Goal: Task Accomplishment & Management: Use online tool/utility

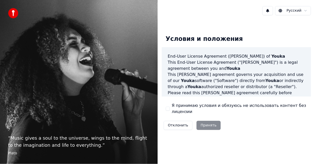
click at [168, 109] on button "Я принимаю условия и обязуюсь не использовать контент без лицензии" at bounding box center [168, 109] width 4 height 4
click at [202, 125] on button "Принять" at bounding box center [208, 125] width 24 height 9
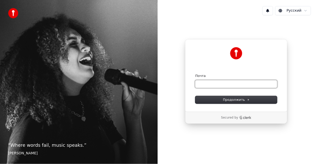
click at [228, 84] on input "Почта" at bounding box center [236, 84] width 82 height 8
click at [209, 84] on input "Почта" at bounding box center [236, 84] width 82 height 8
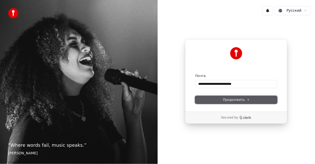
click at [221, 101] on button "Продолжить" at bounding box center [236, 100] width 82 height 8
type input "**********"
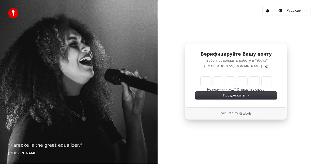
click at [204, 80] on input "Enter verification code" at bounding box center [236, 81] width 71 height 9
type input "******"
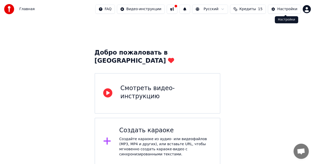
click at [286, 8] on div "Настройки" at bounding box center [287, 9] width 20 height 5
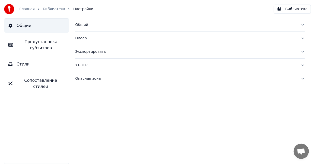
click at [50, 47] on span "Предустановка субтитров" at bounding box center [41, 45] width 48 height 12
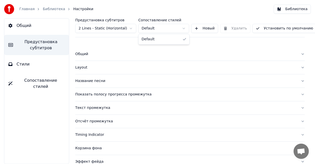
click at [172, 28] on html "Главная Библиотека Настройки Библиотека Общий Предустановка субтитров Стили Соп…" at bounding box center [157, 82] width 315 height 164
click at [174, 28] on html "Главная Библиотека Настройки Библиотека Общий Предустановка субтитров Стили Соп…" at bounding box center [157, 82] width 315 height 164
click at [131, 29] on html "Главная Библиотека Настройки Библиотека Общий Предустановка субтитров Стили Соп…" at bounding box center [157, 82] width 315 height 164
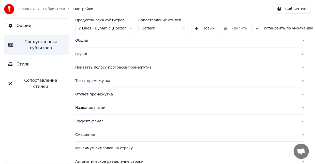
scroll to position [21, 0]
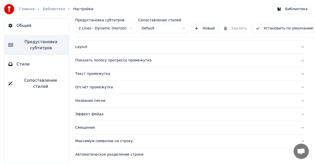
click at [25, 63] on span "Стили" at bounding box center [23, 64] width 13 height 6
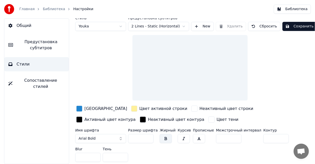
scroll to position [1, 0]
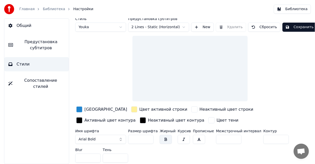
click at [131, 110] on div "button" at bounding box center [134, 109] width 6 height 6
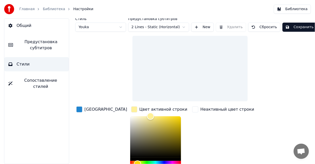
click at [189, 69] on div at bounding box center [189, 69] width 115 height 66
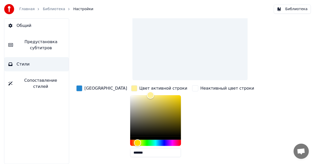
scroll to position [42, 0]
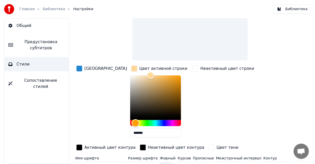
type input "*******"
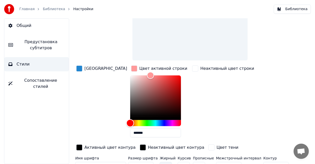
drag, startPoint x: 115, startPoint y: 122, endPoint x: 112, endPoint y: 121, distance: 3.2
click at [126, 121] on div "Hue" at bounding box center [130, 123] width 8 height 8
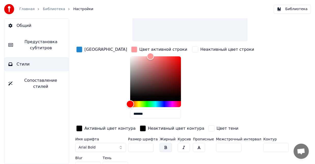
scroll to position [69, 0]
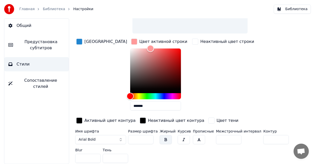
click at [140, 120] on div "button" at bounding box center [143, 121] width 6 height 6
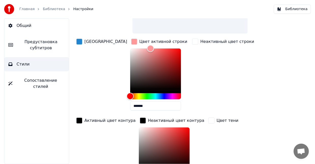
click at [94, 97] on div "[GEOGRAPHIC_DATA]" at bounding box center [101, 76] width 53 height 77
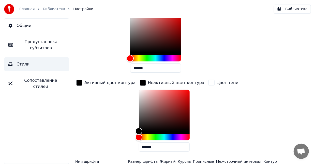
scroll to position [137, 0]
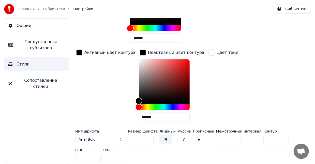
click at [163, 137] on button "button" at bounding box center [166, 139] width 12 height 9
click at [115, 137] on button "Arial Bold" at bounding box center [100, 139] width 51 height 9
click at [121, 137] on button "Arial Bold" at bounding box center [100, 139] width 51 height 9
click at [121, 140] on button "Arial Bold" at bounding box center [100, 139] width 51 height 9
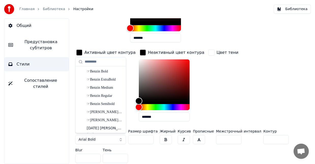
click at [120, 140] on button "Arial Bold" at bounding box center [100, 139] width 51 height 9
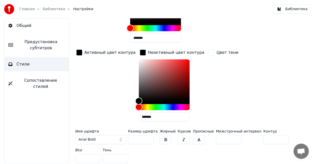
click at [116, 140] on button "Arial Bold" at bounding box center [100, 139] width 51 height 9
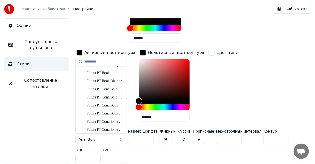
scroll to position [3261, 0]
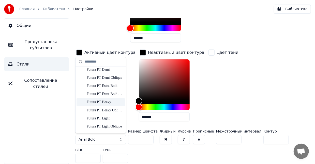
click at [109, 104] on div "Futura PT Heavy" at bounding box center [105, 102] width 36 height 5
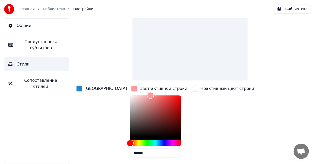
scroll to position [0, 0]
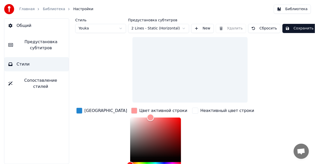
click at [299, 30] on button "Сохранить" at bounding box center [299, 28] width 34 height 9
click at [297, 30] on button "Готово" at bounding box center [295, 28] width 27 height 9
click at [22, 25] on span "Общий" at bounding box center [24, 26] width 15 height 6
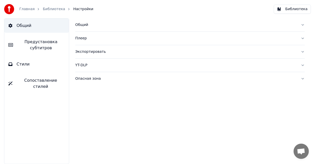
click at [27, 10] on link "Главная" at bounding box center [26, 9] width 15 height 5
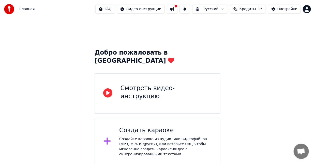
click at [201, 127] on div "Создать караоке" at bounding box center [165, 131] width 93 height 8
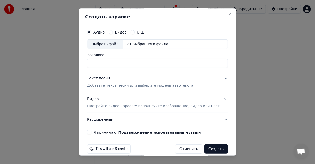
click at [139, 15] on h2 "Создать караоке" at bounding box center [157, 16] width 145 height 5
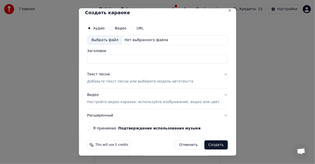
scroll to position [5, 0]
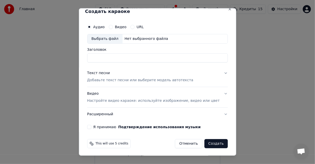
click at [130, 56] on input "Заголовок" at bounding box center [157, 57] width 141 height 9
type input "**********"
click at [103, 73] on div "Текст песни" at bounding box center [98, 73] width 23 height 5
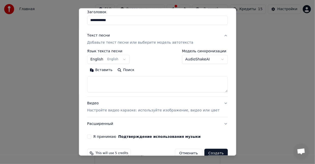
scroll to position [48, 0]
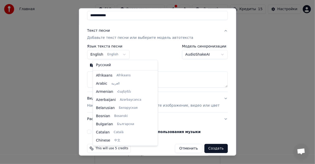
click at [128, 55] on body "**********" at bounding box center [157, 83] width 315 height 166
select select "**"
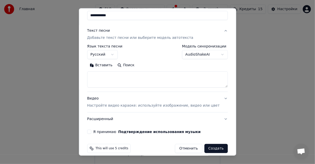
click at [117, 54] on body "**********" at bounding box center [157, 83] width 315 height 166
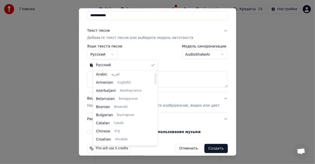
scroll to position [0, 0]
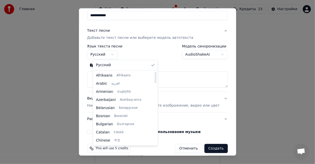
click at [156, 64] on body "**********" at bounding box center [157, 83] width 315 height 166
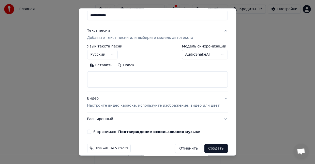
click at [108, 76] on textarea at bounding box center [157, 79] width 141 height 16
click at [120, 81] on textarea at bounding box center [157, 79] width 141 height 16
paste textarea "**********"
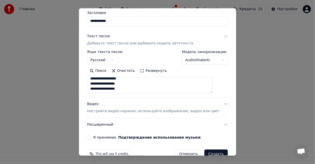
scroll to position [42, 0]
click at [100, 90] on textarea "**********" at bounding box center [150, 85] width 126 height 16
click at [141, 84] on textarea "**********" at bounding box center [150, 85] width 126 height 16
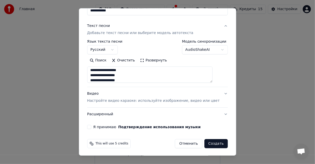
type textarea "**********"
click at [206, 101] on p "Настройте видео караоке: используйте изображение, видео или цвет" at bounding box center [153, 100] width 132 height 5
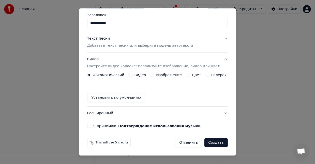
scroll to position [39, 0]
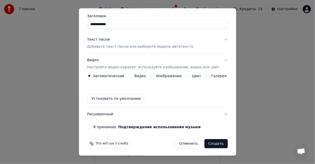
click at [136, 77] on label "Видео" at bounding box center [140, 76] width 12 height 4
click at [132, 77] on button "Видео" at bounding box center [130, 76] width 4 height 4
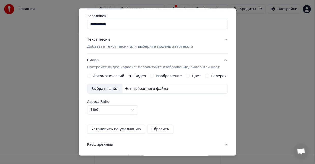
click at [153, 76] on div "Изображение" at bounding box center [166, 76] width 32 height 4
click at [151, 75] on button "Изображение" at bounding box center [152, 76] width 4 height 4
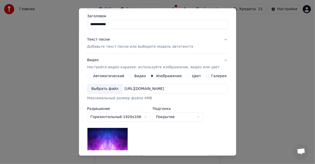
click at [192, 77] on label "Цвет" at bounding box center [196, 76] width 9 height 4
click at [189, 77] on button "Цвет" at bounding box center [188, 76] width 4 height 4
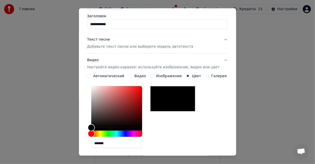
click at [151, 75] on button "Изображение" at bounding box center [152, 76] width 4 height 4
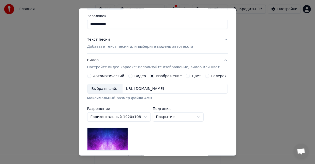
click at [130, 76] on button "Видео" at bounding box center [130, 76] width 4 height 4
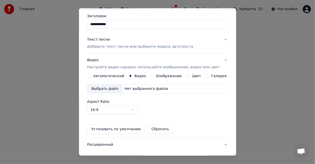
click at [96, 75] on div "Автоматический" at bounding box center [105, 76] width 37 height 4
click at [91, 76] on button "Автоматический" at bounding box center [89, 76] width 4 height 4
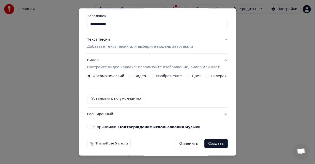
click at [205, 75] on button "Галерея" at bounding box center [207, 76] width 4 height 4
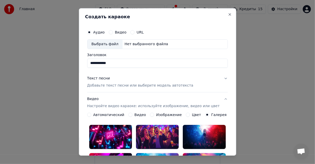
scroll to position [42, 0]
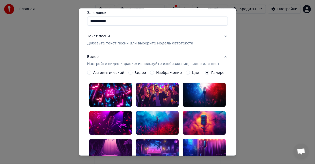
click at [95, 73] on div "Автоматический" at bounding box center [105, 73] width 37 height 4
click at [95, 71] on div "Автоматический" at bounding box center [105, 73] width 37 height 4
click at [91, 72] on button "Автоматический" at bounding box center [89, 73] width 4 height 4
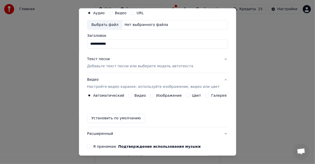
scroll to position [0, 0]
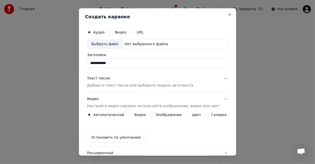
click at [205, 113] on button "Галерея" at bounding box center [207, 115] width 4 height 4
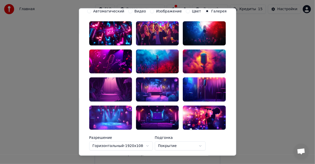
scroll to position [37, 0]
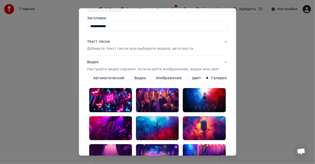
click at [159, 79] on label "Изображение" at bounding box center [169, 78] width 26 height 4
click at [154, 79] on button "Изображение" at bounding box center [152, 78] width 4 height 4
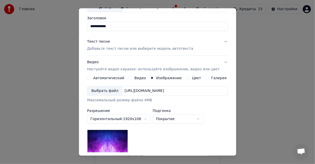
click at [113, 89] on div "Выбрать файл" at bounding box center [104, 90] width 35 height 9
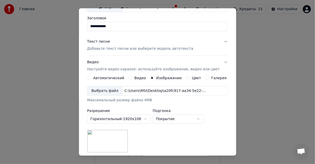
scroll to position [105, 0]
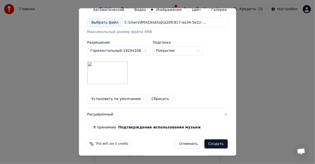
click at [202, 50] on body "**********" at bounding box center [157, 83] width 315 height 166
click at [91, 127] on button "Я принимаю Подтверждение использования музыки" at bounding box center [89, 127] width 4 height 4
click at [91, 126] on button "Я принимаю Подтверждение использования музыки" at bounding box center [89, 127] width 4 height 4
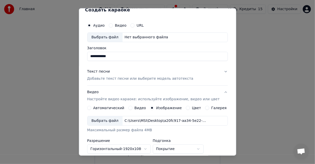
scroll to position [0, 0]
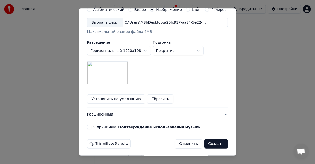
click at [204, 143] on button "Создать" at bounding box center [215, 144] width 23 height 9
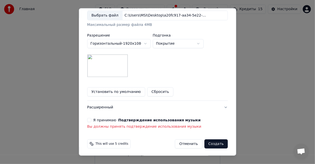
click at [89, 122] on div "**********" at bounding box center [157, 19] width 145 height 226
click at [91, 119] on button "Я принимаю Подтверждение использования музыки" at bounding box center [89, 120] width 4 height 4
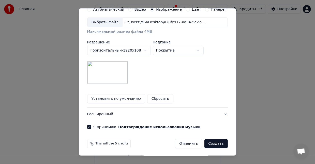
click at [205, 142] on button "Создать" at bounding box center [215, 143] width 23 height 9
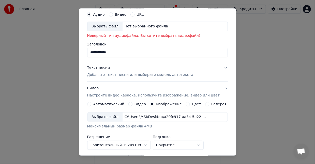
scroll to position [0, 0]
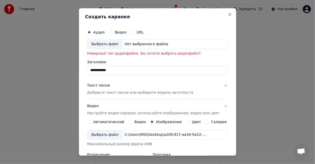
click at [106, 44] on div "Выбрать файл" at bounding box center [104, 44] width 35 height 9
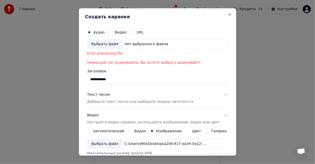
click at [106, 42] on div "Выбрать файл" at bounding box center [104, 44] width 35 height 9
click at [110, 43] on div "Выбрать файл" at bounding box center [104, 44] width 35 height 9
click at [90, 32] on circle "button" at bounding box center [89, 33] width 2 height 2
click at [98, 32] on label "Аудио" at bounding box center [98, 32] width 11 height 4
click at [91, 32] on button "Аудио" at bounding box center [89, 32] width 4 height 4
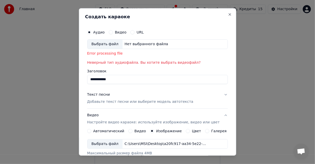
click at [99, 44] on div "Выбрать файл" at bounding box center [104, 44] width 35 height 9
click at [136, 44] on div "Нет выбранного файла" at bounding box center [146, 44] width 48 height 5
click at [113, 44] on div "Выбрать файл" at bounding box center [104, 44] width 35 height 9
click at [106, 44] on div "Выбрать файл" at bounding box center [104, 44] width 35 height 9
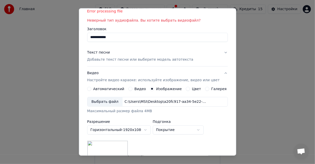
click at [217, 52] on button "Текст песни Добавьте текст песни или выберите модель автотекста" at bounding box center [157, 56] width 141 height 20
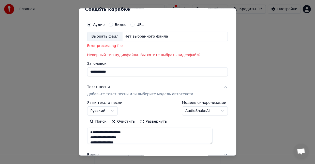
scroll to position [0, 0]
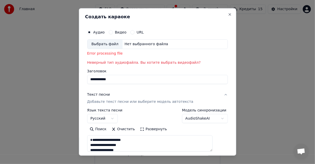
click at [103, 46] on div "Выбрать файл" at bounding box center [104, 44] width 35 height 9
click at [106, 44] on div "Выбрать файл" at bounding box center [104, 44] width 35 height 9
click at [112, 43] on div "Выбрать файл" at bounding box center [104, 44] width 35 height 9
click at [116, 45] on div "Выбрать файл" at bounding box center [104, 44] width 35 height 9
click at [126, 34] on label "Видео" at bounding box center [121, 32] width 12 height 4
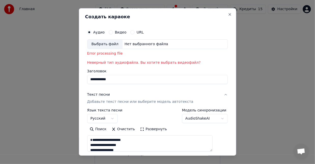
click at [113, 34] on button "Видео" at bounding box center [111, 32] width 4 height 4
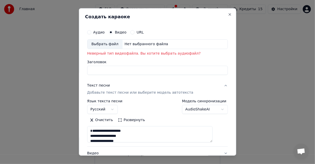
click at [118, 45] on div "Выбрать файл" at bounding box center [104, 44] width 35 height 9
click at [102, 32] on label "Аудио" at bounding box center [98, 32] width 11 height 4
click at [91, 32] on button "Аудио" at bounding box center [89, 32] width 4 height 4
click at [108, 43] on div "Выбрать файл" at bounding box center [104, 44] width 35 height 9
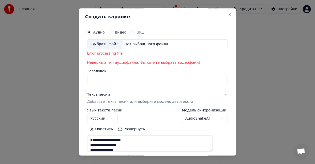
click at [140, 32] on label "URL" at bounding box center [140, 32] width 7 height 4
click at [135, 32] on button "URL" at bounding box center [133, 32] width 4 height 4
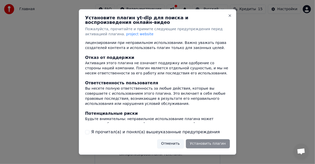
scroll to position [71, 0]
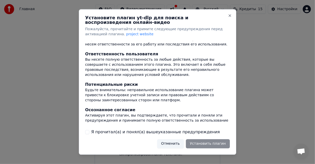
click at [123, 135] on label "Я прочитал(а) и понял(а) вышеуказанные предупреждения" at bounding box center [155, 132] width 129 height 6
click at [89, 134] on button "Я прочитал(а) и понял(а) вышеуказанные предупреждения" at bounding box center [87, 132] width 4 height 4
click at [199, 143] on button "Установить плагин" at bounding box center [208, 143] width 44 height 9
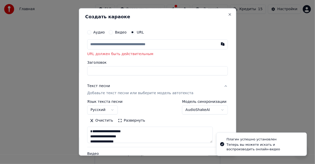
click at [134, 45] on input "text" at bounding box center [157, 44] width 141 height 10
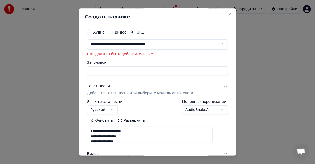
type input "**********"
click at [141, 69] on input "Заголовок" at bounding box center [157, 70] width 141 height 9
type input "**********"
type input "***"
click at [218, 44] on button at bounding box center [223, 43] width 10 height 9
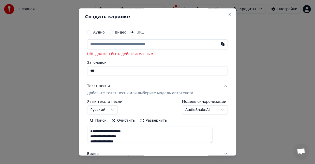
click at [186, 47] on input "text" at bounding box center [157, 44] width 141 height 10
paste input "**********"
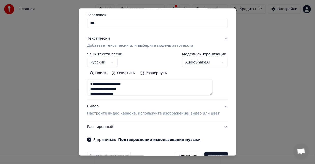
scroll to position [60, 0]
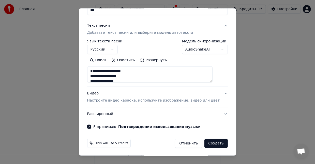
type input "**********"
click at [206, 142] on button "Создать" at bounding box center [215, 143] width 23 height 9
type input "**********"
click at [206, 144] on button "Создать" at bounding box center [215, 143] width 23 height 9
type input "**********"
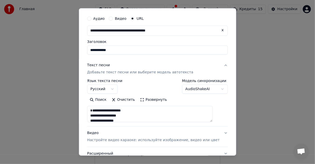
scroll to position [0, 0]
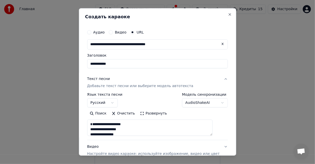
click at [148, 46] on input "**********" at bounding box center [157, 44] width 141 height 10
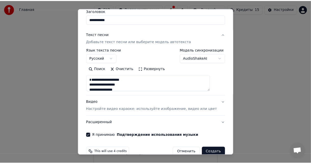
scroll to position [53, 0]
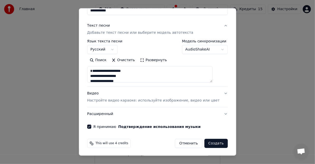
click at [207, 144] on button "Создать" at bounding box center [215, 143] width 23 height 9
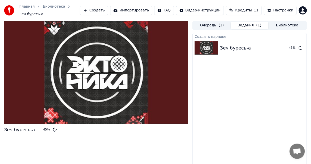
click at [222, 147] on div "Создать караоке Зеч буресь-а 45 %" at bounding box center [249, 103] width 114 height 140
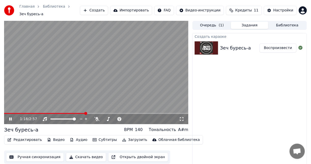
scroll to position [6, 0]
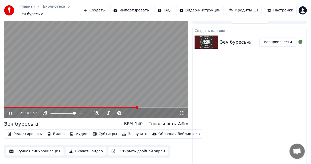
click at [147, 104] on video at bounding box center [96, 66] width 184 height 103
click at [148, 107] on span at bounding box center [96, 107] width 184 height 1
click at [158, 84] on video at bounding box center [96, 66] width 184 height 103
click at [123, 95] on video at bounding box center [96, 66] width 184 height 103
click at [31, 131] on button "Редактировать" at bounding box center [24, 134] width 39 height 7
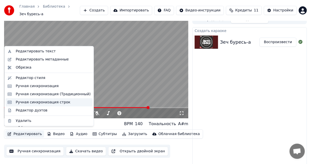
click at [45, 103] on div "Ручная синхронизация строк" at bounding box center [43, 102] width 55 height 5
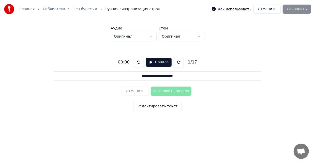
click at [159, 60] on button "Начало" at bounding box center [159, 62] width 26 height 9
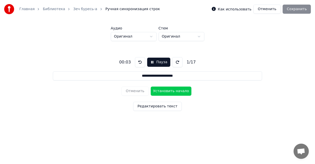
click at [150, 107] on button "Редактировать текст" at bounding box center [157, 106] width 49 height 9
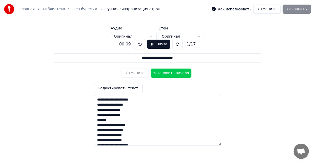
click at [159, 43] on button "Пауза" at bounding box center [158, 44] width 23 height 9
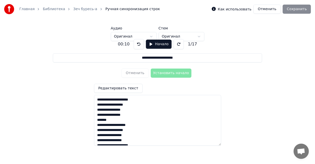
click at [157, 44] on button "Начало" at bounding box center [159, 44] width 26 height 9
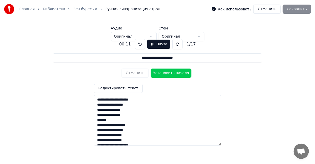
click at [197, 36] on html "**********" at bounding box center [157, 66] width 315 height 133
click at [150, 35] on html "**********" at bounding box center [157, 66] width 315 height 133
click at [115, 120] on textarea "**********" at bounding box center [157, 120] width 127 height 51
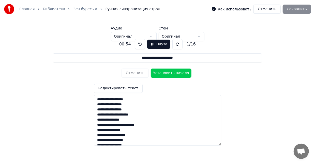
scroll to position [32, 0]
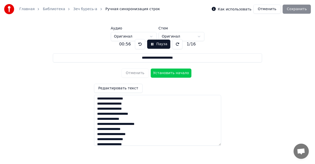
click at [137, 110] on textarea "**********" at bounding box center [157, 120] width 127 height 51
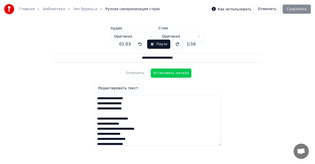
scroll to position [26, 0]
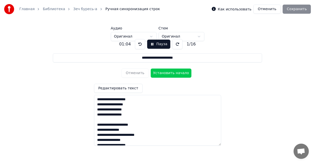
drag, startPoint x: 138, startPoint y: 117, endPoint x: 96, endPoint y: 100, distance: 45.4
click at [96, 100] on textarea "**********" at bounding box center [157, 120] width 127 height 51
click at [135, 118] on textarea "**********" at bounding box center [157, 120] width 127 height 51
paste textarea "**********"
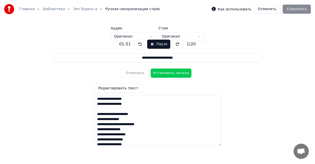
scroll to position [65, 0]
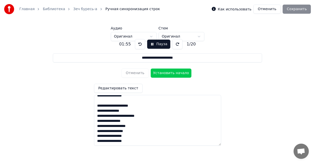
click at [147, 123] on textarea "**********" at bounding box center [157, 120] width 127 height 51
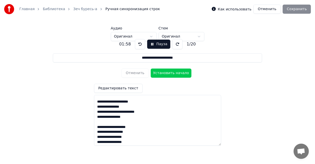
scroll to position [70, 0]
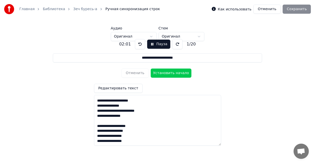
drag, startPoint x: 136, startPoint y: 141, endPoint x: 98, endPoint y: 125, distance: 41.4
click at [98, 125] on textarea "**********" at bounding box center [157, 120] width 127 height 51
click at [138, 141] on textarea "**********" at bounding box center [157, 120] width 127 height 51
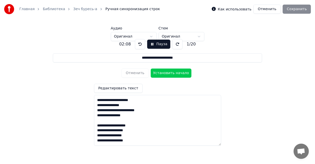
paste textarea "**********"
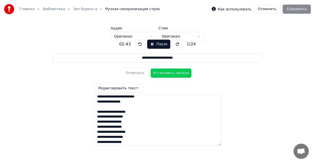
scroll to position [90, 0]
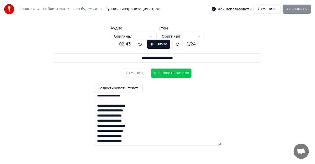
drag, startPoint x: 283, startPoint y: 38, endPoint x: 279, endPoint y: 41, distance: 4.4
click at [282, 39] on div "**********" at bounding box center [157, 75] width 299 height 99
drag, startPoint x: 134, startPoint y: 143, endPoint x: 97, endPoint y: 136, distance: 37.7
click at [97, 136] on textarea "**********" at bounding box center [157, 120] width 127 height 51
click at [143, 140] on textarea "**********" at bounding box center [157, 120] width 127 height 51
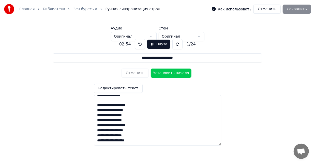
paste textarea "**********"
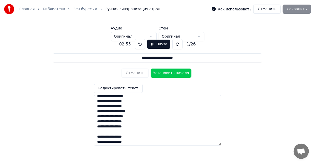
scroll to position [106, 0]
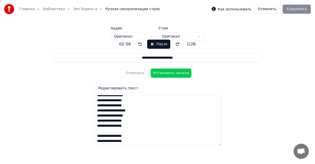
type textarea "**********"
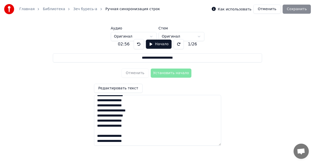
click at [255, 117] on div "**********" at bounding box center [157, 90] width 299 height 99
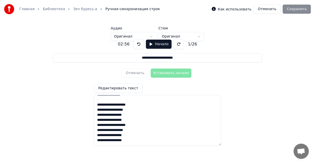
scroll to position [0, 0]
click at [247, 93] on div "**********" at bounding box center [157, 90] width 299 height 99
click at [297, 9] on div "Как использовать Отменить Сохранить" at bounding box center [261, 9] width 99 height 9
click at [162, 73] on div "Отменить Установить начало" at bounding box center [157, 73] width 72 height 13
click at [96, 100] on textarea "**********" at bounding box center [157, 120] width 127 height 51
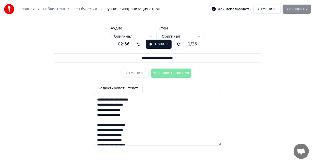
click at [120, 90] on button "Редактировать текст" at bounding box center [118, 88] width 49 height 9
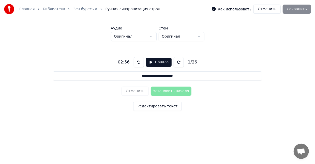
click at [144, 105] on button "Редактировать текст" at bounding box center [157, 106] width 49 height 9
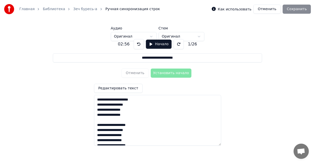
click at [273, 105] on div "**********" at bounding box center [157, 90] width 299 height 99
click at [81, 10] on link "Зеч буресь-а" at bounding box center [85, 9] width 24 height 5
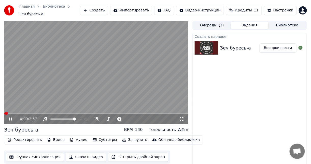
click at [76, 83] on video at bounding box center [96, 72] width 184 height 103
click at [10, 117] on icon at bounding box center [10, 119] width 3 height 4
click at [19, 110] on video at bounding box center [96, 72] width 184 height 103
click at [10, 117] on icon at bounding box center [10, 119] width 3 height 4
click at [23, 113] on span at bounding box center [96, 113] width 184 height 1
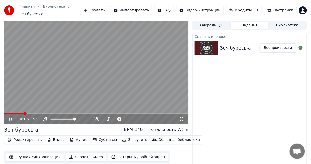
click at [36, 113] on span at bounding box center [96, 113] width 184 height 1
click at [9, 118] on icon at bounding box center [14, 119] width 12 height 4
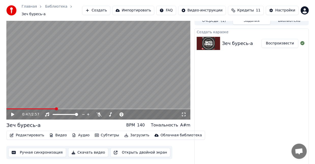
scroll to position [6, 0]
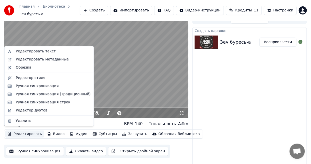
click at [35, 132] on button "Редактировать" at bounding box center [24, 134] width 39 height 7
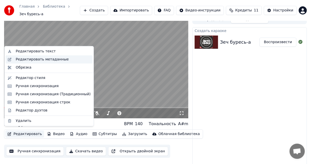
click at [38, 61] on div "Редактировать метаданные" at bounding box center [42, 59] width 53 height 5
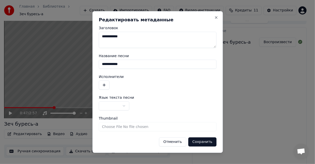
click at [101, 84] on button "button" at bounding box center [104, 85] width 11 height 9
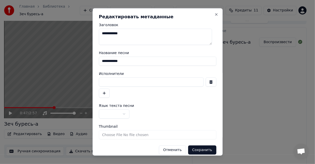
click at [125, 82] on input at bounding box center [151, 82] width 105 height 9
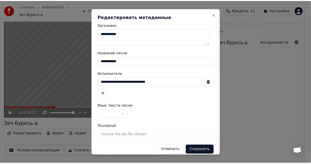
scroll to position [5, 0]
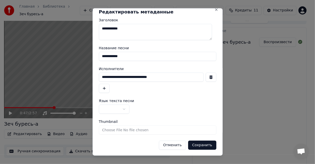
type input "**********"
click at [195, 146] on button "Сохранить" at bounding box center [202, 145] width 28 height 9
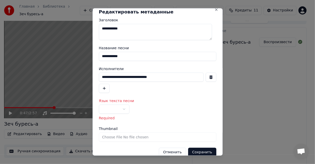
click at [134, 107] on div "**********" at bounding box center [157, 109] width 117 height 9
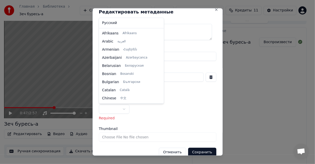
click at [120, 111] on body "**********" at bounding box center [155, 76] width 311 height 164
select select "**"
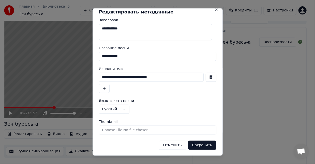
click at [192, 142] on button "Сохранить" at bounding box center [202, 145] width 28 height 9
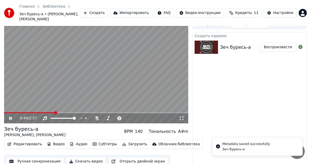
click at [96, 78] on video at bounding box center [96, 71] width 184 height 103
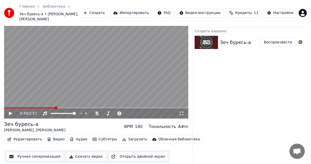
scroll to position [13, 0]
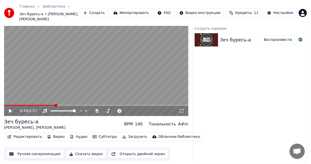
click at [104, 137] on button "Субтитры" at bounding box center [104, 136] width 28 height 7
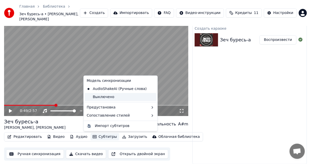
click at [119, 96] on div "Выключено" at bounding box center [121, 97] width 72 height 8
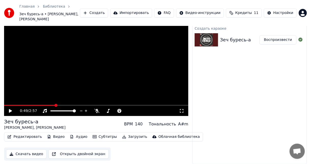
click at [114, 91] on video at bounding box center [96, 64] width 184 height 103
click at [68, 105] on span at bounding box center [96, 105] width 184 height 1
click at [79, 104] on video at bounding box center [96, 64] width 184 height 103
click at [80, 92] on video at bounding box center [96, 64] width 184 height 103
click at [100, 136] on button "Субтитры" at bounding box center [104, 136] width 28 height 7
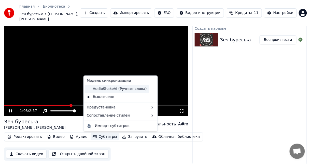
click at [107, 90] on div "AudioShakeAI (Ручные слова)" at bounding box center [117, 89] width 64 height 8
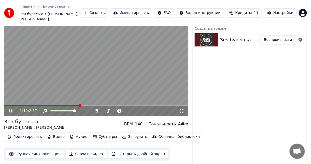
click at [64, 104] on video at bounding box center [96, 64] width 184 height 103
click at [65, 104] on video at bounding box center [96, 64] width 184 height 103
click at [28, 106] on div "1:13 / 2:57" at bounding box center [96, 111] width 184 height 10
click at [59, 105] on span at bounding box center [34, 105] width 60 height 1
click at [54, 105] on span at bounding box center [29, 105] width 50 height 1
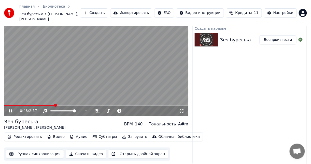
click at [10, 111] on icon at bounding box center [10, 111] width 3 height 3
click at [43, 153] on button "Ручная синхронизация" at bounding box center [35, 154] width 58 height 9
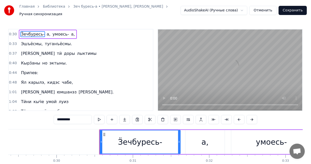
scroll to position [0, 2304]
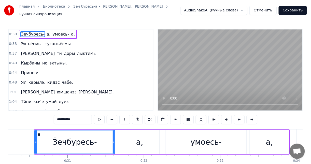
click at [42, 72] on div "0:44 Припев:" at bounding box center [81, 73] width 144 height 10
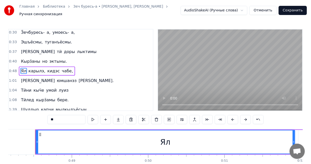
scroll to position [0, 3674]
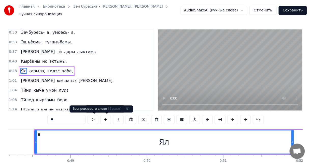
click at [94, 120] on button at bounding box center [92, 119] width 11 height 9
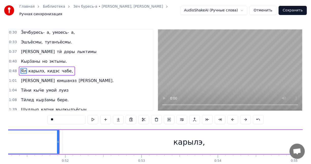
scroll to position [0, 3933]
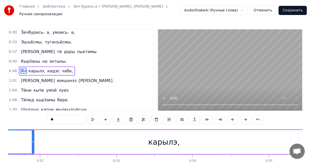
click at [92, 121] on button at bounding box center [92, 119] width 11 height 9
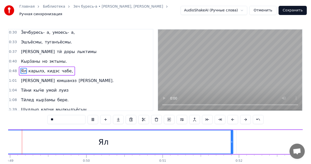
scroll to position [0, 3709]
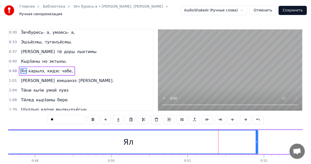
click at [91, 121] on button at bounding box center [92, 119] width 11 height 9
click at [49, 62] on span "эктыны." at bounding box center [58, 61] width 19 height 6
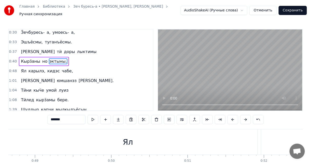
scroll to position [0, 0]
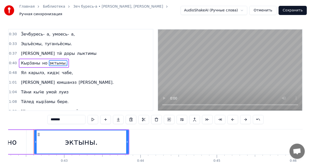
click at [33, 63] on span "Кырӟаны" at bounding box center [30, 63] width 20 height 6
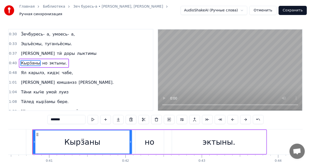
scroll to position [0, 3084]
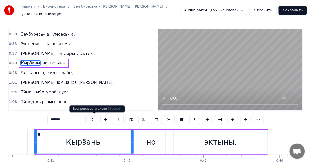
click at [93, 119] on button at bounding box center [92, 119] width 11 height 9
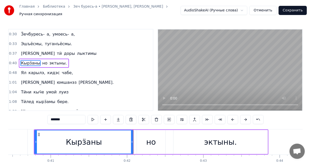
click at [42, 64] on span "но" at bounding box center [45, 63] width 6 height 6
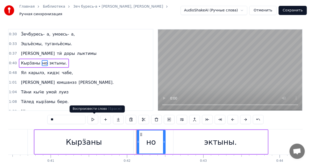
click at [95, 120] on button at bounding box center [92, 119] width 11 height 9
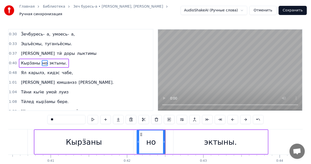
click at [49, 64] on span "эктыны." at bounding box center [58, 63] width 19 height 6
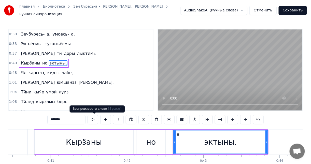
click at [96, 120] on button at bounding box center [92, 119] width 11 height 9
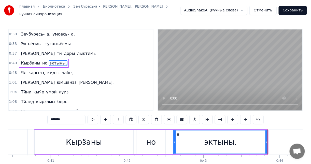
click at [23, 72] on span "Ял" at bounding box center [23, 73] width 6 height 6
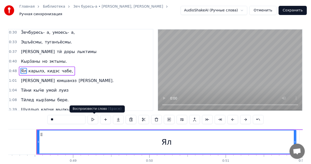
scroll to position [0, 3674]
click at [93, 119] on button at bounding box center [92, 119] width 11 height 9
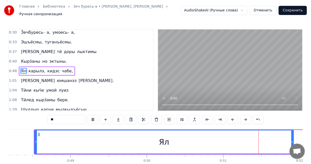
click at [94, 119] on button at bounding box center [92, 119] width 11 height 9
click at [49, 62] on span "эктыны." at bounding box center [58, 61] width 19 height 6
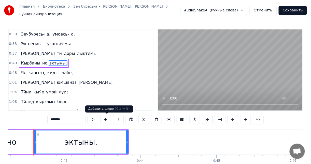
scroll to position [0, 3223]
click at [93, 120] on button at bounding box center [92, 119] width 11 height 9
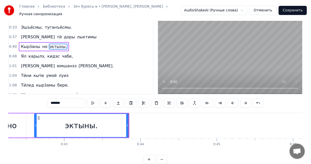
scroll to position [0, 0]
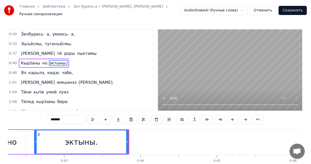
drag, startPoint x: 52, startPoint y: 34, endPoint x: 62, endPoint y: 35, distance: 9.9
click at [62, 35] on span "умоесь-" at bounding box center [61, 34] width 18 height 6
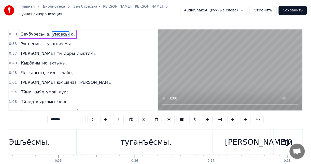
scroll to position [0, 2435]
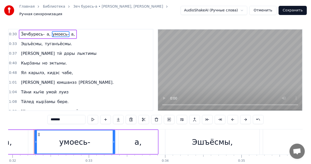
drag, startPoint x: 56, startPoint y: 34, endPoint x: 53, endPoint y: 44, distance: 10.2
click at [51, 47] on div "0:30 Ӟечбуресь- а, умоесь- а, 0:33 Эшъёсмы, туганъёсмы. 0:37 Ми тӥ доры лыктимы…" at bounding box center [80, 70] width 145 height 82
click at [56, 33] on span "умоесь-" at bounding box center [61, 34] width 18 height 6
drag, startPoint x: 78, startPoint y: 136, endPoint x: 63, endPoint y: 137, distance: 14.5
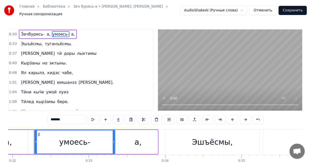
click at [63, 137] on div "умоесь-" at bounding box center [74, 141] width 31 height 11
drag, startPoint x: 68, startPoint y: 143, endPoint x: 65, endPoint y: 137, distance: 6.8
click at [65, 137] on div "умоесь-" at bounding box center [74, 141] width 31 height 11
click at [38, 134] on icon at bounding box center [39, 135] width 4 height 4
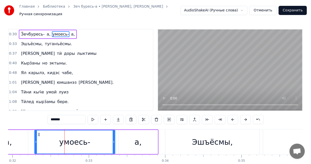
click at [143, 144] on div "а," at bounding box center [137, 142] width 39 height 24
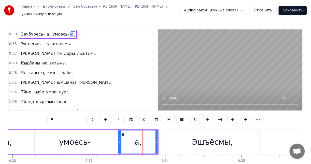
click at [198, 141] on div "Эшъёсмы," at bounding box center [212, 141] width 41 height 11
type input "********"
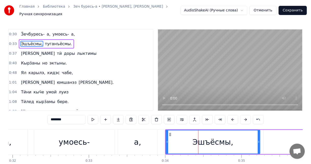
drag, startPoint x: 198, startPoint y: 141, endPoint x: 183, endPoint y: 141, distance: 14.2
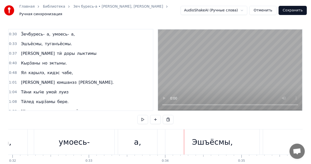
drag, startPoint x: 183, startPoint y: 142, endPoint x: 137, endPoint y: 142, distance: 46.3
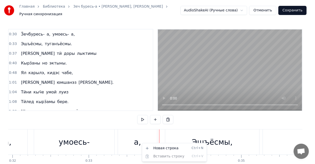
click at [127, 102] on div "1:08 Тӥлед кырӟамы бере." at bounding box center [81, 102] width 144 height 10
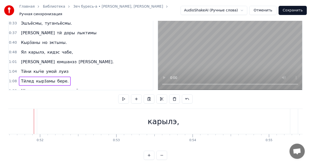
scroll to position [29, 0]
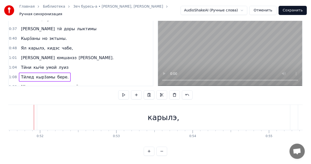
click at [163, 151] on button at bounding box center [161, 151] width 11 height 9
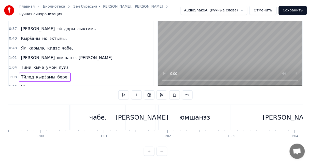
click at [163, 151] on button at bounding box center [161, 151] width 11 height 9
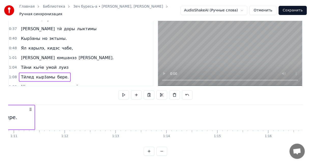
click at [163, 151] on button at bounding box center [161, 151] width 11 height 9
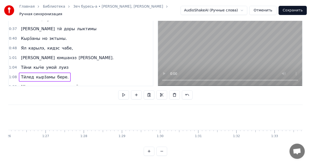
click at [163, 151] on div at bounding box center [155, 151] width 23 height 9
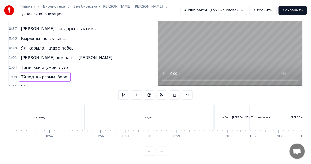
scroll to position [0, 1294]
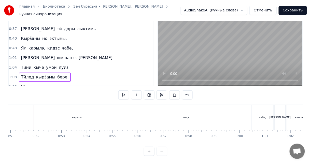
click at [26, 74] on span "Тӥлед" at bounding box center [27, 77] width 14 height 6
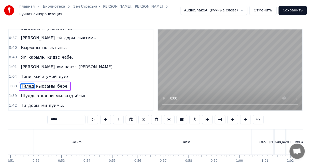
scroll to position [30, 0]
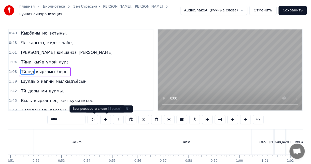
click at [93, 119] on button at bounding box center [92, 119] width 11 height 9
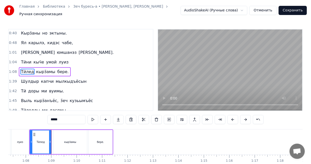
click at [93, 119] on button at bounding box center [92, 119] width 11 height 9
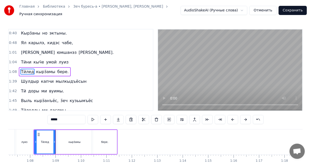
click at [93, 119] on button at bounding box center [92, 119] width 11 height 9
click at [19, 61] on div "Тӥни кыӵе умой [PERSON_NAME]" at bounding box center [45, 62] width 52 height 9
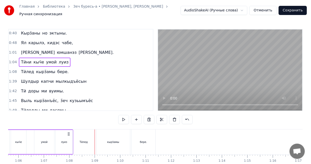
click at [22, 62] on span "Тӥни" at bounding box center [25, 62] width 11 height 6
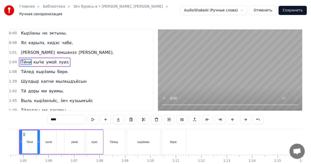
scroll to position [0, 1622]
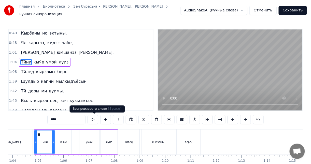
click at [93, 118] on button at bounding box center [92, 119] width 11 height 9
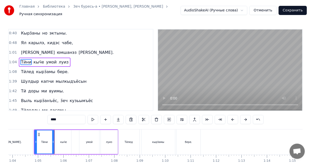
click at [23, 52] on span "[PERSON_NAME]" at bounding box center [37, 53] width 35 height 6
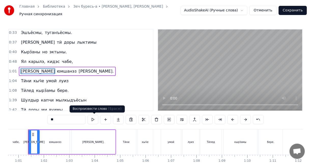
scroll to position [0, 1535]
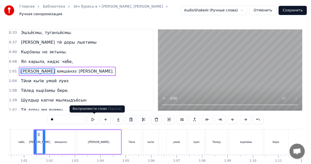
click at [94, 118] on button at bounding box center [92, 119] width 11 height 9
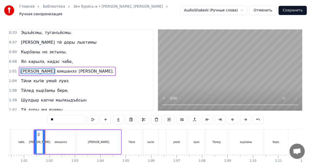
click at [27, 90] on span "Тӥлед" at bounding box center [27, 91] width 14 height 6
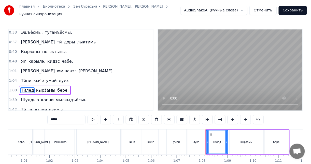
scroll to position [0, 0]
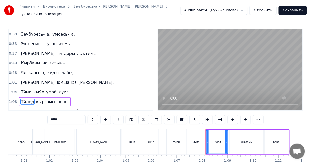
click at [76, 56] on span "лыктимы" at bounding box center [86, 54] width 21 height 6
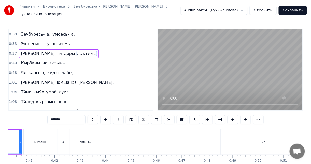
scroll to position [0, 968]
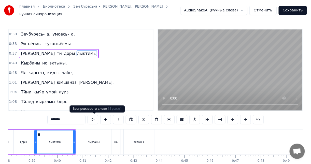
click at [95, 121] on button at bounding box center [92, 119] width 11 height 9
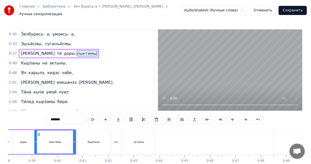
click at [25, 63] on span "Кырӟаны" at bounding box center [30, 63] width 20 height 6
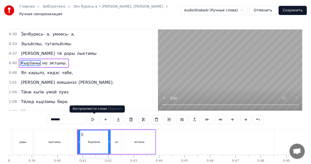
click at [94, 118] on button at bounding box center [92, 119] width 11 height 9
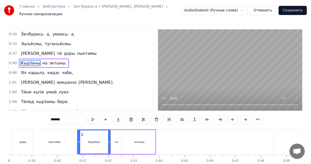
click at [53, 64] on span "эктыны." at bounding box center [58, 63] width 19 height 6
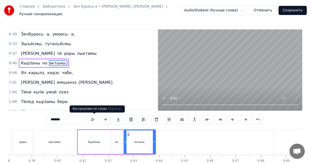
click at [93, 119] on button at bounding box center [92, 119] width 11 height 9
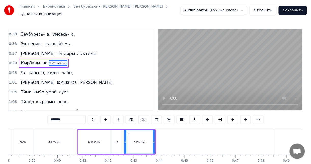
click at [23, 73] on span "Ял" at bounding box center [23, 73] width 6 height 6
type input "**"
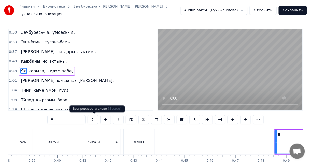
click at [94, 121] on button at bounding box center [92, 119] width 11 height 9
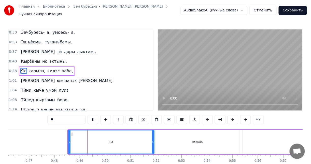
scroll to position [0, 1213]
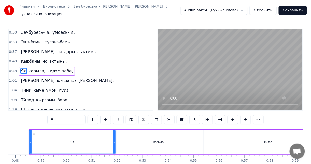
click at [94, 121] on button at bounding box center [92, 119] width 11 height 9
drag, startPoint x: 80, startPoint y: 145, endPoint x: 122, endPoint y: 145, distance: 41.9
click at [122, 145] on div "Ял карылэ, [PERSON_NAME]," at bounding box center [191, 142] width 327 height 25
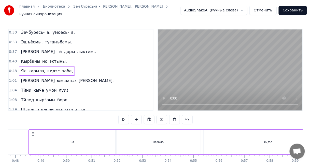
click at [45, 142] on div "Ял" at bounding box center [72, 142] width 86 height 24
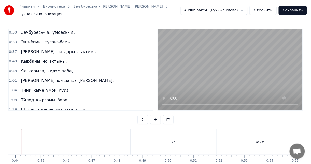
scroll to position [0, 1099]
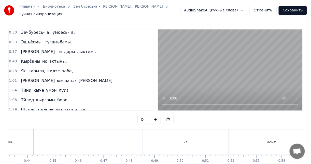
click at [10, 69] on span "0:48" at bounding box center [13, 71] width 8 height 5
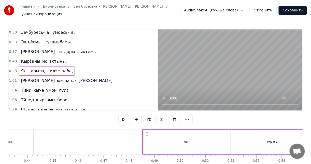
click at [10, 70] on span "0:48" at bounding box center [13, 71] width 8 height 5
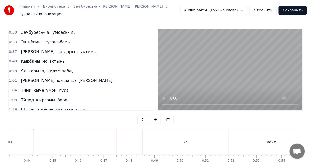
click at [180, 139] on div "Ял" at bounding box center [185, 142] width 86 height 25
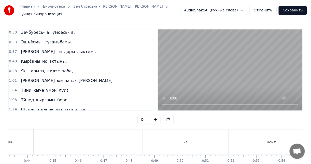
click at [194, 141] on div "Ял" at bounding box center [185, 142] width 86 height 25
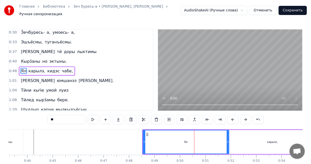
click at [189, 143] on div "Ял" at bounding box center [185, 142] width 85 height 23
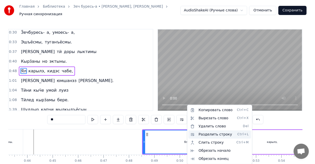
click at [203, 135] on div "Разделить строку Ctrl+L" at bounding box center [219, 135] width 63 height 8
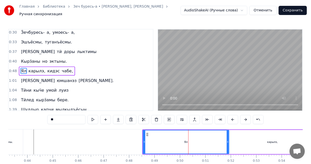
click at [173, 142] on div "Ял" at bounding box center [185, 142] width 85 height 23
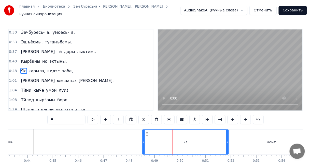
drag, startPoint x: 189, startPoint y: 142, endPoint x: 151, endPoint y: 142, distance: 37.6
click at [151, 142] on div "Ял" at bounding box center [185, 142] width 85 height 24
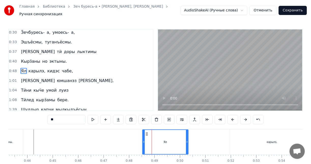
drag, startPoint x: 227, startPoint y: 141, endPoint x: 187, endPoint y: 145, distance: 40.4
click at [187, 145] on div at bounding box center [187, 142] width 2 height 24
click at [186, 146] on div at bounding box center [185, 142] width 2 height 24
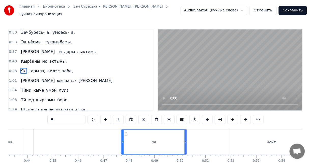
drag, startPoint x: 143, startPoint y: 143, endPoint x: 121, endPoint y: 142, distance: 21.1
click at [121, 142] on icon at bounding box center [122, 142] width 2 height 4
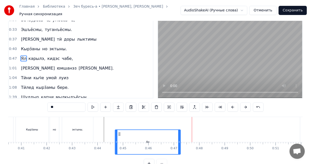
scroll to position [0, 1029]
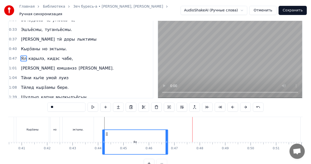
drag, startPoint x: 124, startPoint y: 134, endPoint x: 105, endPoint y: 115, distance: 27.3
click at [105, 115] on div "0:30 Ӟечбуресь- а, умоесь- а, 0:33 Эшъёсмы, туганъёсмы. 0:37 Ми тӥ доры лыктимы…" at bounding box center [155, 93] width 294 height 152
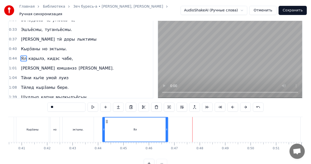
click at [113, 127] on div "Ял" at bounding box center [135, 130] width 65 height 24
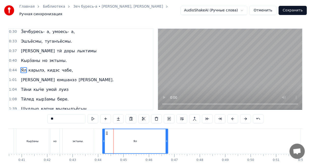
scroll to position [0, 0]
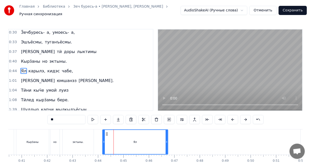
click at [90, 137] on div "эктыны." at bounding box center [78, 142] width 31 height 25
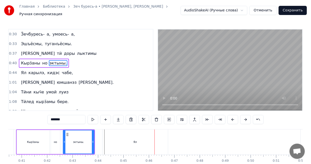
click at [35, 74] on span "карылэ," at bounding box center [37, 73] width 18 height 6
type input "*******"
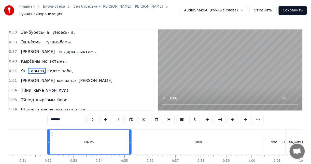
scroll to position [0, 1295]
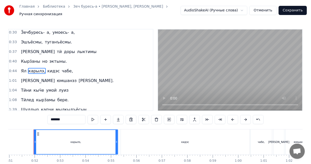
click at [116, 136] on div at bounding box center [116, 142] width 2 height 24
click at [35, 134] on div at bounding box center [35, 142] width 2 height 24
drag, startPoint x: 101, startPoint y: 152, endPoint x: 54, endPoint y: 151, distance: 47.0
click at [56, 151] on div "карылэ," at bounding box center [76, 142] width 84 height 24
click at [271, 10] on button "Отменить" at bounding box center [262, 10] width 27 height 9
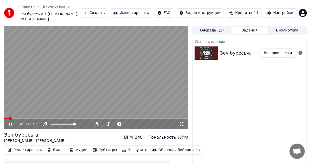
click at [56, 105] on video at bounding box center [96, 77] width 184 height 103
click at [28, 152] on button "Редактировать" at bounding box center [24, 150] width 39 height 7
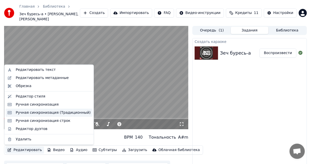
click at [42, 114] on div "Ручная синхронизация (Традиционный)" at bounding box center [53, 112] width 75 height 5
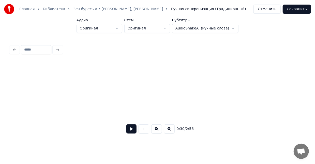
scroll to position [0, 1553]
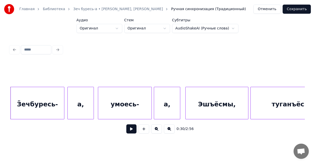
click at [133, 134] on button at bounding box center [131, 129] width 10 height 9
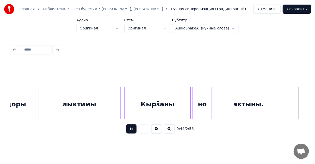
scroll to position [0, 2253]
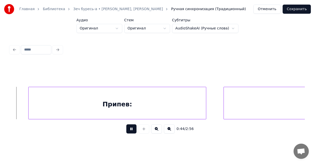
click at [130, 131] on button at bounding box center [131, 129] width 10 height 9
click at [126, 103] on div "Припев:" at bounding box center [116, 104] width 177 height 35
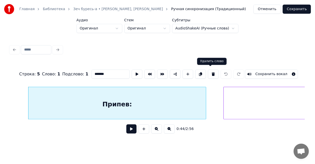
click at [208, 73] on button at bounding box center [213, 74] width 11 height 9
type input "*******"
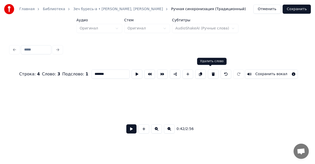
scroll to position [0, 2165]
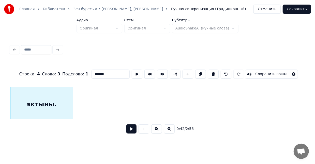
click at [134, 133] on button at bounding box center [131, 129] width 10 height 9
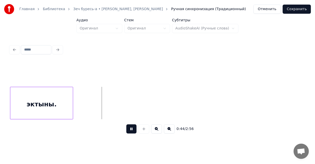
click at [131, 130] on button at bounding box center [131, 129] width 10 height 9
click at [167, 131] on button at bounding box center [169, 129] width 11 height 9
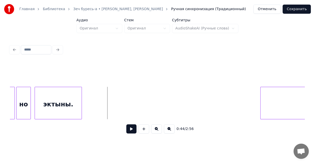
click at [167, 131] on button at bounding box center [169, 129] width 11 height 9
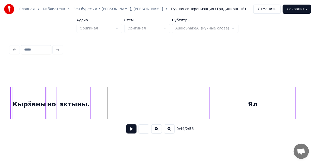
click at [167, 131] on button at bounding box center [169, 129] width 11 height 9
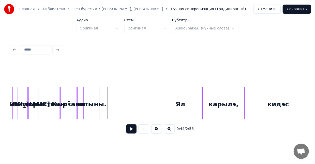
click at [167, 131] on button at bounding box center [169, 129] width 11 height 9
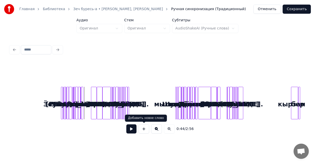
click at [145, 130] on button at bounding box center [144, 129] width 11 height 9
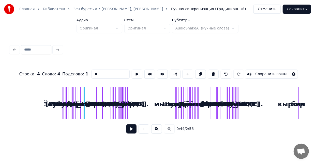
click at [144, 130] on button at bounding box center [144, 129] width 11 height 9
click at [144, 129] on button at bounding box center [144, 129] width 11 height 9
click at [145, 130] on button at bounding box center [144, 129] width 11 height 9
click at [144, 129] on button at bounding box center [144, 129] width 11 height 9
click at [144, 128] on button at bounding box center [144, 129] width 11 height 9
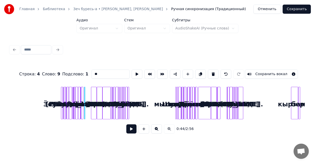
click at [144, 128] on button at bounding box center [144, 129] width 11 height 9
click at [145, 128] on button at bounding box center [144, 129] width 11 height 9
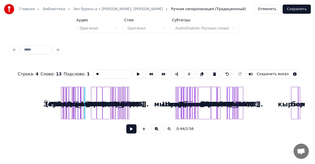
click at [145, 128] on button at bounding box center [144, 129] width 11 height 9
click at [159, 129] on button at bounding box center [156, 129] width 11 height 9
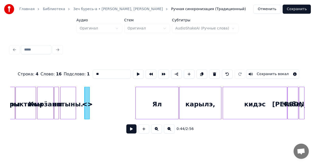
click at [156, 132] on button at bounding box center [156, 129] width 11 height 9
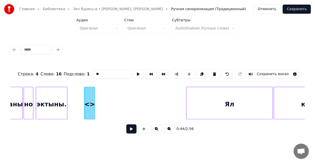
click at [134, 133] on button at bounding box center [131, 129] width 10 height 9
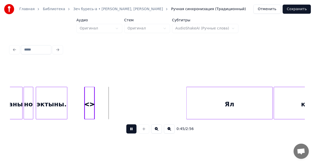
click at [48, 95] on div "эктыны." at bounding box center [51, 104] width 31 height 35
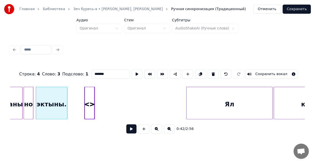
click at [89, 96] on div "<>" at bounding box center [90, 104] width 10 height 35
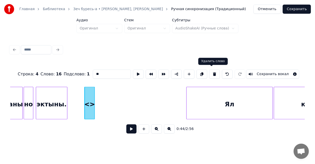
click at [211, 72] on button at bounding box center [214, 74] width 11 height 9
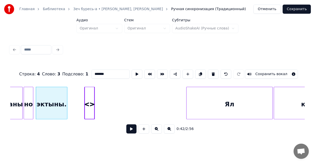
click at [89, 99] on div "<>" at bounding box center [90, 104] width 10 height 35
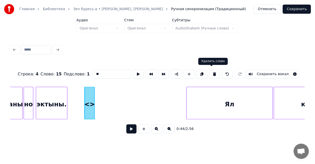
click at [213, 71] on button at bounding box center [214, 74] width 11 height 9
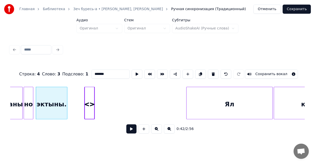
click at [88, 98] on div "<>" at bounding box center [90, 104] width 10 height 35
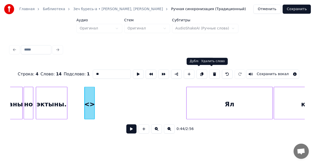
click at [209, 73] on button at bounding box center [214, 74] width 11 height 9
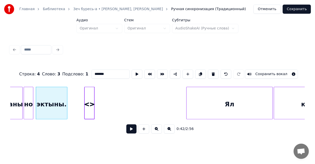
click at [88, 99] on div "<>" at bounding box center [90, 104] width 10 height 35
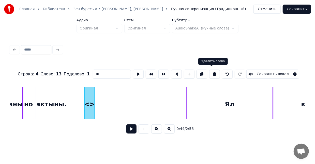
click at [213, 73] on button at bounding box center [214, 74] width 11 height 9
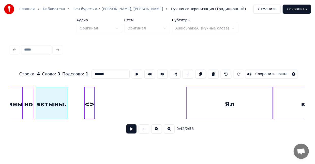
click at [90, 99] on div "<>" at bounding box center [90, 104] width 10 height 35
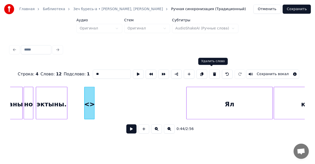
click at [210, 72] on button at bounding box center [214, 74] width 11 height 9
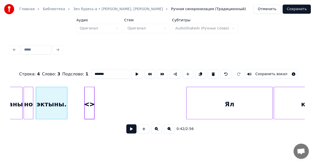
click at [88, 102] on div "<>" at bounding box center [90, 104] width 10 height 35
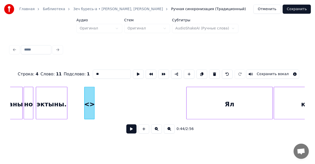
click at [212, 73] on button at bounding box center [214, 74] width 11 height 9
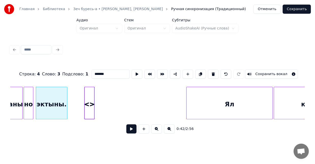
click at [90, 98] on div "<>" at bounding box center [90, 104] width 10 height 35
type input "**"
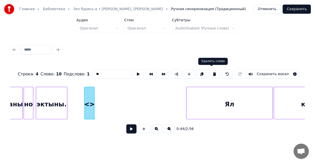
click at [211, 70] on button at bounding box center [214, 74] width 11 height 9
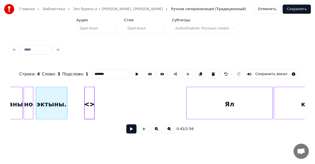
click at [89, 98] on div "<>" at bounding box center [90, 104] width 10 height 35
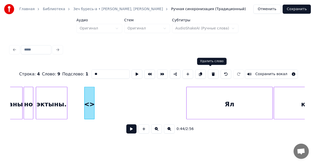
click at [211, 70] on button at bounding box center [213, 74] width 11 height 9
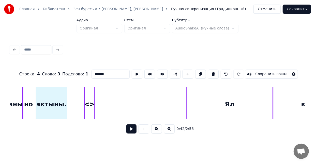
click at [85, 102] on div at bounding box center [86, 103] width 2 height 32
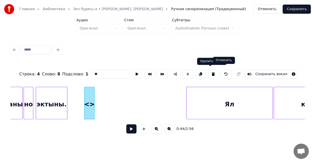
click at [220, 73] on div at bounding box center [226, 74] width 13 height 11
click at [215, 74] on button at bounding box center [213, 74] width 11 height 9
type input "*******"
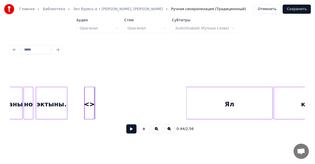
click at [90, 98] on div "<>" at bounding box center [90, 104] width 10 height 35
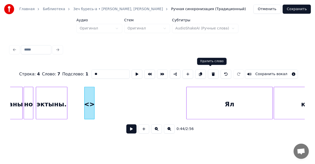
click at [211, 75] on button at bounding box center [213, 74] width 11 height 9
type input "*******"
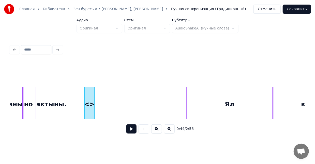
click at [88, 94] on div "<>" at bounding box center [90, 104] width 10 height 35
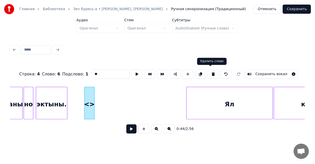
click at [209, 73] on button at bounding box center [213, 74] width 11 height 9
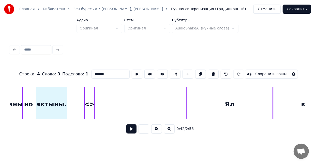
click at [89, 97] on div "<>" at bounding box center [90, 104] width 10 height 35
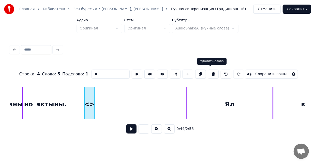
click at [208, 72] on button at bounding box center [213, 74] width 11 height 9
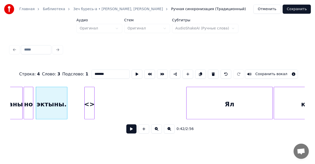
click at [91, 98] on div "<>" at bounding box center [90, 104] width 10 height 35
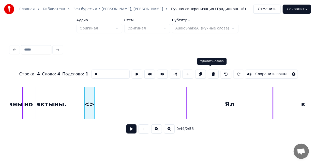
click at [211, 75] on button at bounding box center [213, 74] width 11 height 9
type input "*******"
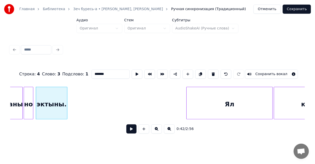
click at [61, 94] on div "эктыны." at bounding box center [51, 104] width 31 height 35
click at [131, 130] on button at bounding box center [131, 129] width 10 height 9
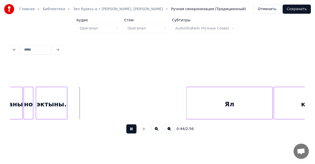
click at [131, 130] on button at bounding box center [131, 129] width 10 height 9
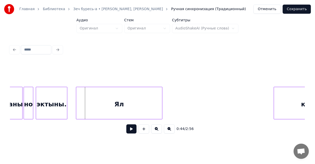
click at [84, 100] on div "Ял" at bounding box center [119, 104] width 86 height 35
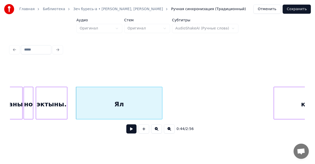
click at [130, 131] on button at bounding box center [131, 129] width 10 height 9
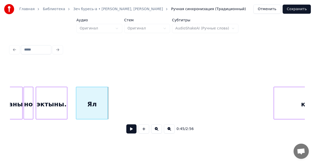
click at [106, 106] on div at bounding box center [107, 103] width 2 height 32
click at [71, 80] on div at bounding box center [157, 74] width 295 height 25
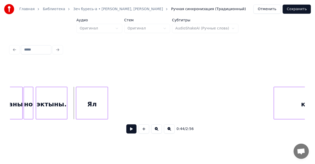
click at [133, 132] on button at bounding box center [131, 129] width 10 height 9
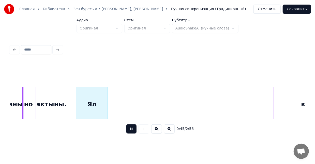
click at [133, 131] on button at bounding box center [131, 129] width 10 height 9
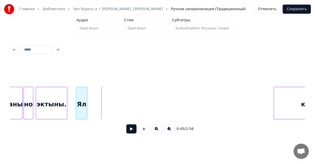
click at [86, 104] on div at bounding box center [87, 103] width 2 height 32
click at [132, 130] on button at bounding box center [131, 129] width 10 height 9
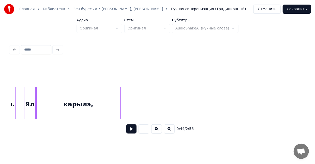
click at [97, 104] on div "карылэ," at bounding box center [79, 104] width 84 height 35
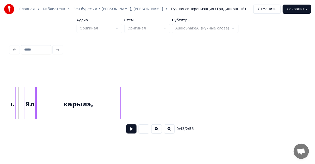
click at [133, 133] on button at bounding box center [131, 129] width 10 height 9
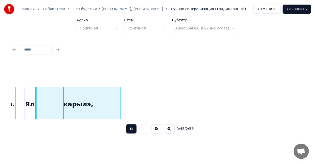
click at [133, 133] on button at bounding box center [131, 129] width 10 height 9
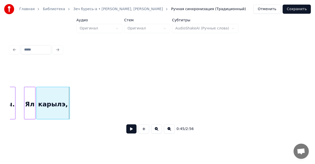
click at [69, 107] on div at bounding box center [69, 103] width 2 height 32
click at [167, 132] on button at bounding box center [169, 129] width 11 height 9
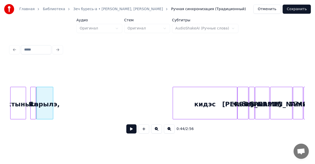
click at [167, 132] on button at bounding box center [169, 129] width 11 height 9
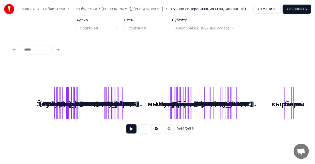
scroll to position [0, 0]
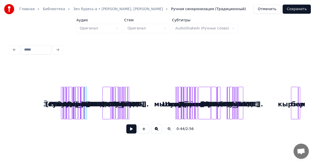
click at [157, 130] on button at bounding box center [156, 129] width 11 height 9
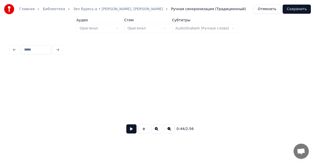
scroll to position [0, 493]
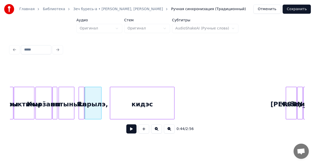
click at [133, 113] on div "кидэс" at bounding box center [142, 104] width 64 height 35
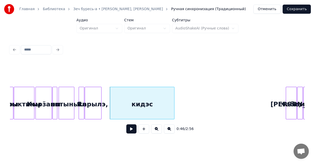
click at [97, 89] on div "карылэ," at bounding box center [93, 104] width 16 height 35
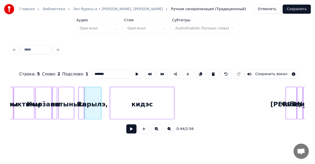
click at [136, 133] on button at bounding box center [131, 129] width 10 height 9
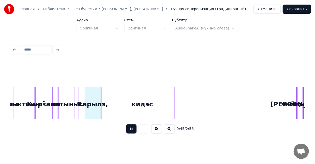
click at [131, 130] on button at bounding box center [131, 129] width 10 height 9
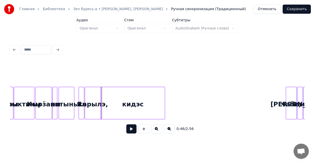
click at [128, 108] on div "кидэс" at bounding box center [133, 104] width 64 height 35
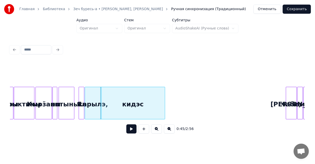
click at [132, 132] on button at bounding box center [131, 129] width 10 height 9
click at [132, 131] on button at bounding box center [131, 129] width 10 height 9
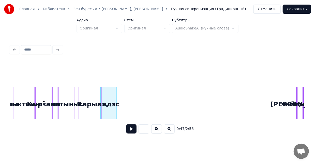
click at [116, 107] on div at bounding box center [116, 103] width 2 height 32
click at [130, 129] on button at bounding box center [131, 129] width 10 height 9
click at [130, 132] on button at bounding box center [131, 129] width 10 height 9
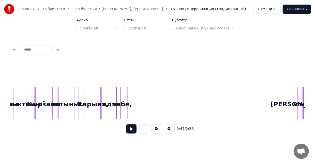
click at [120, 99] on div "чабе," at bounding box center [122, 104] width 10 height 35
click at [110, 92] on div "кидэс" at bounding box center [108, 104] width 15 height 35
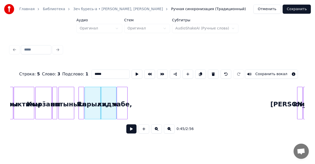
click at [131, 132] on button at bounding box center [131, 129] width 10 height 9
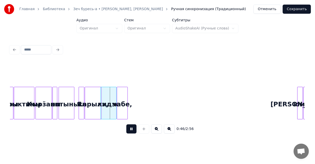
click at [132, 132] on button at bounding box center [131, 129] width 10 height 9
click at [158, 130] on button at bounding box center [156, 129] width 11 height 9
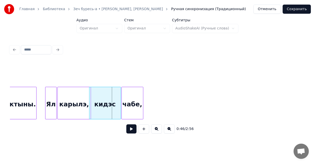
click at [157, 130] on button at bounding box center [156, 129] width 11 height 9
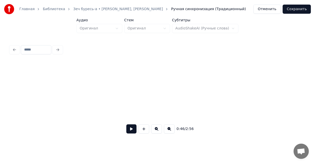
scroll to position [0, 1682]
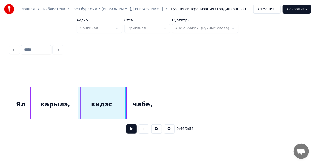
click at [54, 79] on div at bounding box center [157, 74] width 295 height 25
click at [50, 96] on div "карылэ," at bounding box center [55, 104] width 50 height 35
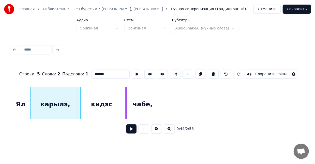
click at [130, 130] on button at bounding box center [131, 129] width 10 height 9
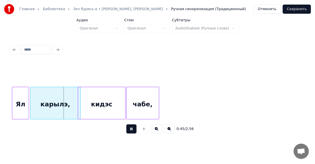
click at [130, 130] on button at bounding box center [131, 129] width 10 height 9
click at [74, 106] on div "карылэ," at bounding box center [55, 104] width 50 height 35
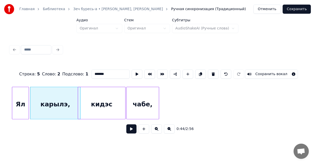
click at [73, 100] on div "карылэ," at bounding box center [55, 104] width 50 height 35
click at [99, 102] on div "кидэс" at bounding box center [107, 104] width 47 height 35
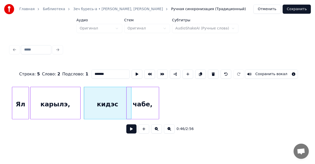
click at [72, 101] on div "карылэ," at bounding box center [55, 104] width 50 height 35
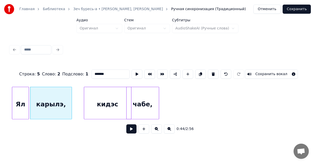
click at [71, 103] on div at bounding box center [71, 103] width 2 height 32
click at [59, 97] on div "карылэ," at bounding box center [50, 104] width 41 height 35
click at [127, 130] on button at bounding box center [131, 129] width 10 height 9
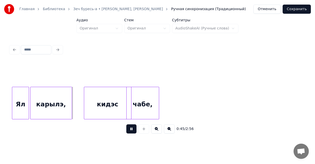
click at [130, 129] on button at bounding box center [131, 129] width 10 height 9
click at [99, 106] on div "кидэс" at bounding box center [95, 104] width 47 height 35
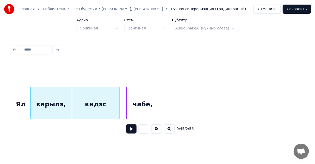
click at [132, 132] on button at bounding box center [131, 129] width 10 height 9
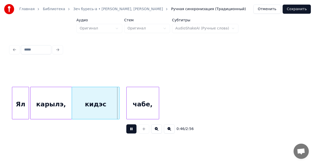
click at [132, 132] on button at bounding box center [131, 129] width 10 height 9
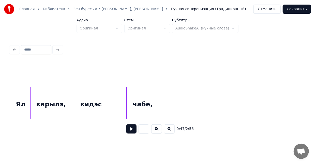
click at [109, 108] on div at bounding box center [110, 103] width 2 height 32
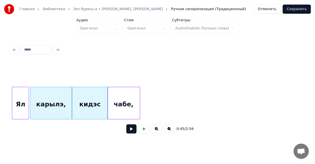
click at [121, 109] on div "чабе," at bounding box center [124, 104] width 32 height 35
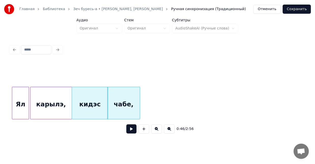
click at [93, 95] on div "кидэс" at bounding box center [90, 104] width 36 height 35
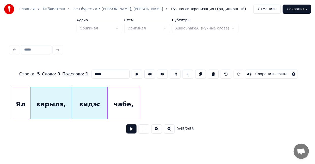
click at [131, 133] on button at bounding box center [131, 129] width 10 height 9
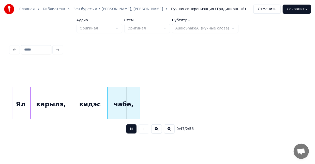
click at [131, 132] on button at bounding box center [131, 129] width 10 height 9
click at [132, 133] on button at bounding box center [131, 129] width 10 height 9
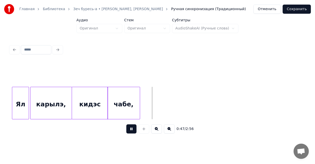
click at [132, 133] on button at bounding box center [131, 129] width 10 height 9
click at [137, 110] on div "чабе," at bounding box center [124, 104] width 32 height 35
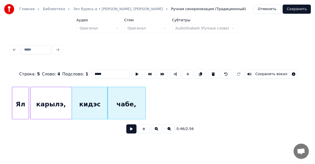
click at [145, 110] on div at bounding box center [145, 103] width 2 height 32
click at [167, 131] on button at bounding box center [169, 129] width 11 height 9
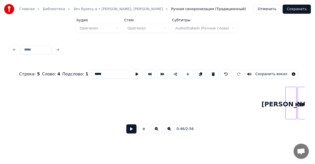
scroll to position [0, 1318]
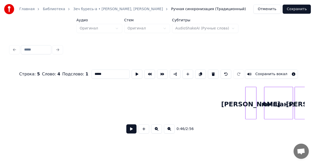
click at [246, 100] on div "[PERSON_NAME]" at bounding box center [251, 104] width 11 height 35
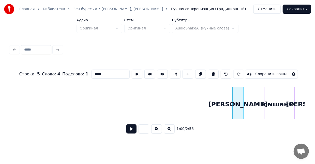
click at [276, 98] on div "юмшанэз" at bounding box center [278, 104] width 28 height 35
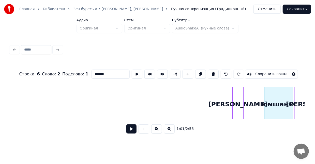
click at [236, 97] on div "[PERSON_NAME]" at bounding box center [238, 104] width 11 height 35
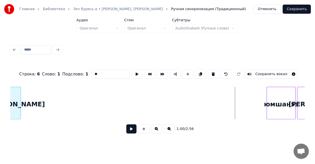
scroll to position [0, 1301]
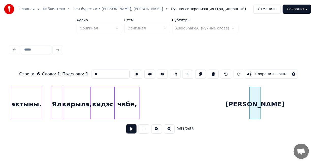
scroll to position [0, 1092]
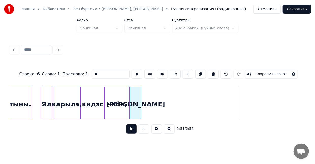
click at [136, 101] on div "[PERSON_NAME]" at bounding box center [135, 104] width 11 height 35
click at [122, 94] on div "чабе," at bounding box center [116, 104] width 25 height 35
type input "*****"
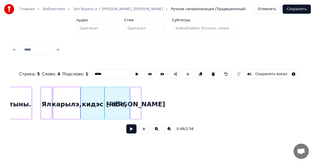
click at [131, 132] on button at bounding box center [131, 129] width 10 height 9
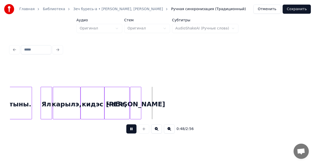
click at [131, 130] on button at bounding box center [131, 129] width 10 height 9
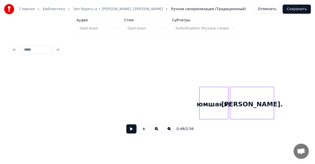
scroll to position [0, 1401]
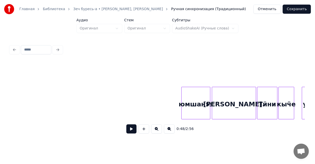
click at [185, 97] on div "юмшанэз" at bounding box center [195, 104] width 28 height 35
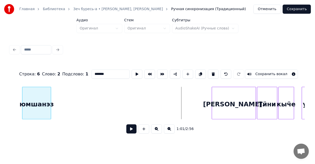
click at [32, 98] on div "юмшанэз" at bounding box center [36, 104] width 28 height 35
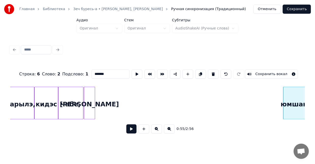
scroll to position [0, 1145]
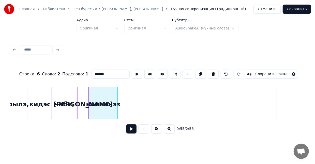
click at [110, 95] on div "юмшанэз" at bounding box center [103, 104] width 28 height 35
click at [85, 95] on div "[PERSON_NAME]" at bounding box center [83, 104] width 11 height 35
type input "**"
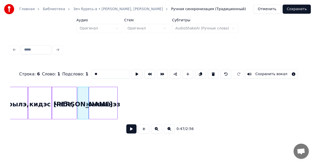
click at [131, 131] on button at bounding box center [131, 129] width 10 height 9
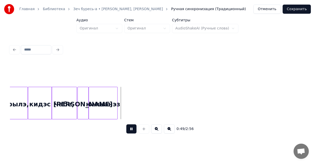
click at [132, 132] on button at bounding box center [131, 129] width 10 height 9
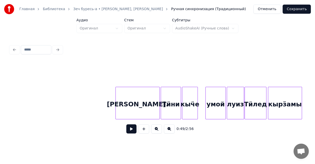
scroll to position [0, 1474]
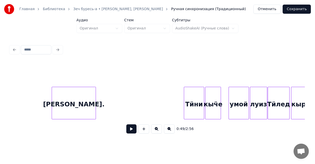
click at [60, 98] on div "[PERSON_NAME]." at bounding box center [74, 104] width 44 height 35
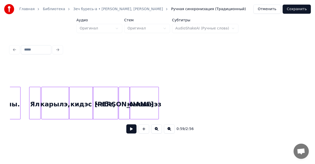
scroll to position [0, 1189]
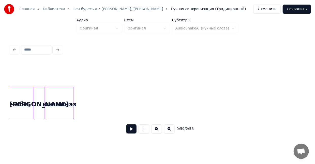
click at [166, 130] on button at bounding box center [169, 129] width 11 height 9
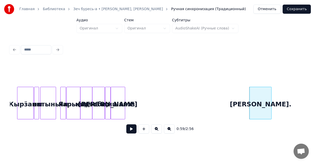
scroll to position [0, 560]
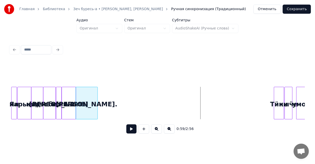
click at [86, 99] on div "[PERSON_NAME]." at bounding box center [87, 104] width 22 height 35
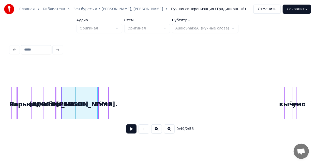
click at [100, 99] on div "Тӥни" at bounding box center [104, 104] width 10 height 35
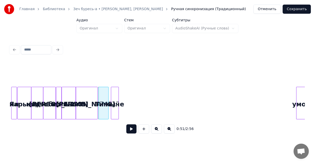
click at [113, 98] on div "кыӵе" at bounding box center [114, 104] width 7 height 35
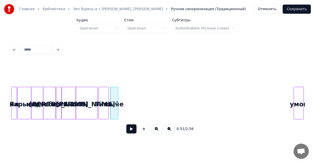
scroll to position [0, 561]
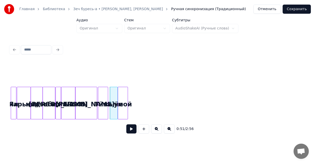
click at [122, 97] on div "умой" at bounding box center [123, 104] width 10 height 35
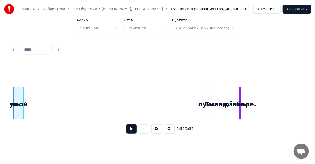
scroll to position [0, 660]
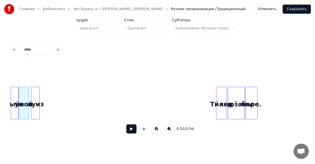
click at [37, 104] on div "луиз" at bounding box center [35, 104] width 8 height 35
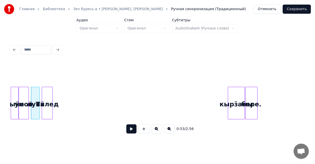
click at [46, 104] on div "Тӥлед" at bounding box center [47, 104] width 10 height 35
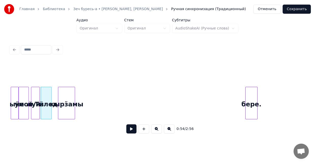
click at [64, 101] on div "кырӟамы" at bounding box center [66, 104] width 17 height 35
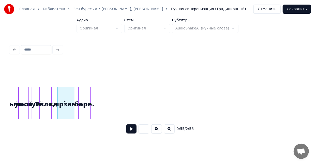
click at [83, 104] on div "бере." at bounding box center [85, 104] width 12 height 35
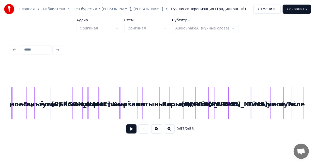
scroll to position [0, 405]
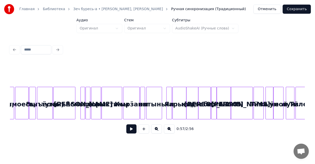
click at [156, 133] on button at bounding box center [156, 129] width 11 height 9
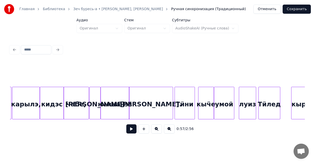
click at [156, 133] on button at bounding box center [156, 129] width 11 height 9
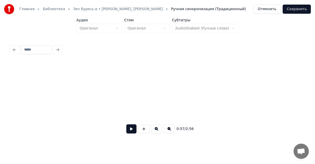
scroll to position [0, 1861]
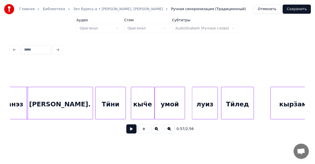
click at [40, 88] on div "[PERSON_NAME]." at bounding box center [60, 104] width 66 height 35
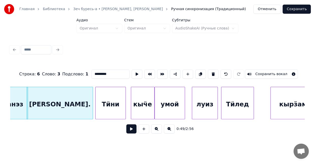
click at [130, 130] on button at bounding box center [131, 129] width 10 height 9
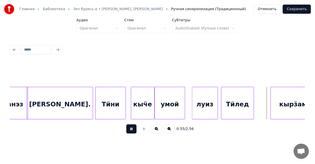
drag, startPoint x: 133, startPoint y: 131, endPoint x: 137, endPoint y: 131, distance: 3.3
click at [134, 131] on button at bounding box center [131, 129] width 10 height 9
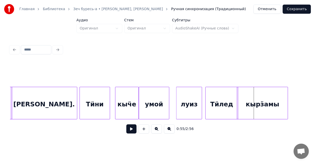
click at [272, 103] on div "кырӟамы" at bounding box center [262, 104] width 51 height 35
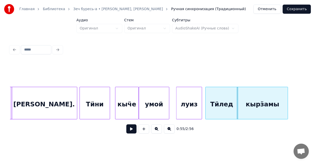
click at [216, 99] on div "Тӥлед" at bounding box center [222, 104] width 32 height 35
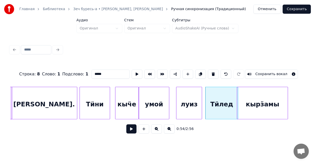
click at [133, 130] on button at bounding box center [131, 129] width 10 height 9
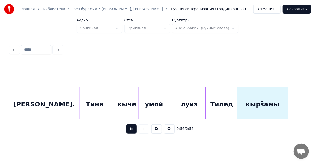
click at [133, 130] on button at bounding box center [131, 129] width 10 height 9
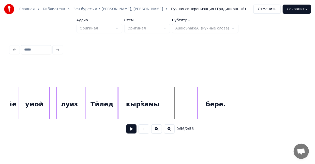
scroll to position [0, 2008]
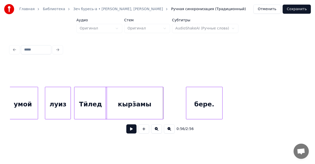
click at [163, 103] on div at bounding box center [163, 103] width 2 height 32
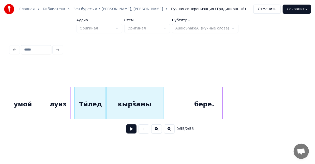
click at [132, 131] on button at bounding box center [131, 129] width 10 height 9
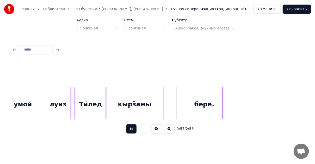
click at [132, 131] on button at bounding box center [131, 129] width 10 height 9
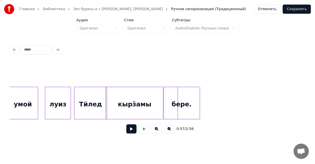
click at [176, 102] on div "бере." at bounding box center [182, 104] width 36 height 35
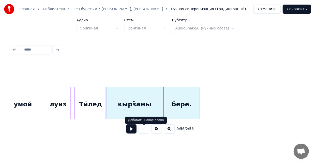
click at [133, 131] on button at bounding box center [131, 129] width 10 height 9
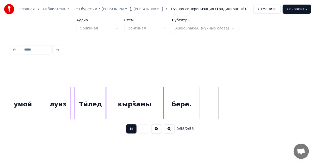
click at [133, 131] on button at bounding box center [131, 129] width 10 height 9
click at [129, 131] on button at bounding box center [131, 129] width 10 height 9
click at [130, 132] on button at bounding box center [131, 129] width 10 height 9
click at [169, 132] on button at bounding box center [169, 129] width 11 height 9
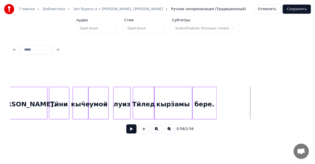
click at [169, 132] on button at bounding box center [169, 129] width 11 height 9
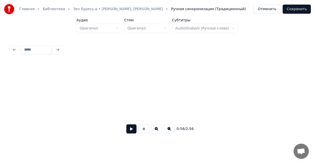
scroll to position [0, 509]
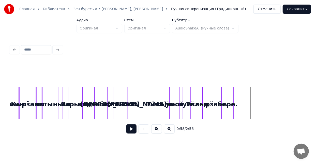
click at [169, 132] on button at bounding box center [169, 129] width 11 height 9
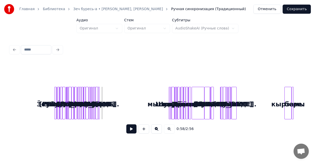
scroll to position [0, 0]
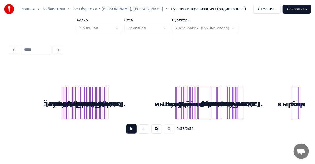
click at [155, 129] on button at bounding box center [156, 129] width 11 height 9
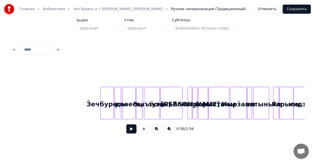
scroll to position [0, 293]
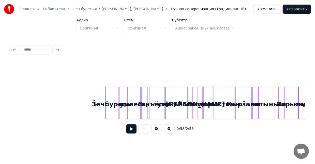
click at [136, 130] on button at bounding box center [131, 129] width 10 height 9
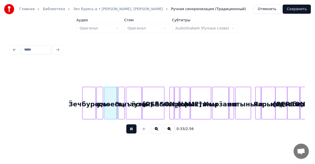
scroll to position [0, 328]
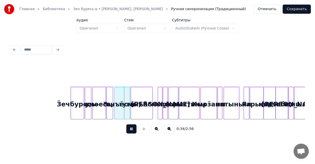
click at [157, 130] on button at bounding box center [156, 129] width 11 height 9
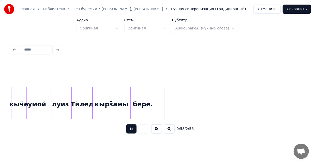
scroll to position [0, 1318]
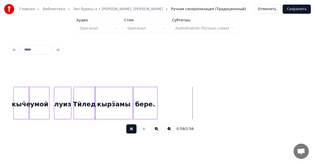
click at [134, 131] on button at bounding box center [131, 129] width 10 height 9
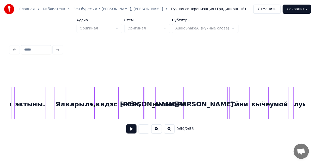
scroll to position [0, 1065]
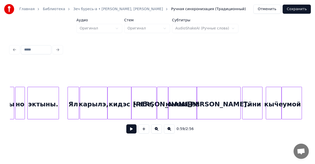
click at [75, 101] on div "Ял" at bounding box center [73, 104] width 11 height 35
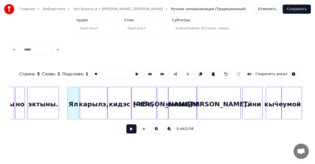
click at [106, 103] on div at bounding box center [107, 103] width 2 height 32
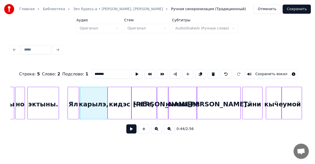
click at [74, 104] on div "Ял" at bounding box center [73, 104] width 11 height 35
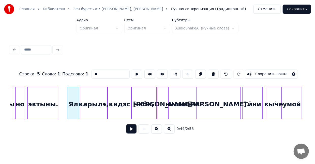
click at [94, 98] on div "карылэ," at bounding box center [93, 104] width 27 height 35
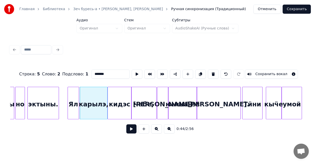
click at [120, 95] on div "кидэс" at bounding box center [120, 104] width 24 height 35
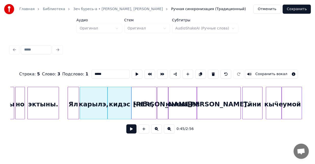
click at [141, 93] on div "чабе," at bounding box center [143, 104] width 25 height 35
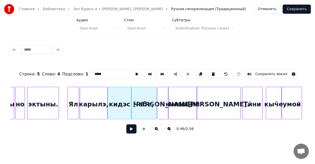
click at [161, 106] on div "[PERSON_NAME]" at bounding box center [162, 104] width 11 height 35
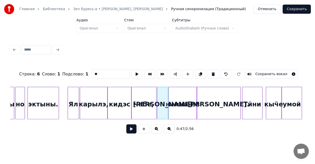
click at [71, 97] on div "Ял" at bounding box center [73, 104] width 11 height 35
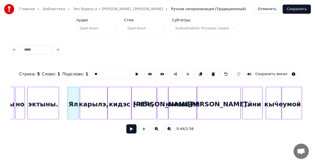
click at [92, 98] on div "карылэ," at bounding box center [93, 104] width 27 height 35
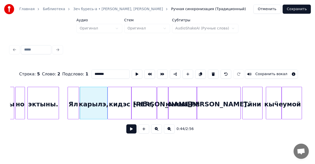
click at [74, 96] on div "Ял" at bounding box center [73, 104] width 11 height 35
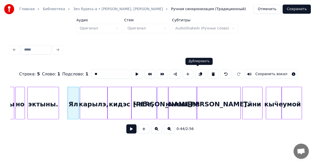
click at [199, 73] on button at bounding box center [200, 74] width 11 height 9
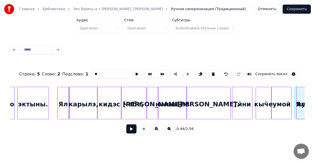
scroll to position [0, 1078]
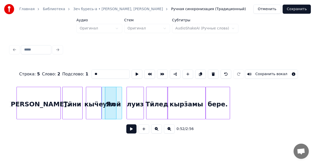
scroll to position [0, 1255]
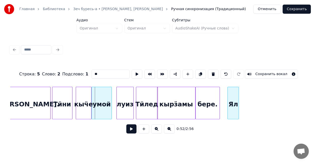
click at [233, 105] on div "Ял" at bounding box center [233, 104] width 11 height 35
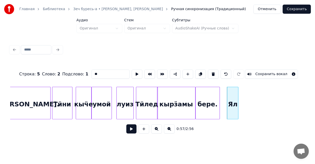
click at [209, 99] on div "бере." at bounding box center [208, 104] width 24 height 35
type input "*****"
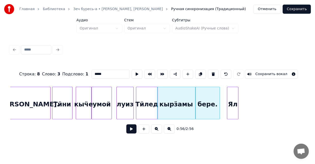
click at [130, 132] on button at bounding box center [131, 129] width 10 height 9
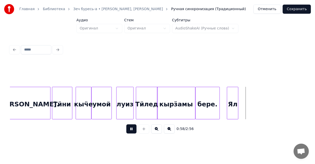
click at [130, 132] on button at bounding box center [131, 129] width 10 height 9
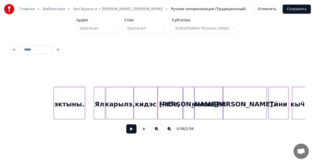
scroll to position [0, 1083]
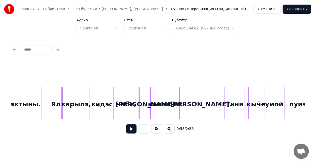
click at [167, 131] on button at bounding box center [169, 129] width 11 height 9
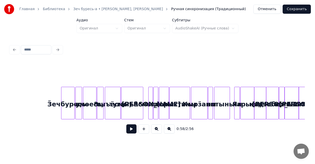
click at [156, 130] on button at bounding box center [156, 129] width 11 height 9
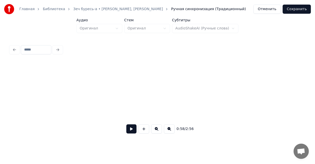
scroll to position [0, 1083]
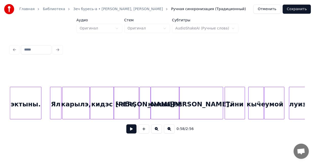
click at [83, 102] on div "карылэ," at bounding box center [76, 104] width 27 height 35
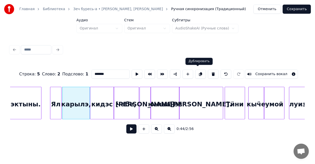
click at [197, 72] on button at bounding box center [200, 74] width 11 height 9
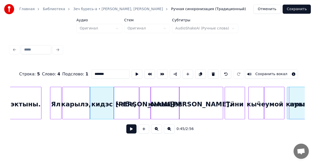
scroll to position [0, 1099]
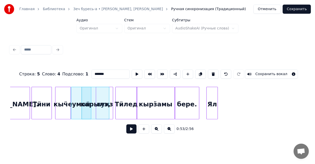
scroll to position [0, 1289]
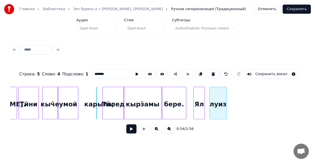
click at [214, 101] on div "луиз" at bounding box center [218, 104] width 17 height 35
click at [222, 72] on button at bounding box center [226, 74] width 11 height 9
click at [221, 74] on button at bounding box center [226, 74] width 11 height 9
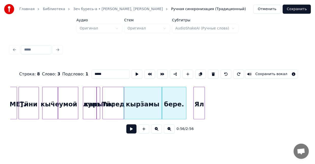
click at [221, 74] on button at bounding box center [226, 74] width 11 height 9
type input "**"
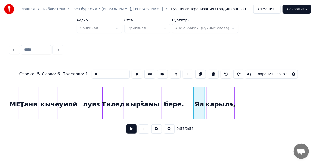
click at [219, 98] on div "карылэ," at bounding box center [220, 104] width 27 height 35
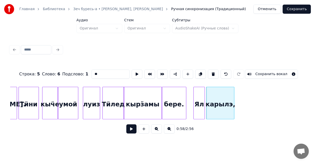
click at [195, 91] on div at bounding box center [195, 103] width 2 height 32
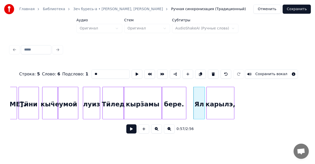
click at [127, 133] on button at bounding box center [131, 129] width 10 height 9
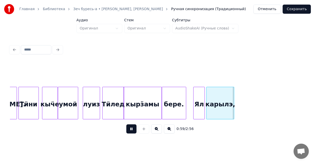
click at [127, 133] on button at bounding box center [131, 129] width 10 height 9
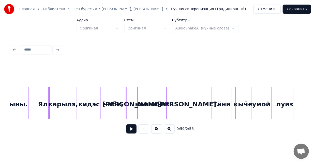
scroll to position [0, 1106]
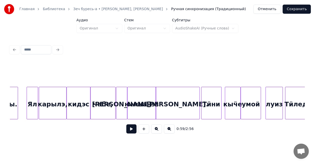
drag, startPoint x: 94, startPoint y: 118, endPoint x: 90, endPoint y: 118, distance: 4.1
click at [90, 118] on div "[PERSON_NAME]. Тӥни кыӵе умой [PERSON_NAME], Та кидэс карылэ, Ял эктыны. Тӥлед" at bounding box center [157, 103] width 295 height 33
click at [81, 104] on div "кидэс" at bounding box center [79, 104] width 24 height 35
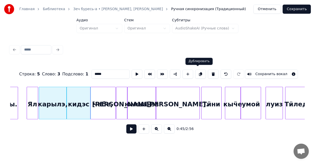
click at [196, 72] on button at bounding box center [200, 74] width 11 height 9
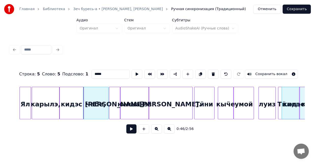
scroll to position [0, 1116]
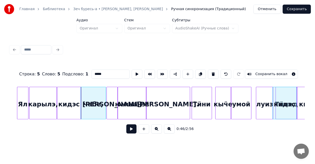
click at [293, 104] on div "кидэс" at bounding box center [285, 104] width 24 height 35
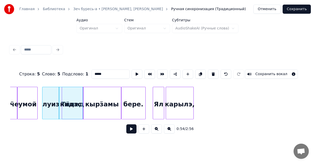
scroll to position [0, 1337]
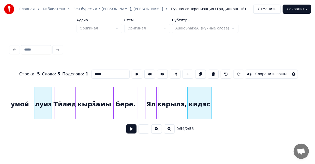
click at [200, 102] on div "кидэс" at bounding box center [200, 104] width 24 height 35
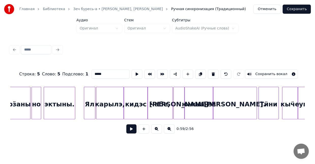
scroll to position [0, 1080]
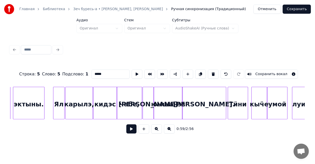
click at [127, 101] on div "чабе," at bounding box center [129, 104] width 25 height 35
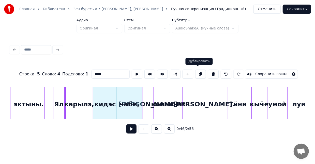
click at [196, 73] on button at bounding box center [200, 74] width 11 height 9
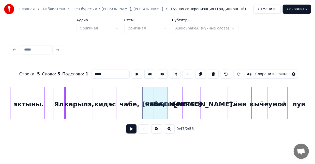
click at [200, 100] on div at bounding box center [200, 103] width 2 height 32
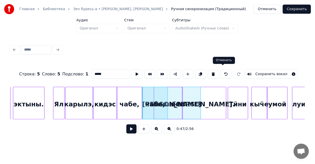
click at [222, 74] on button at bounding box center [226, 74] width 11 height 9
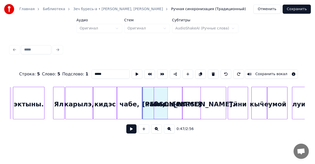
click at [150, 96] on div "[PERSON_NAME]" at bounding box center [172, 104] width 58 height 35
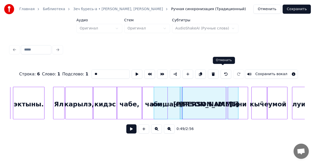
drag, startPoint x: 223, startPoint y: 72, endPoint x: 220, endPoint y: 72, distance: 3.3
click at [223, 72] on button at bounding box center [226, 74] width 11 height 9
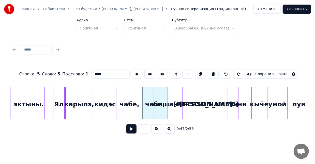
click at [163, 99] on div "юмшанэз" at bounding box center [168, 104] width 28 height 35
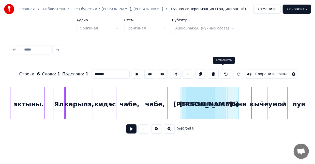
click at [225, 71] on button at bounding box center [226, 74] width 11 height 9
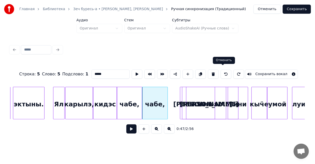
click at [221, 71] on button at bounding box center [226, 74] width 11 height 9
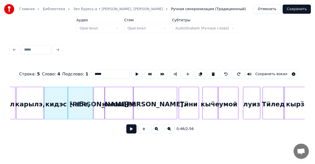
scroll to position [0, 1106]
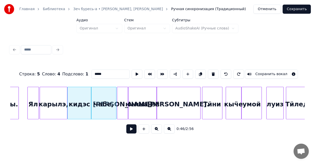
click at [98, 96] on div "чабе," at bounding box center [103, 104] width 25 height 35
click at [195, 72] on button at bounding box center [200, 74] width 11 height 9
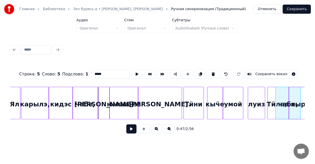
scroll to position [0, 1135]
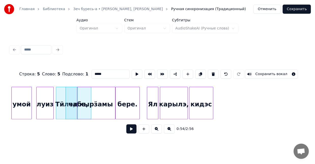
scroll to position [0, 1346]
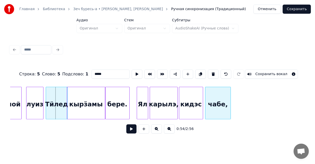
click at [207, 99] on div "чабе," at bounding box center [217, 104] width 25 height 35
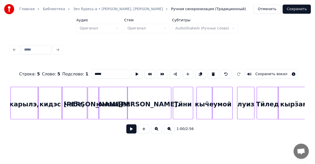
scroll to position [0, 1142]
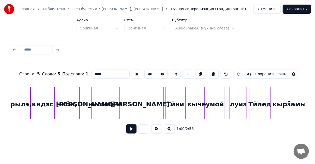
click at [83, 100] on div "[PERSON_NAME]" at bounding box center [85, 104] width 11 height 35
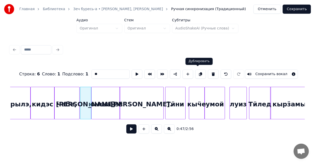
click at [195, 73] on button at bounding box center [200, 74] width 11 height 9
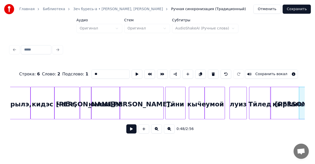
scroll to position [0, 1151]
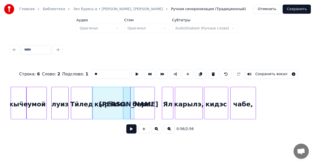
scroll to position [0, 1328]
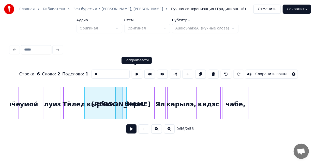
click at [136, 57] on div "Воспроизвести Воспроизвести" at bounding box center [136, 60] width 30 height 7
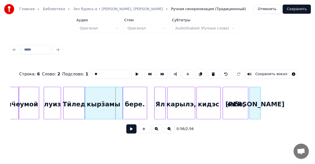
click at [252, 100] on div "[PERSON_NAME]" at bounding box center [255, 104] width 11 height 35
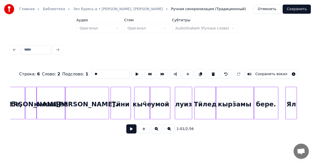
scroll to position [0, 1179]
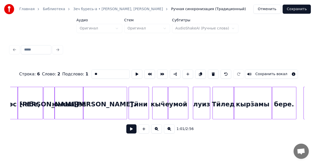
click at [73, 99] on div "юмшанэз" at bounding box center [69, 104] width 28 height 35
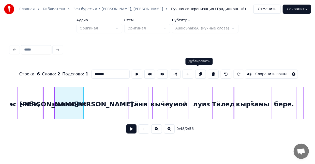
click at [197, 73] on button at bounding box center [200, 74] width 11 height 9
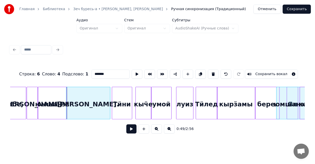
scroll to position [0, 1196]
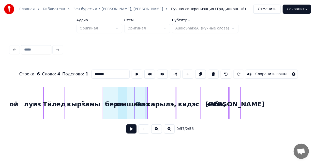
scroll to position [0, 1382]
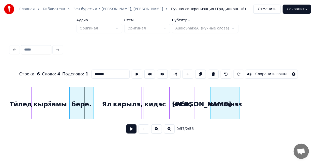
click at [215, 105] on div "юмшанэз" at bounding box center [225, 104] width 28 height 35
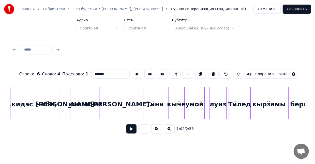
scroll to position [0, 1165]
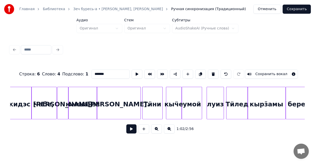
click at [109, 104] on div "[PERSON_NAME]." at bounding box center [119, 104] width 44 height 35
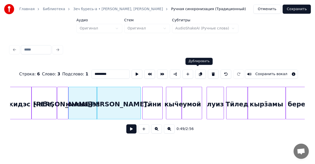
click at [197, 71] on button at bounding box center [200, 74] width 11 height 9
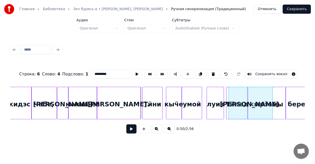
scroll to position [0, 1203]
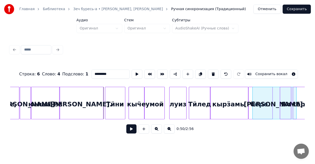
click at [306, 106] on div "Строка : 6 Слово : 4 Подслово : 1 ********* Сохранить вокал 0:50 / 2:56" at bounding box center [157, 90] width 299 height 101
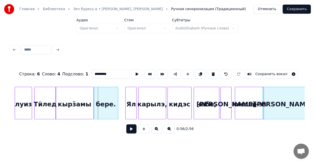
scroll to position [0, 1362]
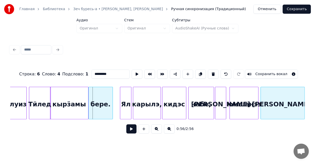
click at [282, 105] on div "[PERSON_NAME]." at bounding box center [283, 104] width 44 height 35
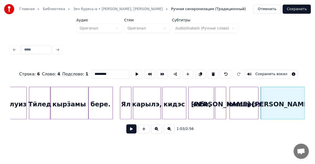
click at [125, 93] on div "Ял" at bounding box center [125, 104] width 11 height 35
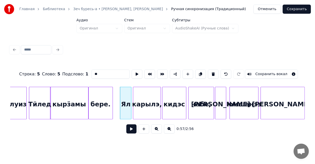
click at [102, 94] on div "бере." at bounding box center [101, 104] width 24 height 35
type input "*****"
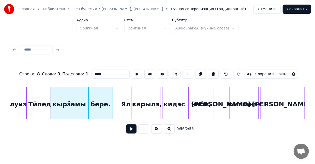
click at [130, 131] on button at bounding box center [131, 129] width 10 height 9
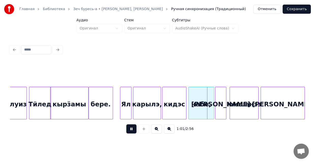
click at [130, 131] on button at bounding box center [131, 129] width 10 height 9
click at [207, 100] on div at bounding box center [208, 103] width 2 height 32
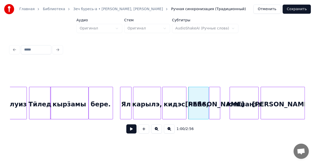
click at [213, 98] on div "[PERSON_NAME]" at bounding box center [214, 104] width 11 height 35
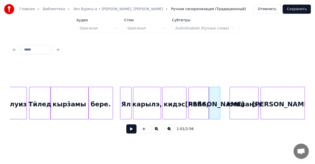
click at [196, 92] on div "чабе," at bounding box center [199, 104] width 20 height 35
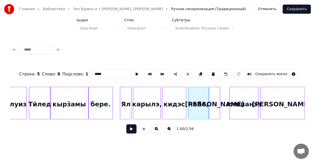
click at [131, 131] on button at bounding box center [131, 129] width 10 height 9
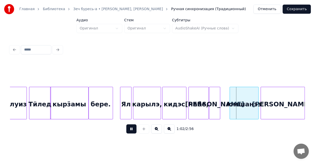
click at [131, 131] on button at bounding box center [131, 129] width 10 height 9
click at [223, 99] on div at bounding box center [224, 103] width 2 height 32
click at [218, 101] on div "[PERSON_NAME]" at bounding box center [214, 104] width 11 height 35
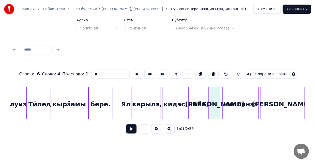
click at [131, 129] on button at bounding box center [131, 129] width 10 height 9
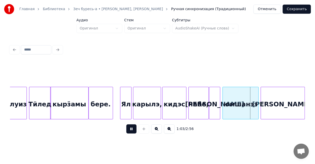
click at [131, 129] on button at bounding box center [131, 129] width 10 height 9
click at [252, 111] on div at bounding box center [253, 103] width 2 height 32
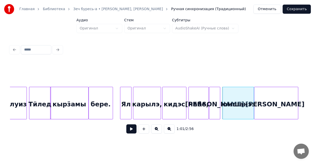
click at [259, 110] on div "[PERSON_NAME]." at bounding box center [276, 104] width 44 height 35
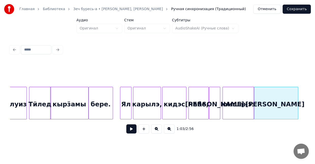
click at [239, 93] on div "юмшанэз" at bounding box center [238, 104] width 31 height 35
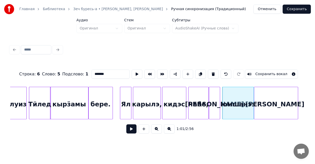
click at [129, 128] on button at bounding box center [131, 129] width 10 height 9
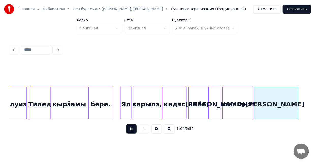
click at [131, 129] on button at bounding box center [131, 129] width 10 height 9
click at [293, 110] on div at bounding box center [294, 103] width 2 height 32
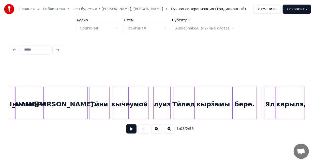
scroll to position [0, 1216]
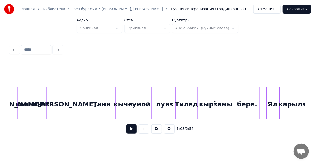
click at [100, 111] on div "Тӥни" at bounding box center [102, 104] width 20 height 35
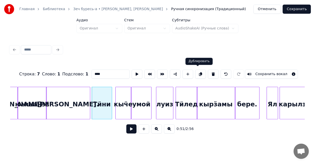
click at [198, 73] on button at bounding box center [200, 74] width 11 height 9
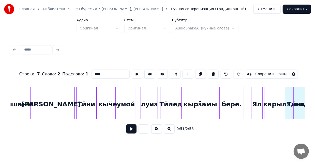
scroll to position [0, 1232]
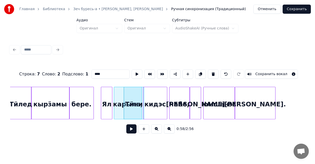
scroll to position [0, 1418]
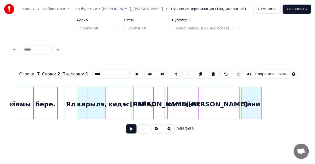
click at [251, 115] on div "Тӥни" at bounding box center [251, 104] width 20 height 35
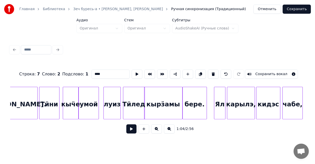
scroll to position [0, 1261]
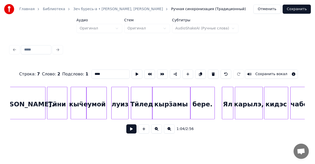
click at [79, 114] on div "кыӵе" at bounding box center [78, 104] width 15 height 35
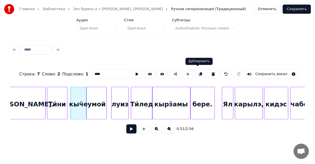
click at [196, 75] on button at bounding box center [200, 74] width 11 height 9
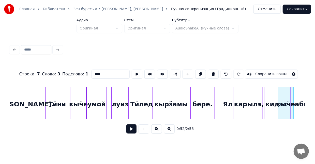
scroll to position [0, 1266]
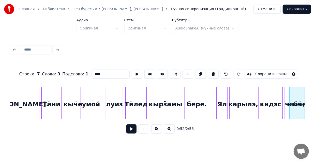
click at [308, 120] on div "Главная Библиотека Зеч буресь-а • [PERSON_NAME], [PERSON_NAME] синхронизация (Т…" at bounding box center [157, 70] width 315 height 140
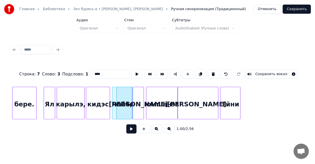
scroll to position [0, 1464]
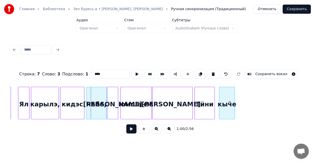
click at [230, 116] on div "кыӵе" at bounding box center [226, 104] width 15 height 35
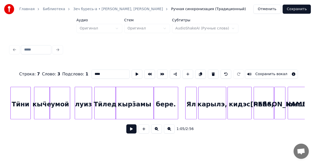
scroll to position [0, 1290]
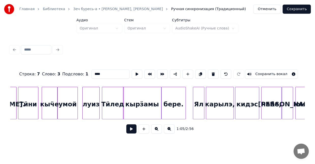
click at [75, 115] on div "умой" at bounding box center [68, 104] width 20 height 35
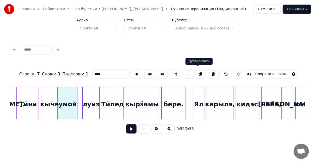
click at [197, 72] on button at bounding box center [200, 74] width 11 height 9
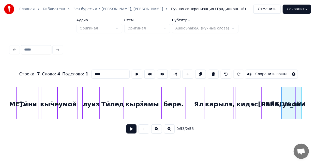
click at [294, 119] on div "бере. [PERSON_NAME], [PERSON_NAME], Та юмшанэз кырӟамы Тӥлед [PERSON_NAME] умой…" at bounding box center [157, 103] width 295 height 33
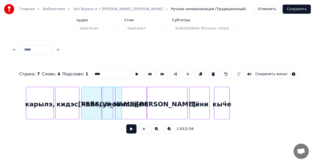
scroll to position [0, 1498]
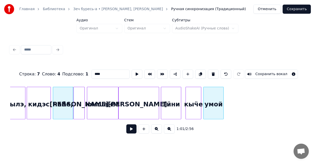
click at [210, 119] on div "карылэ, [PERSON_NAME], [PERSON_NAME]. Тӥни кыӵе" at bounding box center [157, 103] width 295 height 33
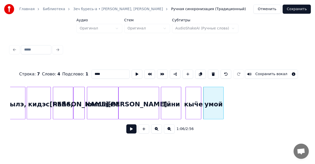
click at [163, 112] on div "Тӥни" at bounding box center [171, 104] width 20 height 35
type input "****"
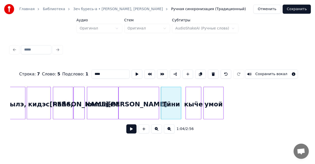
click at [134, 132] on button at bounding box center [131, 129] width 10 height 9
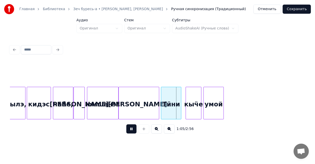
click at [135, 111] on div "[PERSON_NAME]." at bounding box center [139, 104] width 40 height 35
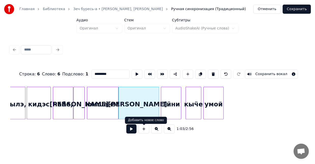
click at [133, 131] on button at bounding box center [131, 129] width 10 height 9
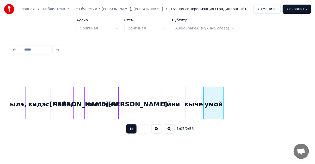
click at [166, 103] on div "Тӥни" at bounding box center [171, 104] width 20 height 35
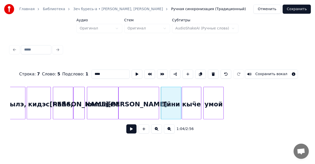
click at [182, 110] on div at bounding box center [183, 103] width 2 height 32
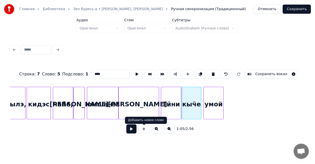
click at [133, 131] on button at bounding box center [131, 129] width 10 height 9
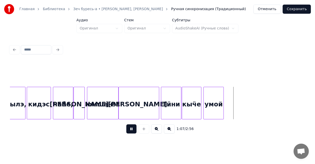
click at [133, 131] on button at bounding box center [131, 129] width 10 height 9
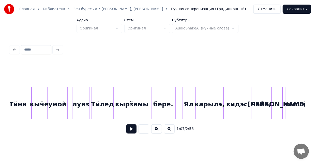
scroll to position [0, 1290]
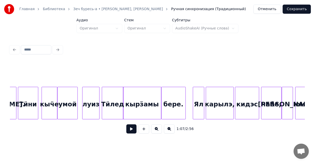
click at [92, 113] on div "луиз" at bounding box center [91, 104] width 17 height 35
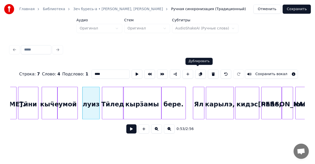
click at [198, 72] on button at bounding box center [200, 74] width 11 height 9
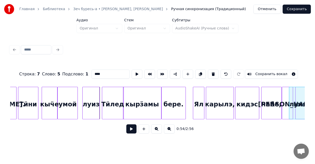
scroll to position [0, 1292]
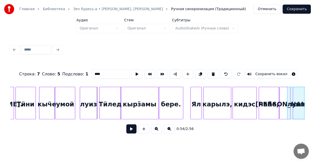
click at [299, 115] on div "луиз" at bounding box center [295, 104] width 17 height 35
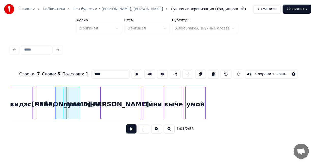
scroll to position [0, 1503]
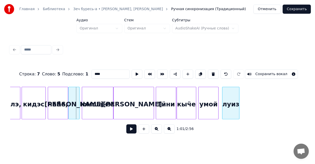
click at [227, 118] on div "[PERSON_NAME], [PERSON_NAME]. Тӥни кыӵе умой карылэ," at bounding box center [157, 103] width 295 height 33
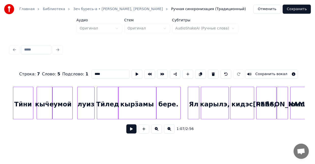
scroll to position [0, 1300]
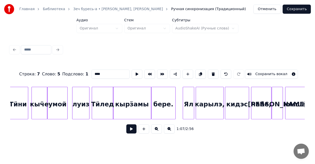
click at [103, 113] on div "Тӥлед" at bounding box center [102, 104] width 21 height 35
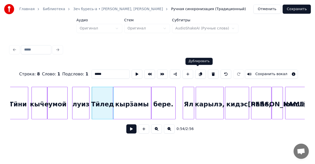
click at [198, 73] on button at bounding box center [200, 74] width 11 height 9
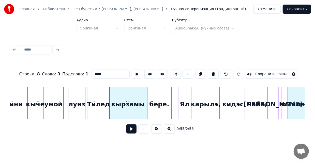
scroll to position [0, 1308]
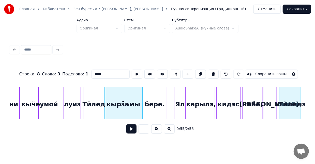
click at [299, 114] on div "Тӥлед" at bounding box center [289, 104] width 21 height 35
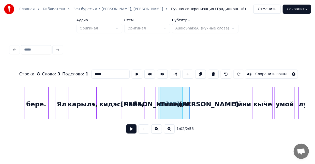
scroll to position [0, 1532]
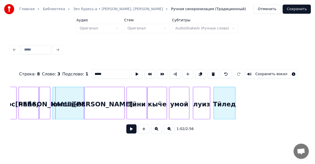
click at [227, 115] on div "Тӥлед" at bounding box center [224, 104] width 21 height 35
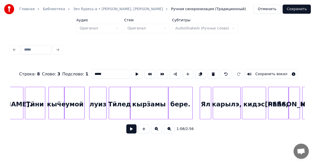
scroll to position [0, 1303]
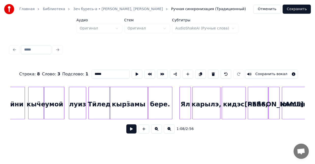
click at [117, 112] on div "кырӟамы" at bounding box center [129, 104] width 38 height 35
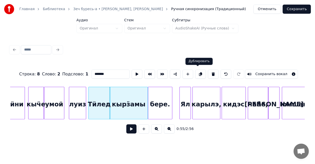
click at [196, 74] on button at bounding box center [200, 74] width 11 height 9
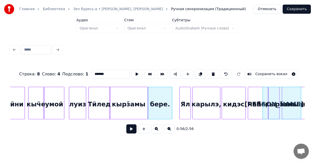
scroll to position [0, 1314]
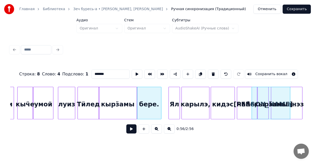
click at [290, 115] on div "кырӟамы" at bounding box center [271, 104] width 38 height 35
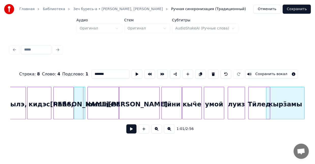
scroll to position [0, 1498]
click at [293, 117] on div "кырӟамы" at bounding box center [286, 104] width 38 height 35
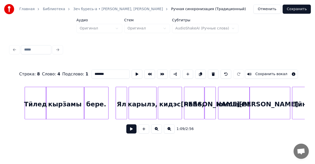
scroll to position [0, 1361]
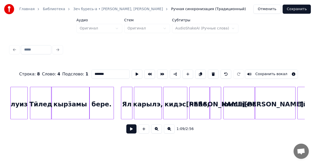
click at [99, 111] on div "бере." at bounding box center [102, 104] width 24 height 35
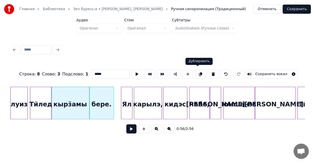
click at [197, 73] on button at bounding box center [200, 74] width 11 height 9
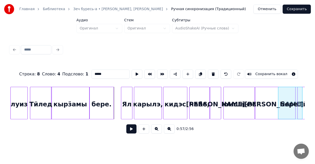
scroll to position [0, 1367]
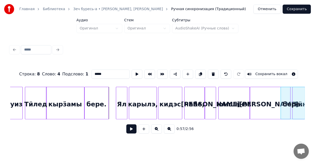
click at [302, 116] on div "бере." at bounding box center [293, 104] width 24 height 35
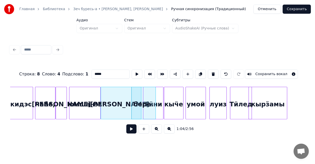
scroll to position [0, 1557]
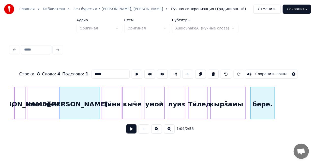
click at [252, 124] on div "Строка : 8 Слово : 4 Подслово : 1 ***** Сохранить вокал 1:04 / 2:56" at bounding box center [157, 100] width 295 height 77
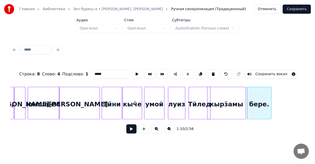
click at [115, 96] on div "Тӥни" at bounding box center [112, 104] width 20 height 35
type input "****"
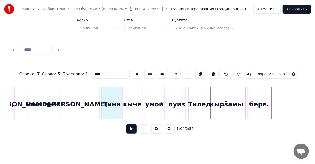
click at [129, 130] on button at bounding box center [131, 129] width 10 height 9
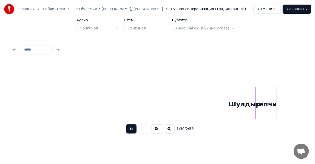
scroll to position [0, 2297]
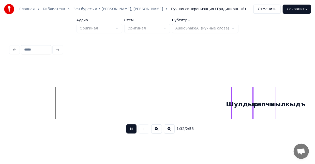
click at [171, 132] on button at bounding box center [169, 129] width 11 height 9
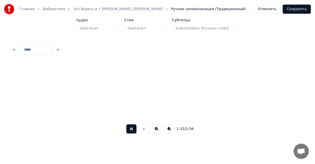
scroll to position [0, 1123]
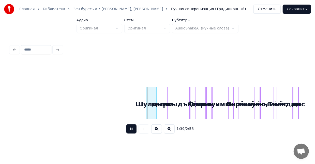
click at [159, 133] on button at bounding box center [156, 129] width 11 height 9
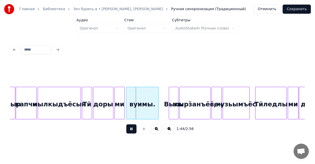
scroll to position [0, 2540]
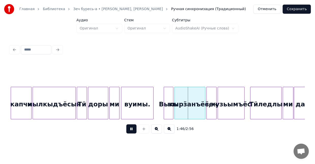
click at [158, 132] on button at bounding box center [156, 129] width 11 height 9
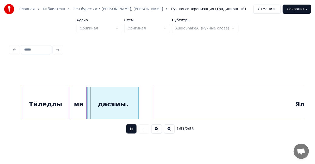
scroll to position [0, 4197]
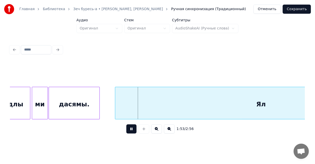
click at [132, 131] on button at bounding box center [131, 129] width 10 height 9
click at [129, 102] on div "Ял" at bounding box center [261, 104] width 292 height 35
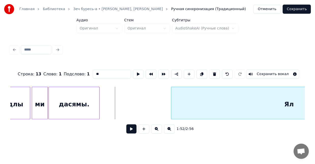
click at [173, 105] on div at bounding box center [172, 103] width 2 height 32
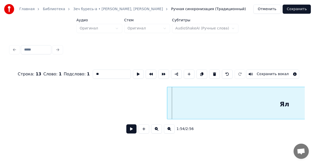
scroll to position [0, 4297]
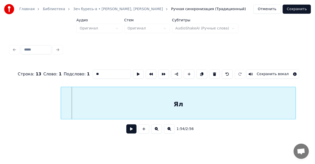
click at [202, 106] on div "Ял" at bounding box center [178, 104] width 235 height 35
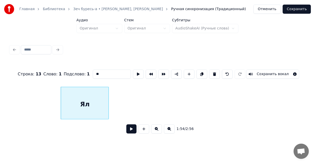
click at [108, 106] on div at bounding box center [108, 103] width 2 height 32
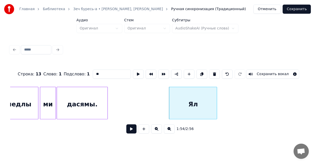
scroll to position [0, 4173]
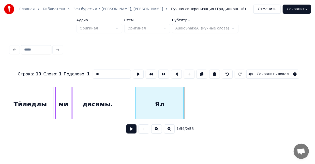
click at [153, 97] on div "Ял" at bounding box center [160, 104] width 48 height 35
click at [104, 101] on div "дасямы." at bounding box center [97, 104] width 51 height 35
type input "*******"
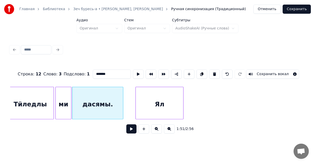
click at [130, 134] on button at bounding box center [131, 129] width 10 height 9
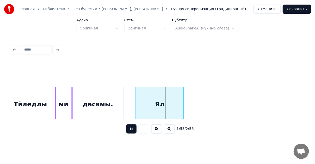
click at [130, 131] on button at bounding box center [131, 129] width 10 height 9
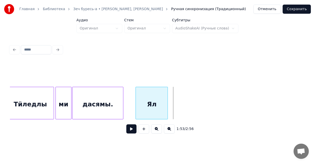
click at [166, 108] on div at bounding box center [167, 103] width 2 height 32
click at [148, 107] on div "Ял" at bounding box center [152, 104] width 32 height 35
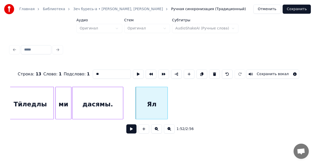
click at [107, 111] on div "дасямы." at bounding box center [97, 104] width 51 height 35
type input "*******"
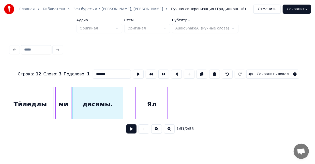
click at [133, 132] on button at bounding box center [131, 129] width 10 height 9
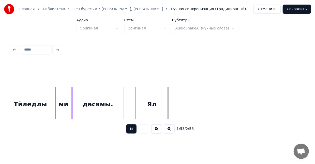
click at [132, 132] on button at bounding box center [131, 129] width 10 height 9
click at [155, 111] on div "Ял" at bounding box center [152, 104] width 32 height 35
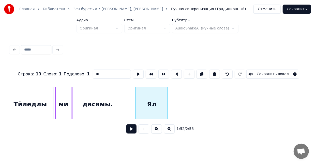
click at [167, 111] on div "Ял" at bounding box center [151, 103] width 32 height 33
click at [155, 111] on div at bounding box center [155, 103] width 2 height 32
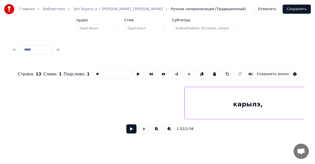
scroll to position [0, 4426]
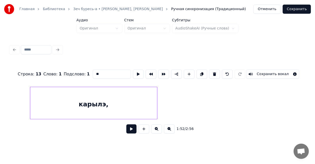
click at [69, 109] on div "карылэ," at bounding box center [93, 104] width 127 height 35
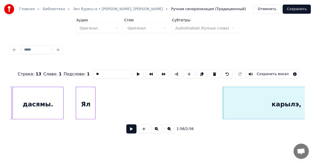
scroll to position [0, 4274]
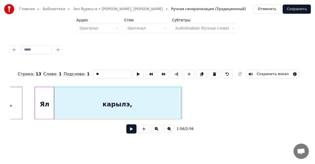
click at [124, 107] on div "карылэ," at bounding box center [117, 104] width 127 height 35
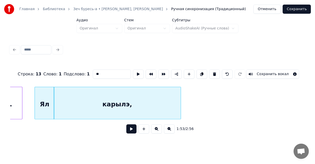
click at [46, 97] on div "Ял" at bounding box center [44, 104] width 19 height 35
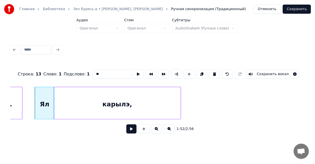
click at [135, 132] on button at bounding box center [131, 129] width 10 height 9
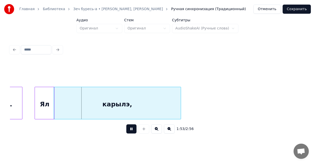
click at [130, 129] on button at bounding box center [131, 129] width 10 height 9
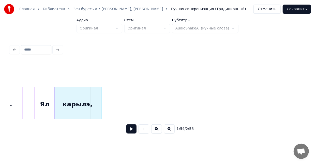
click at [100, 109] on div at bounding box center [101, 103] width 2 height 32
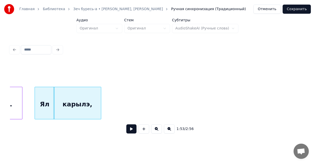
click at [133, 131] on button at bounding box center [131, 129] width 10 height 9
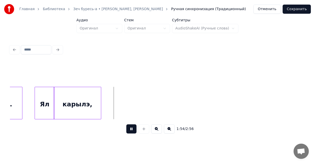
click at [133, 131] on button at bounding box center [131, 129] width 10 height 9
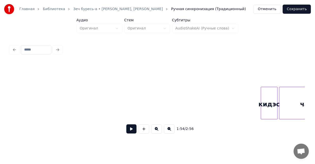
scroll to position [0, 4479]
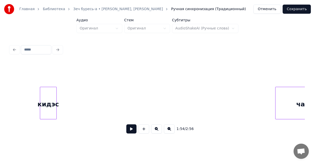
click at [44, 102] on div "кидэс" at bounding box center [48, 104] width 16 height 35
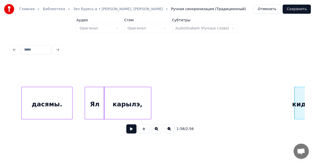
scroll to position [0, 4274]
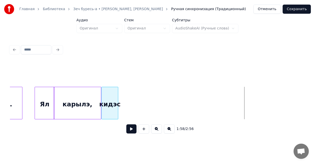
click at [108, 101] on div "кидэс" at bounding box center [110, 104] width 16 height 35
click at [94, 101] on div "карылэ," at bounding box center [77, 104] width 47 height 35
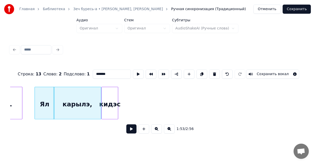
click at [128, 131] on button at bounding box center [131, 129] width 10 height 9
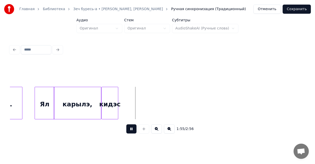
click at [129, 131] on button at bounding box center [131, 129] width 10 height 9
click at [128, 100] on div at bounding box center [129, 103] width 2 height 32
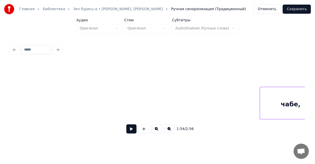
scroll to position [0, 4548]
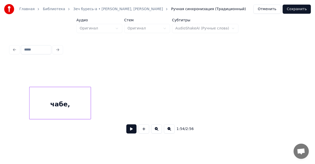
click at [36, 104] on div "чабе," at bounding box center [59, 104] width 61 height 35
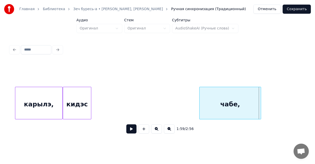
scroll to position [0, 4325]
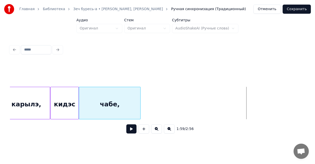
click at [101, 102] on div "чабе," at bounding box center [109, 104] width 61 height 35
click at [67, 97] on div "кидэс" at bounding box center [65, 104] width 28 height 35
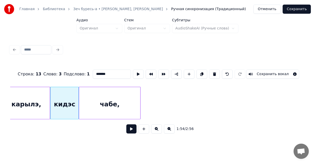
type input "*****"
click at [130, 132] on button at bounding box center [131, 129] width 10 height 9
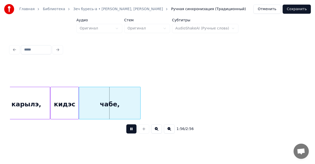
click at [130, 132] on button at bounding box center [131, 129] width 10 height 9
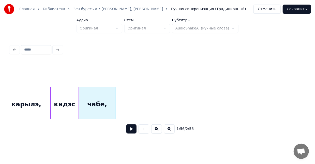
click at [114, 106] on div at bounding box center [115, 103] width 2 height 32
click at [132, 132] on button at bounding box center [131, 129] width 10 height 9
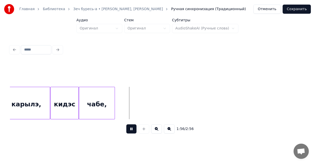
click at [132, 132] on button at bounding box center [131, 129] width 10 height 9
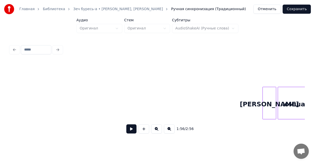
scroll to position [0, 4715]
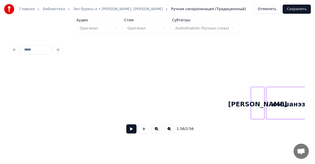
drag, startPoint x: 246, startPoint y: 77, endPoint x: 284, endPoint y: 104, distance: 46.7
click at [284, 104] on div "1:56 / 2:56" at bounding box center [157, 100] width 295 height 77
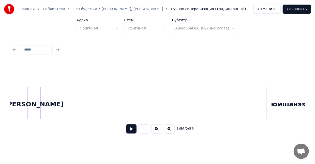
click at [32, 96] on div "[PERSON_NAME]" at bounding box center [33, 104] width 13 height 35
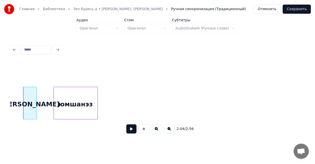
click at [68, 95] on div "юмшанэз" at bounding box center [76, 104] width 44 height 35
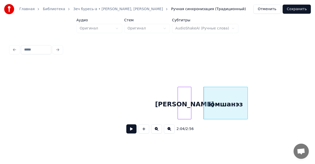
scroll to position [0, 4475]
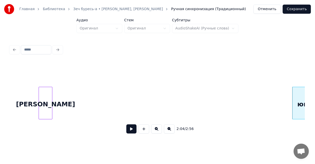
click at [39, 93] on div "[PERSON_NAME]" at bounding box center [45, 104] width 13 height 35
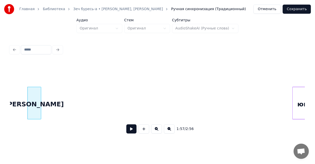
scroll to position [0, 4501]
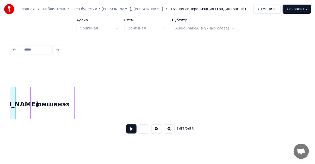
click at [64, 97] on div "юмшанэз" at bounding box center [52, 104] width 44 height 35
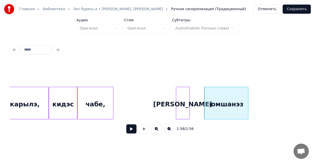
scroll to position [0, 4323]
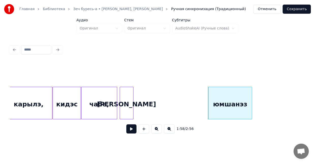
click at [126, 99] on div "[PERSON_NAME]" at bounding box center [126, 104] width 13 height 35
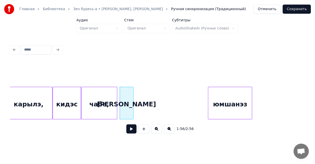
click at [103, 96] on div "чабе," at bounding box center [99, 104] width 36 height 35
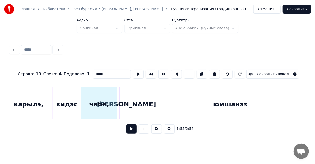
click at [135, 135] on div "1:55 / 2:56" at bounding box center [157, 129] width 286 height 11
click at [133, 134] on button at bounding box center [131, 129] width 10 height 9
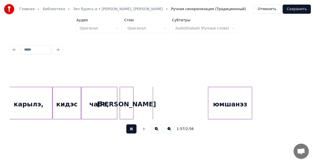
click at [131, 129] on button at bounding box center [131, 129] width 10 height 9
click at [107, 97] on div "чабе," at bounding box center [99, 104] width 36 height 35
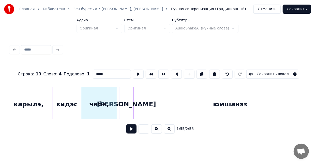
click at [131, 130] on button at bounding box center [131, 129] width 10 height 9
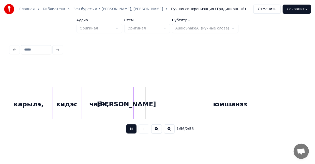
click at [131, 130] on button at bounding box center [131, 129] width 10 height 9
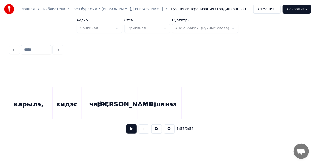
click at [160, 108] on div "юмшанэз" at bounding box center [160, 104] width 44 height 35
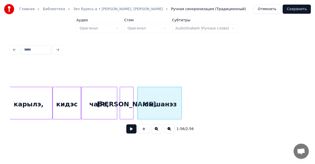
click at [106, 102] on div "чабе," at bounding box center [99, 104] width 36 height 35
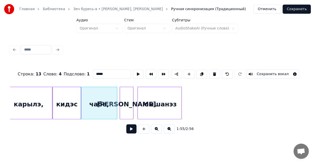
click at [134, 131] on button at bounding box center [131, 129] width 10 height 9
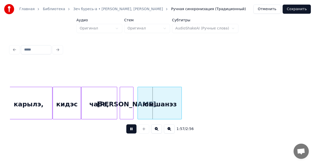
click at [132, 131] on button at bounding box center [131, 129] width 10 height 9
click at [134, 108] on div at bounding box center [135, 103] width 2 height 32
click at [128, 99] on div "[PERSON_NAME]" at bounding box center [126, 104] width 13 height 35
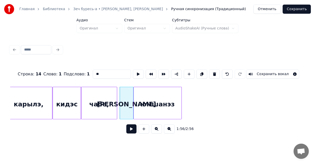
click at [131, 132] on button at bounding box center [131, 129] width 10 height 9
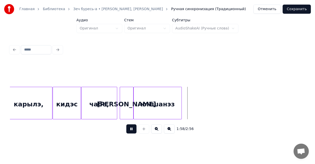
click at [131, 132] on button at bounding box center [131, 129] width 10 height 9
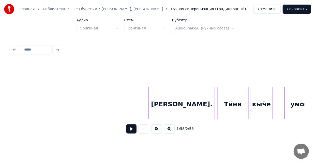
scroll to position [0, 4879]
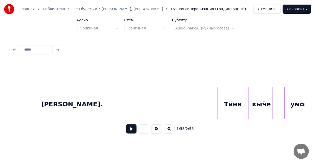
click at [68, 100] on div "[PERSON_NAME]." at bounding box center [72, 104] width 66 height 35
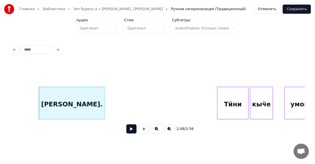
click at [169, 132] on button at bounding box center [169, 129] width 11 height 9
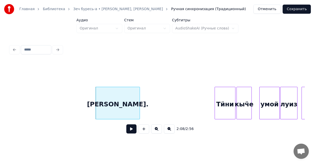
scroll to position [0, 3184]
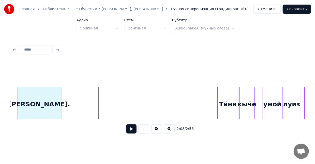
click at [32, 101] on div "[PERSON_NAME]." at bounding box center [39, 104] width 44 height 35
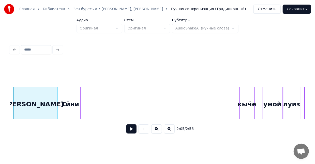
click at [71, 100] on div "Тӥни" at bounding box center [70, 104] width 20 height 35
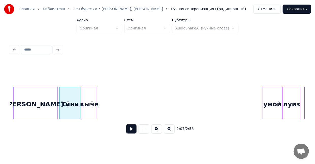
click at [92, 99] on div "кыӵе" at bounding box center [89, 104] width 15 height 35
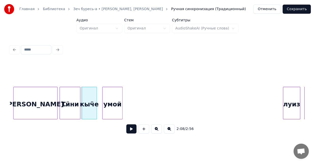
click at [110, 101] on div "умой" at bounding box center [112, 104] width 20 height 35
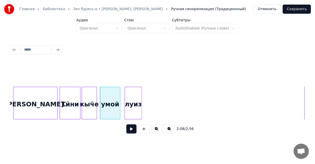
click at [132, 102] on div "луиз" at bounding box center [133, 104] width 17 height 35
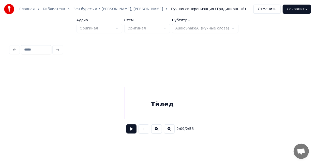
scroll to position [0, 3351]
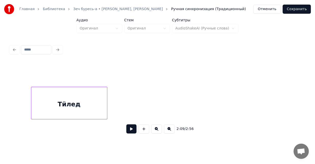
click at [67, 101] on div "Тӥлед" at bounding box center [69, 104] width 76 height 35
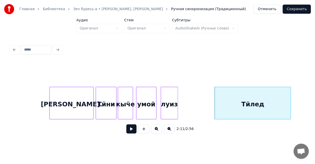
scroll to position [0, 3215]
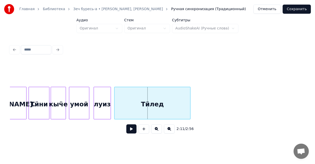
click at [170, 109] on div "Тӥлед" at bounding box center [152, 104] width 76 height 35
click at [172, 95] on div "Тӥлед" at bounding box center [152, 104] width 76 height 35
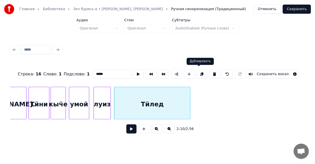
click at [201, 73] on button at bounding box center [201, 74] width 11 height 9
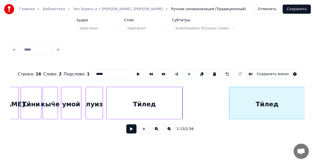
scroll to position [0, 3223]
click at [246, 97] on div "Тӥлед" at bounding box center [267, 104] width 76 height 35
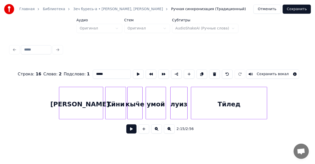
scroll to position [0, 3133]
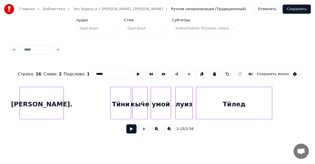
click at [36, 99] on div "[PERSON_NAME]." at bounding box center [42, 104] width 44 height 35
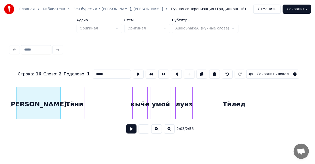
click at [73, 99] on div "Тӥни" at bounding box center [74, 104] width 20 height 35
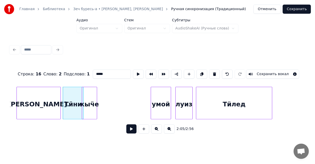
click at [92, 102] on div "кыӵе" at bounding box center [89, 104] width 15 height 35
click at [97, 103] on div "кыӵе" at bounding box center [93, 104] width 15 height 35
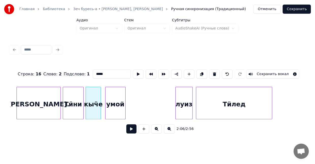
click at [118, 101] on div "умой" at bounding box center [115, 104] width 20 height 35
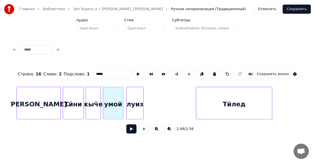
click at [130, 101] on div "луиз" at bounding box center [135, 104] width 17 height 35
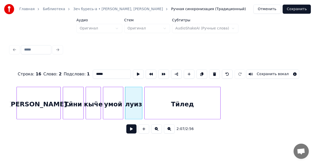
click at [162, 100] on div "Тӥлед" at bounding box center [183, 104] width 76 height 35
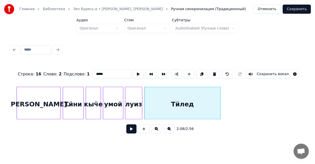
click at [131, 99] on div "луиз" at bounding box center [133, 104] width 17 height 35
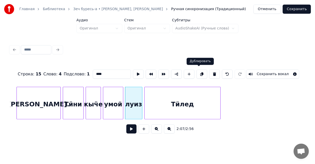
click at [198, 72] on button at bounding box center [201, 74] width 11 height 9
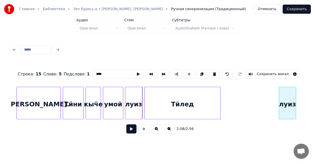
click at [291, 99] on div "луиз" at bounding box center [287, 104] width 17 height 35
click at [115, 100] on div "умой" at bounding box center [113, 104] width 20 height 35
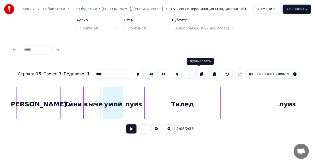
click at [198, 72] on button at bounding box center [201, 74] width 11 height 9
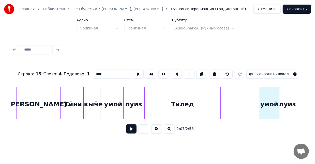
click at [265, 105] on div "умой" at bounding box center [269, 104] width 20 height 35
click at [89, 96] on div "кыӵе" at bounding box center [93, 104] width 15 height 35
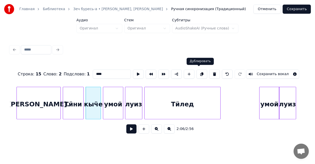
click at [198, 72] on button at bounding box center [201, 74] width 11 height 9
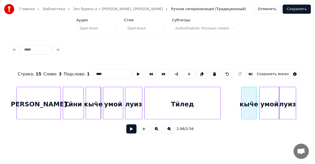
click at [247, 112] on div "кыӵе" at bounding box center [248, 104] width 15 height 35
click at [70, 95] on div "Тӥни" at bounding box center [73, 104] width 20 height 35
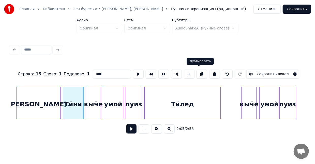
click at [198, 74] on button at bounding box center [201, 74] width 11 height 9
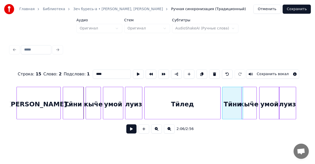
click at [231, 106] on div "Тӥни" at bounding box center [232, 104] width 20 height 35
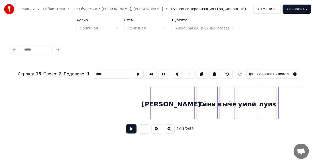
scroll to position [0, 2991]
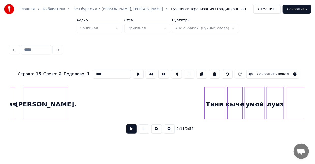
click at [44, 103] on div "[PERSON_NAME]." at bounding box center [46, 104] width 44 height 35
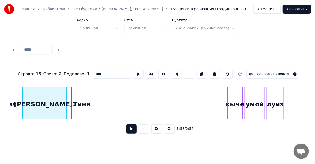
click at [81, 98] on div "Тӥни" at bounding box center [82, 104] width 20 height 35
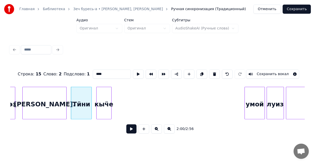
click at [104, 98] on div "кыӵе" at bounding box center [104, 104] width 15 height 35
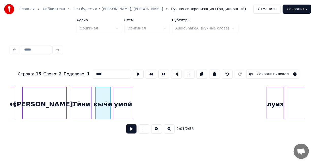
click at [118, 99] on div "умой" at bounding box center [123, 104] width 20 height 35
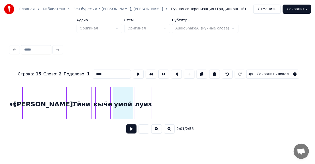
click at [139, 99] on div "луиз" at bounding box center [143, 104] width 17 height 35
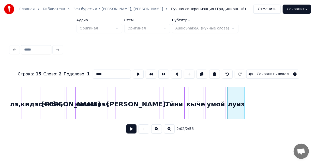
scroll to position [0, 2870]
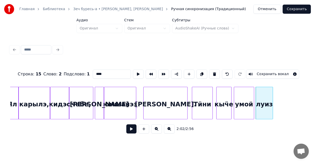
click at [119, 96] on div "юмшанэз" at bounding box center [120, 104] width 32 height 35
type input "*******"
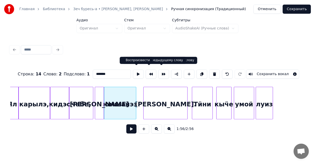
click at [137, 70] on button at bounding box center [138, 74] width 11 height 9
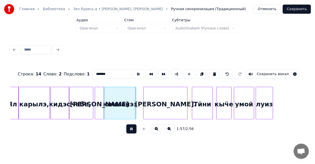
click at [137, 71] on button at bounding box center [138, 74] width 11 height 9
click at [148, 101] on div "[PERSON_NAME]." at bounding box center [159, 104] width 44 height 35
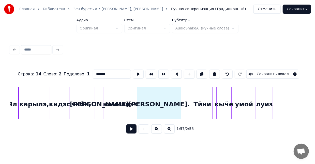
click at [134, 130] on button at bounding box center [131, 129] width 10 height 9
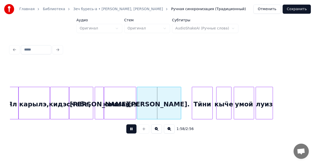
click at [128, 103] on div "юмшанэз" at bounding box center [120, 104] width 32 height 35
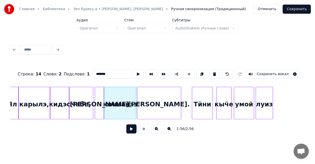
click at [130, 130] on button at bounding box center [131, 129] width 10 height 9
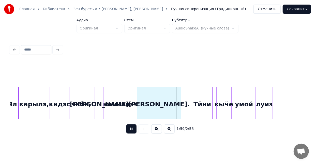
click at [130, 130] on button at bounding box center [131, 129] width 10 height 9
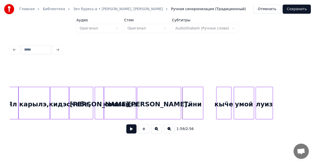
click at [194, 110] on div "Тӥни" at bounding box center [193, 104] width 20 height 35
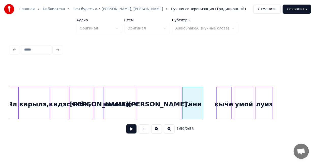
click at [125, 133] on div "1:59 / 2:56" at bounding box center [157, 129] width 286 height 11
click at [130, 132] on button at bounding box center [131, 129] width 10 height 9
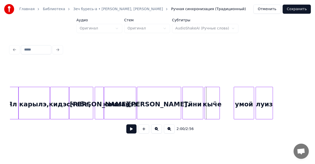
click at [212, 112] on div "кыӵе" at bounding box center [212, 104] width 15 height 35
click at [213, 111] on div "кыӵе" at bounding box center [212, 104] width 15 height 35
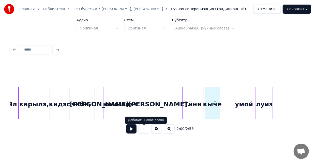
click at [135, 129] on button at bounding box center [131, 129] width 10 height 9
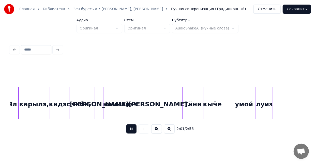
click at [135, 129] on button at bounding box center [131, 129] width 10 height 9
click at [223, 116] on div at bounding box center [223, 103] width 2 height 32
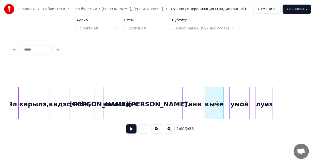
click at [236, 109] on div "умой" at bounding box center [240, 104] width 20 height 35
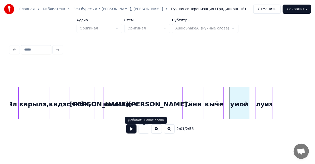
click at [132, 132] on button at bounding box center [131, 129] width 10 height 9
click at [222, 105] on div "кыӵе" at bounding box center [214, 104] width 19 height 35
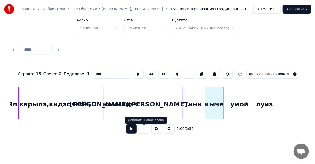
click at [133, 131] on button at bounding box center [131, 129] width 10 height 9
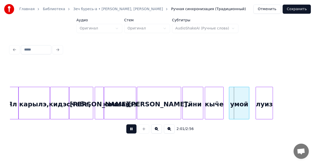
click at [133, 131] on button at bounding box center [131, 129] width 10 height 9
click at [225, 115] on div at bounding box center [226, 103] width 2 height 32
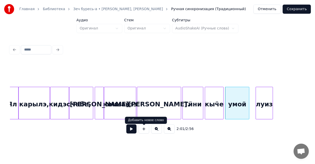
click at [127, 128] on button at bounding box center [131, 129] width 10 height 9
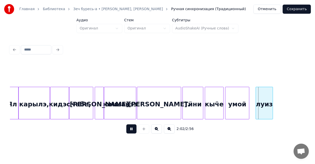
click at [217, 111] on div "кыӵе" at bounding box center [214, 104] width 19 height 35
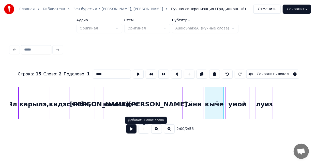
click at [132, 132] on button at bounding box center [131, 129] width 10 height 9
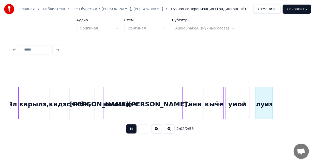
click at [132, 132] on button at bounding box center [131, 129] width 10 height 9
click at [250, 112] on div at bounding box center [251, 103] width 2 height 32
click at [131, 131] on button at bounding box center [131, 129] width 10 height 9
click at [132, 131] on button at bounding box center [131, 129] width 10 height 9
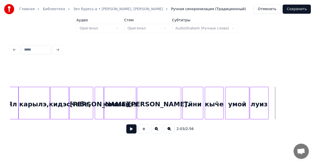
click at [268, 112] on div at bounding box center [268, 103] width 2 height 32
click at [246, 110] on div "умой" at bounding box center [237, 104] width 24 height 35
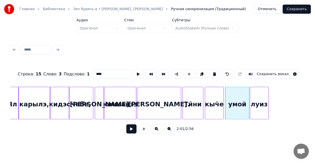
click at [131, 132] on button at bounding box center [131, 129] width 10 height 9
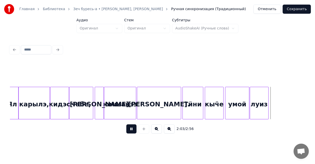
click at [131, 132] on button at bounding box center [131, 129] width 10 height 9
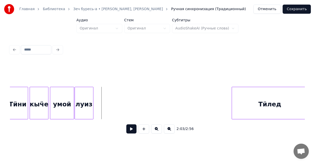
scroll to position [0, 3047]
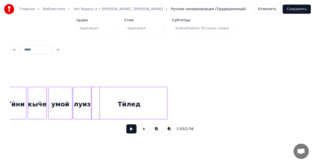
click at [110, 112] on div "Тӥлед" at bounding box center [129, 104] width 76 height 35
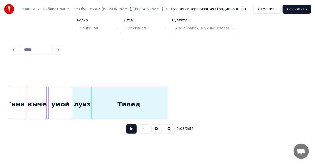
click at [87, 102] on div "луиз" at bounding box center [82, 104] width 18 height 35
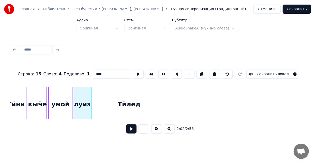
click at [133, 132] on button at bounding box center [131, 129] width 10 height 9
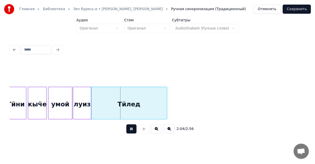
click at [133, 131] on button at bounding box center [131, 129] width 10 height 9
click at [168, 104] on div "Тӥлед" at bounding box center [130, 103] width 76 height 33
click at [83, 98] on div "луиз" at bounding box center [82, 104] width 18 height 35
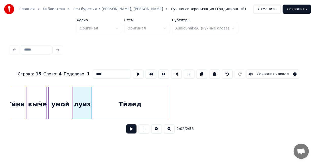
click at [128, 131] on button at bounding box center [131, 129] width 10 height 9
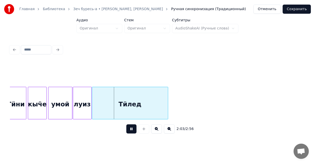
click at [128, 131] on button at bounding box center [131, 129] width 10 height 9
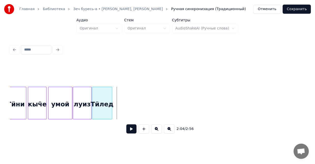
click at [111, 108] on div at bounding box center [112, 103] width 2 height 32
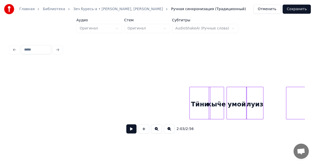
scroll to position [0, 3145]
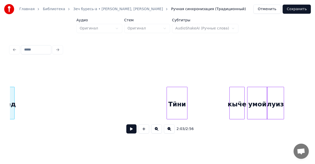
click at [168, 114] on div "Тӥни" at bounding box center [177, 104] width 20 height 35
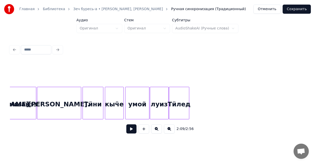
scroll to position [0, 2985]
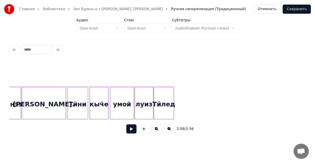
click at [166, 102] on div "Тӥлед" at bounding box center [164, 104] width 20 height 35
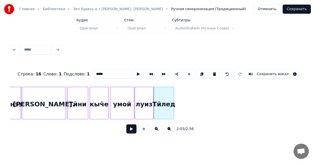
click at [132, 130] on button at bounding box center [131, 129] width 10 height 9
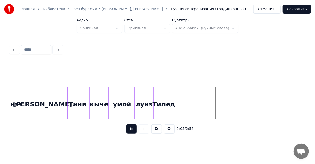
click at [132, 130] on button at bounding box center [131, 129] width 10 height 9
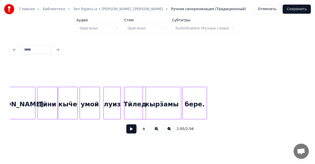
scroll to position [0, 1652]
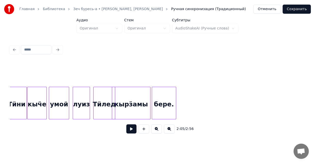
click at [129, 114] on div "кырӟамы" at bounding box center [131, 104] width 38 height 35
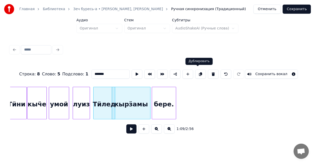
click at [197, 72] on button at bounding box center [200, 74] width 11 height 9
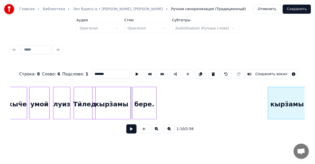
scroll to position [0, 1675]
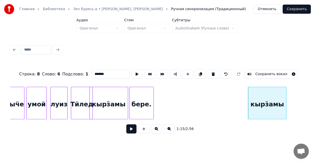
click at [168, 131] on button at bounding box center [169, 129] width 11 height 9
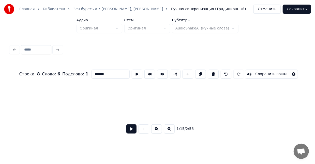
click at [168, 131] on button at bounding box center [169, 129] width 11 height 9
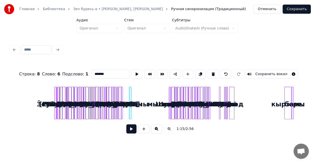
scroll to position [0, 0]
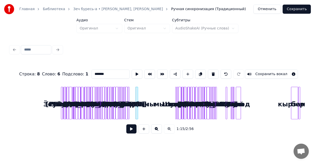
click at [168, 131] on div "1:15 / 2:56" at bounding box center [157, 129] width 286 height 11
click at [154, 128] on button at bounding box center [156, 129] width 11 height 9
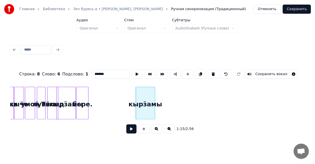
click at [167, 130] on button at bounding box center [169, 129] width 11 height 9
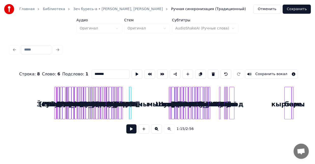
scroll to position [0, 0]
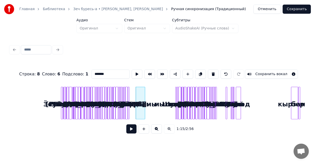
click at [145, 97] on div at bounding box center [144, 103] width 2 height 32
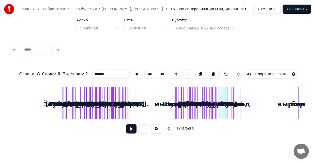
click at [222, 105] on div "бере. кырӟамы [PERSON_NAME] умой кыӵе кырӟамы Тӥни Ӟечбуресь- а, [GEOGRAPHIC_DA…" at bounding box center [157, 103] width 295 height 33
click at [154, 129] on button at bounding box center [156, 129] width 11 height 9
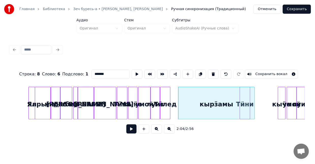
scroll to position [0, 1412]
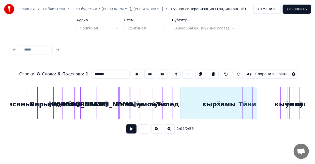
click at [158, 131] on button at bounding box center [156, 129] width 11 height 9
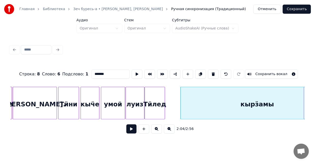
click at [154, 99] on div "Тӥлед" at bounding box center [155, 104] width 20 height 35
type input "*****"
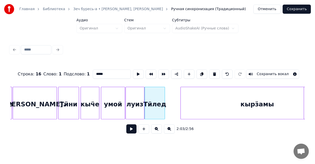
click at [133, 130] on button at bounding box center [131, 129] width 10 height 9
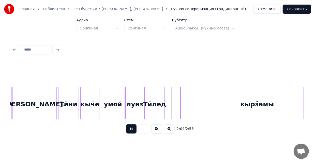
click at [133, 130] on button at bounding box center [131, 129] width 10 height 9
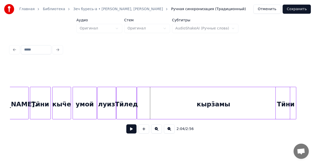
click at [195, 114] on div "кырӟамы" at bounding box center [213, 104] width 153 height 35
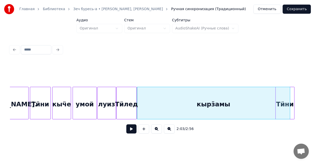
click at [294, 104] on div at bounding box center [294, 103] width 2 height 32
click at [256, 103] on div "кырӟамы" at bounding box center [213, 104] width 153 height 35
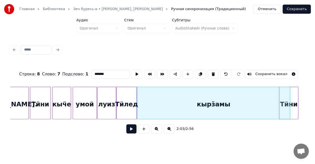
click at [298, 103] on div "Тӥни" at bounding box center [288, 103] width 19 height 33
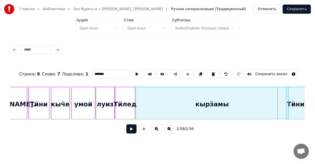
scroll to position [0, 3025]
click at [302, 101] on div "Тӥни" at bounding box center [295, 104] width 19 height 35
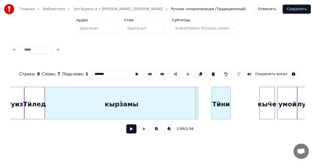
click at [222, 100] on div "Тӥни" at bounding box center [221, 104] width 19 height 35
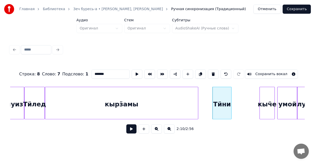
click at [192, 98] on div "кырӟамы" at bounding box center [121, 104] width 153 height 35
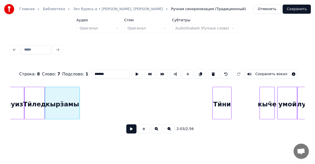
click at [79, 106] on div at bounding box center [79, 103] width 2 height 32
click at [156, 130] on button at bounding box center [156, 129] width 11 height 9
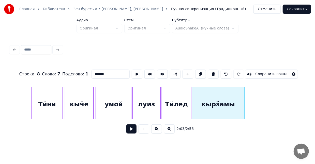
scroll to position [0, 4531]
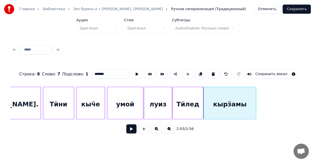
click at [217, 112] on div "кырӟамы" at bounding box center [230, 104] width 52 height 35
click at [197, 104] on div "Тӥлед" at bounding box center [188, 104] width 30 height 35
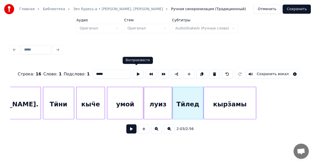
click at [139, 73] on button at bounding box center [138, 74] width 11 height 9
click at [140, 74] on button at bounding box center [138, 74] width 11 height 9
click at [220, 112] on div "кырӟамы" at bounding box center [230, 104] width 52 height 35
type input "*******"
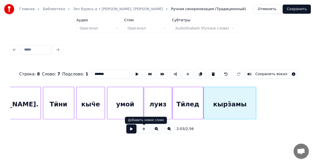
click at [132, 132] on button at bounding box center [131, 129] width 10 height 9
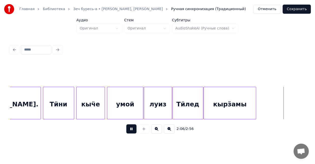
click at [132, 132] on button at bounding box center [131, 129] width 10 height 9
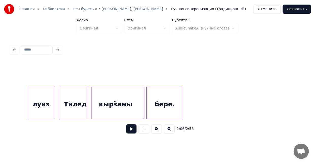
scroll to position [0, 2574]
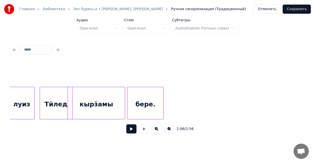
click at [147, 106] on div "бере." at bounding box center [145, 104] width 36 height 35
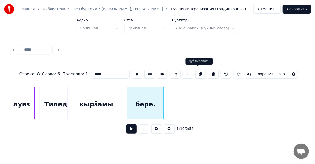
click at [196, 72] on button at bounding box center [200, 74] width 11 height 9
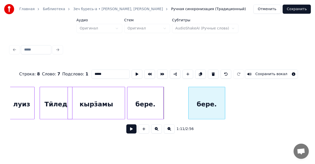
click at [206, 100] on div "бере." at bounding box center [207, 104] width 36 height 35
click at [167, 131] on button at bounding box center [169, 129] width 11 height 9
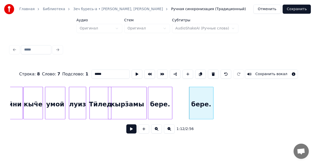
click at [167, 131] on button at bounding box center [169, 129] width 11 height 9
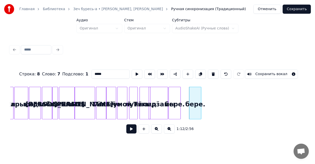
click at [167, 131] on button at bounding box center [169, 129] width 11 height 9
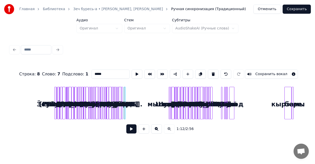
scroll to position [0, 0]
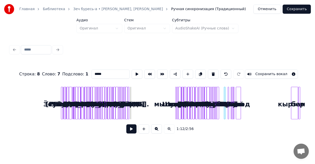
click at [226, 104] on div "бере. кырӟамы Тӥлед [PERSON_NAME]. Тӥни кыӵе умой Ял карылэ, кидэс чабе, Та юмш…" at bounding box center [157, 103] width 295 height 33
click at [155, 126] on button at bounding box center [156, 129] width 11 height 9
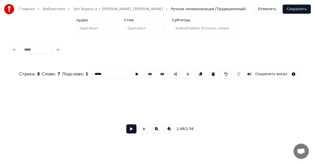
scroll to position [0, 1416]
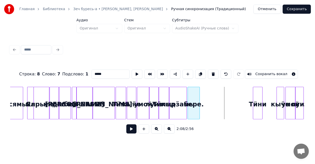
click at [192, 100] on div "бере." at bounding box center [194, 104] width 12 height 35
click at [182, 97] on div "кырӟамы" at bounding box center [178, 104] width 17 height 35
type input "*******"
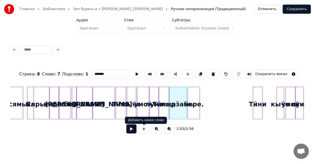
click at [136, 132] on button at bounding box center [131, 129] width 10 height 9
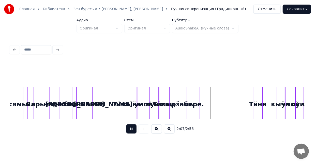
click at [134, 130] on button at bounding box center [131, 129] width 10 height 9
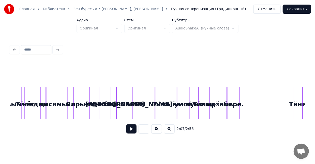
click at [154, 134] on button at bounding box center [156, 129] width 11 height 9
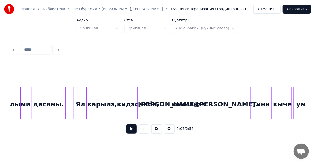
scroll to position [0, 2808]
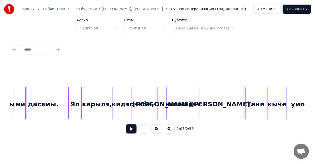
click at [71, 114] on div "Ял" at bounding box center [75, 104] width 13 height 35
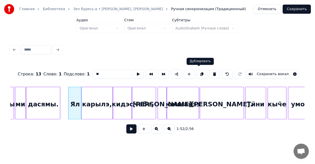
click at [198, 72] on button at bounding box center [201, 74] width 11 height 9
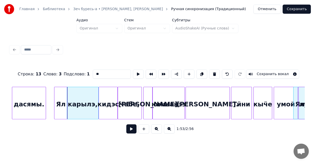
scroll to position [0, 2824]
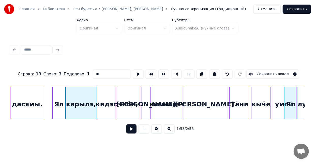
click at [307, 112] on div "Главная Библиотека Зеч буресь-а • [PERSON_NAME], [PERSON_NAME] синхронизация (Т…" at bounding box center [157, 70] width 315 height 140
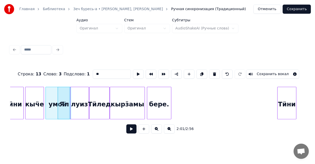
scroll to position [0, 3047]
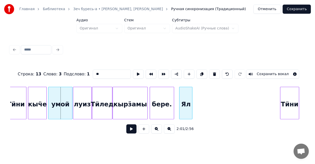
click at [180, 116] on div "Ял" at bounding box center [185, 104] width 13 height 35
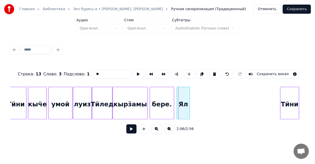
click at [180, 116] on div "Ял" at bounding box center [183, 104] width 13 height 35
click at [131, 132] on button at bounding box center [131, 129] width 10 height 9
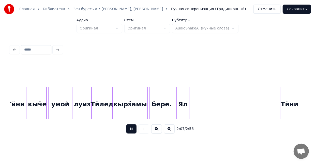
click at [131, 132] on button at bounding box center [131, 129] width 10 height 9
click at [157, 109] on div "бере." at bounding box center [162, 104] width 24 height 35
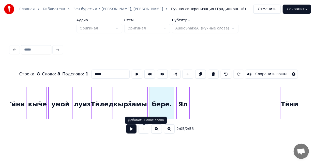
click at [132, 131] on button at bounding box center [131, 129] width 10 height 9
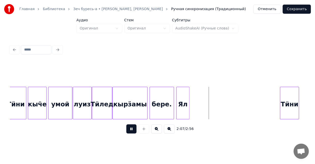
click at [132, 131] on button at bounding box center [131, 129] width 10 height 9
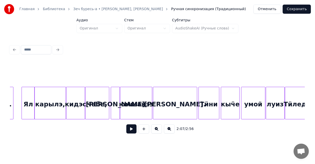
scroll to position [0, 2857]
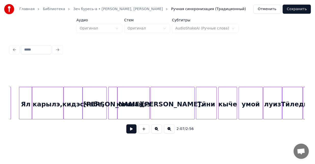
click at [50, 111] on div "карылэ," at bounding box center [47, 104] width 31 height 35
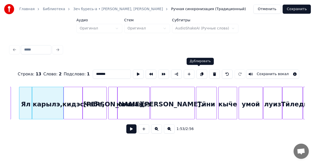
click at [198, 70] on button at bounding box center [201, 74] width 11 height 9
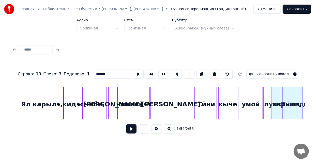
click at [283, 119] on div "дасямы. Ял карылэ, кидэс чабе, Та юмшанэз шулдыртэ. Тӥни кыӵе умой [PERSON_NAME…" at bounding box center [157, 103] width 295 height 33
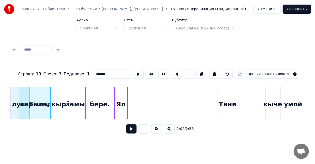
scroll to position [0, 3086]
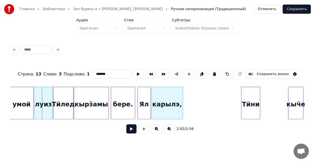
click at [170, 116] on div "карылэ," at bounding box center [166, 104] width 31 height 35
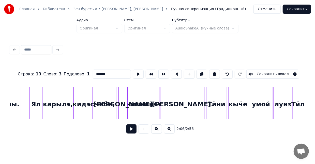
scroll to position [0, 2842]
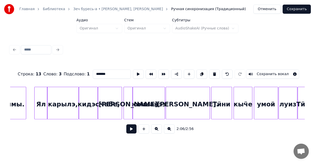
click at [82, 113] on div "кидэс" at bounding box center [88, 104] width 19 height 35
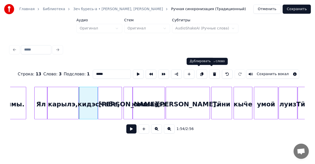
click at [198, 73] on button at bounding box center [201, 74] width 11 height 9
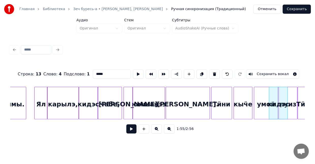
click at [281, 119] on div "умой [PERSON_NAME]. юмшанэз чабе, Та карылэ, кидэс Ял дасямы. кидэс" at bounding box center [157, 103] width 295 height 33
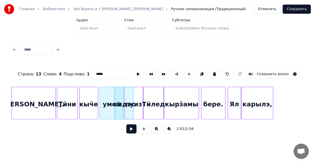
scroll to position [0, 3032]
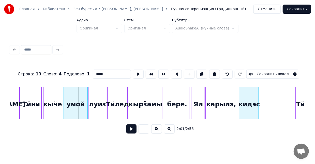
click at [241, 119] on div "умой [PERSON_NAME]. кидэс кырӟамы бере. Ял карылэ, Тӥни" at bounding box center [157, 103] width 295 height 33
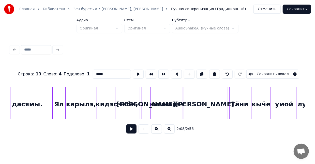
scroll to position [0, 2818]
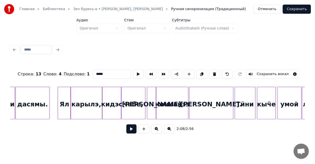
click at [133, 111] on div "чабе," at bounding box center [132, 104] width 23 height 35
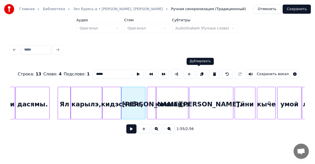
click at [199, 73] on button at bounding box center [201, 74] width 11 height 9
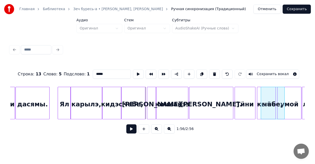
click at [283, 114] on div "чабе," at bounding box center [272, 104] width 23 height 35
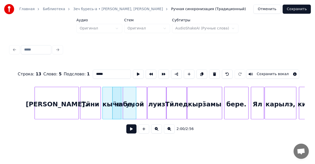
scroll to position [0, 3019]
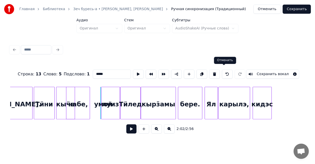
click at [224, 71] on button at bounding box center [227, 74] width 11 height 9
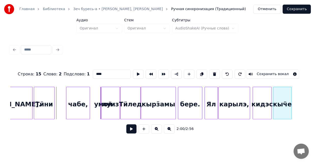
click at [277, 119] on div "кырӟамы бере. чабе, Ял карылэ, [PERSON_NAME]. Тӥни кыӵе умой [PERSON_NAME]" at bounding box center [157, 103] width 295 height 33
click at [31, 112] on div at bounding box center [32, 103] width 2 height 32
type input "*********"
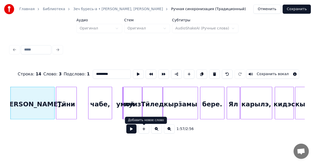
click at [132, 132] on button at bounding box center [131, 129] width 10 height 9
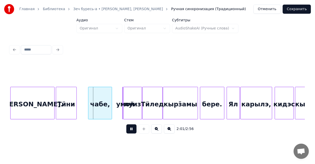
click at [132, 132] on button at bounding box center [131, 129] width 10 height 9
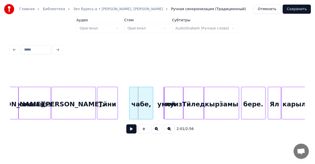
scroll to position [0, 2933]
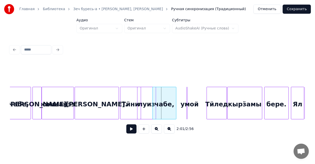
click at [146, 115] on div "луиз" at bounding box center [146, 104] width 18 height 35
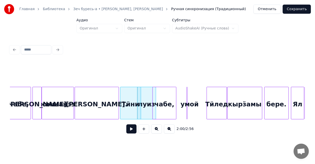
click at [146, 111] on div "луиз" at bounding box center [146, 104] width 18 height 35
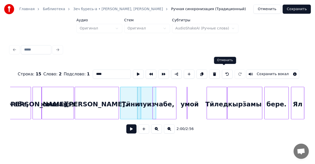
click at [223, 73] on button at bounding box center [227, 74] width 11 height 9
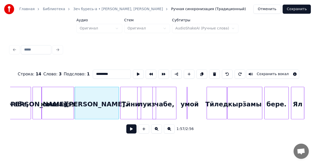
click at [223, 73] on button at bounding box center [227, 74] width 11 height 9
type input "*******"
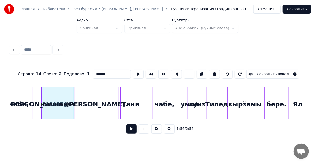
click at [60, 111] on div "юмшанэз" at bounding box center [58, 104] width 32 height 35
click at [131, 132] on button at bounding box center [131, 129] width 10 height 9
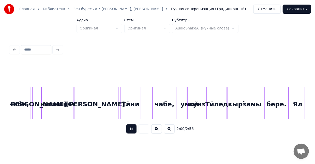
click at [133, 128] on button at bounding box center [131, 129] width 10 height 9
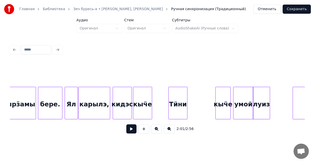
scroll to position [0, 3157]
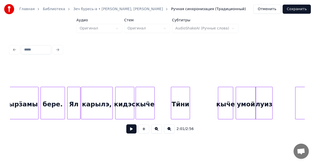
click at [224, 111] on div "кыӵе" at bounding box center [225, 104] width 15 height 35
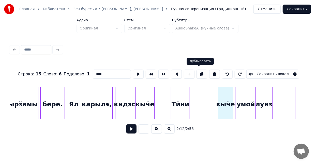
click at [198, 70] on button at bounding box center [201, 74] width 11 height 9
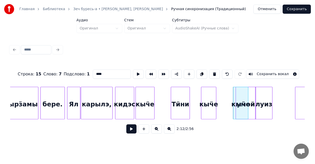
click at [208, 115] on div "кыӵе" at bounding box center [208, 104] width 15 height 35
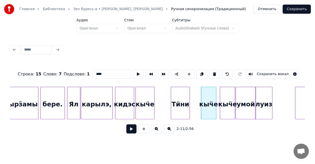
click at [229, 113] on div "кыӵе" at bounding box center [227, 104] width 15 height 35
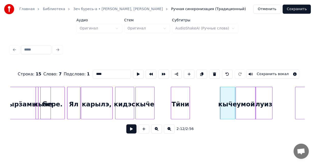
click at [44, 102] on div "кыӵе" at bounding box center [43, 104] width 15 height 35
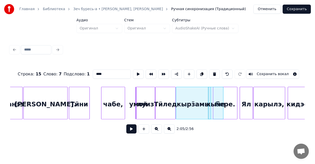
scroll to position [0, 2976]
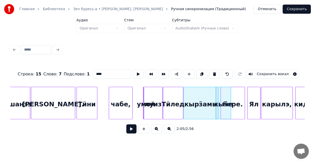
click at [256, 113] on div "Ял" at bounding box center [254, 104] width 13 height 35
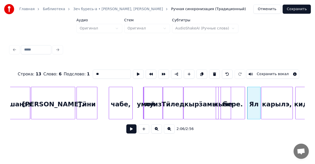
click at [195, 109] on div "кырӟамы" at bounding box center [201, 104] width 35 height 35
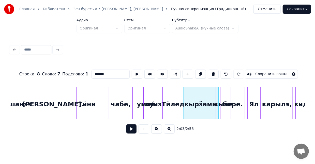
click at [222, 111] on div "кыӵе" at bounding box center [223, 104] width 15 height 35
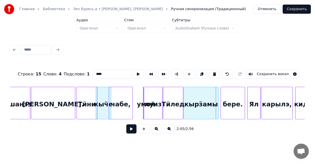
click at [104, 111] on div "кыӵе" at bounding box center [103, 104] width 15 height 35
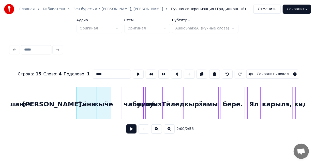
click at [138, 110] on div "чабе," at bounding box center [133, 104] width 23 height 35
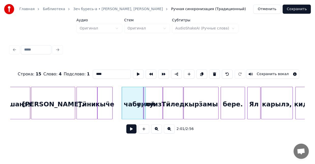
click at [109, 111] on div "кыӵе" at bounding box center [105, 104] width 15 height 35
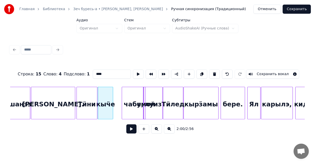
click at [86, 111] on div "Тӥни" at bounding box center [87, 104] width 20 height 35
type input "****"
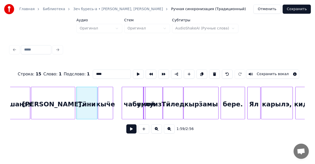
click at [127, 134] on button at bounding box center [131, 129] width 10 height 9
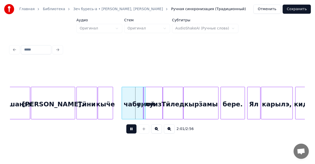
click at [129, 132] on button at bounding box center [131, 129] width 10 height 9
click at [119, 116] on div "умой" at bounding box center [117, 104] width 5 height 35
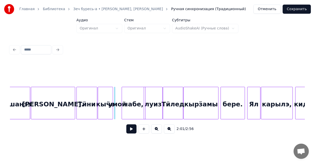
click at [113, 111] on div at bounding box center [114, 103] width 2 height 32
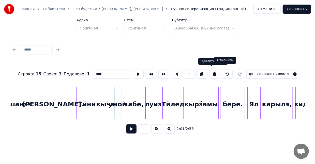
click at [222, 73] on button at bounding box center [227, 74] width 11 height 9
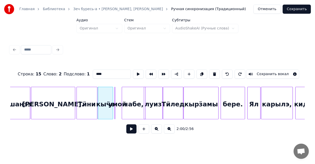
click at [159, 132] on button at bounding box center [156, 129] width 11 height 9
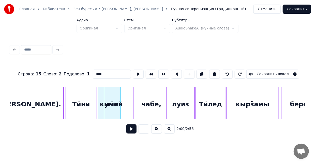
click at [114, 111] on div "умой" at bounding box center [113, 103] width 19 height 33
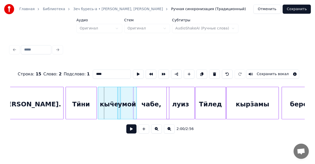
click at [127, 115] on div "умой" at bounding box center [127, 104] width 19 height 35
click at [152, 111] on div "чабе," at bounding box center [153, 104] width 36 height 35
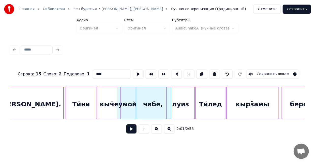
click at [94, 111] on div "Тӥни" at bounding box center [81, 104] width 31 height 35
type input "****"
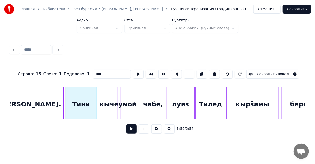
click at [130, 130] on button at bounding box center [131, 129] width 10 height 9
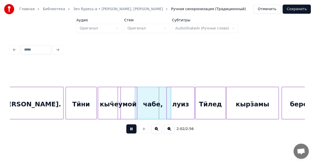
click at [130, 131] on button at bounding box center [131, 129] width 10 height 9
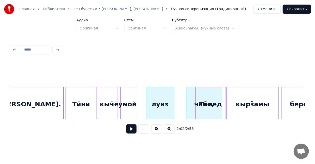
click at [150, 114] on div "луиз" at bounding box center [160, 104] width 28 height 35
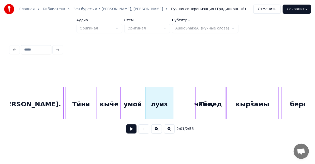
click at [136, 114] on div "умой" at bounding box center [132, 104] width 19 height 35
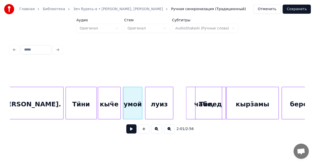
click at [111, 111] on div "кыӵе" at bounding box center [109, 104] width 22 height 35
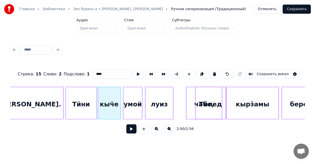
click at [129, 131] on button at bounding box center [131, 129] width 10 height 9
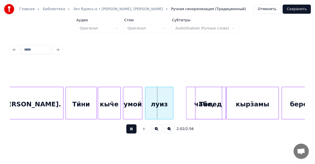
click at [129, 131] on button at bounding box center [131, 129] width 10 height 9
click at [159, 112] on div "луиз" at bounding box center [165, 104] width 28 height 35
click at [131, 116] on div "умой" at bounding box center [132, 104] width 19 height 35
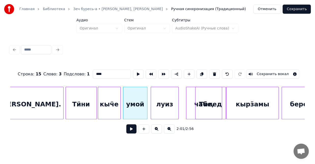
click at [146, 112] on div at bounding box center [147, 103] width 2 height 32
click at [129, 129] on button at bounding box center [131, 129] width 10 height 9
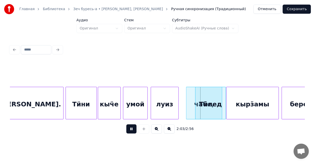
click at [129, 129] on button at bounding box center [131, 129] width 10 height 9
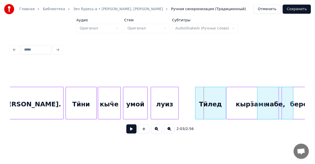
click at [261, 115] on div "чабе," at bounding box center [275, 104] width 36 height 35
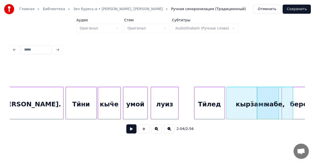
click at [211, 115] on div "Тӥлед" at bounding box center [209, 104] width 30 height 35
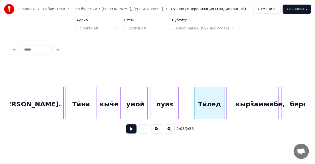
click at [174, 114] on div "луиз" at bounding box center [165, 104] width 28 height 35
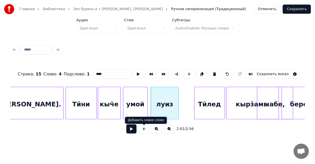
click at [125, 130] on div "2:01 / 2:56" at bounding box center [157, 129] width 286 height 11
click at [134, 130] on button at bounding box center [131, 129] width 10 height 9
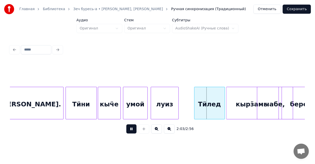
click at [165, 112] on div "луиз" at bounding box center [165, 104] width 28 height 35
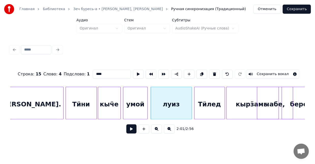
click at [191, 113] on div at bounding box center [191, 103] width 2 height 32
click at [135, 132] on button at bounding box center [131, 129] width 10 height 9
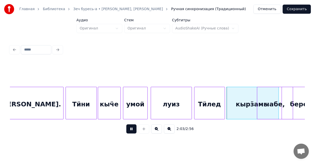
click at [135, 132] on button at bounding box center [131, 129] width 10 height 9
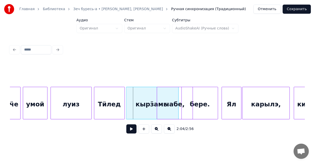
scroll to position [0, 4640]
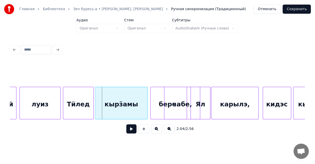
click at [173, 116] on div "чабе," at bounding box center [182, 104] width 36 height 35
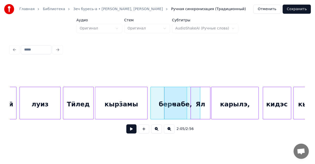
click at [130, 130] on button at bounding box center [131, 129] width 10 height 9
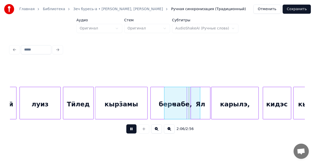
click at [102, 109] on div "кырӟамы" at bounding box center [121, 104] width 52 height 35
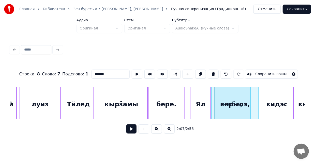
click at [166, 112] on div "бере." at bounding box center [166, 104] width 36 height 35
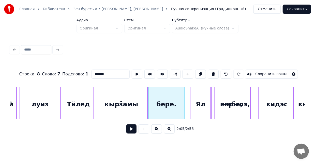
click at [130, 131] on button at bounding box center [131, 129] width 10 height 9
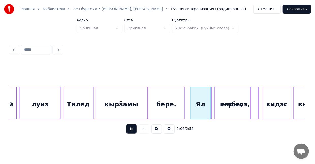
click at [131, 131] on button at bounding box center [131, 129] width 10 height 9
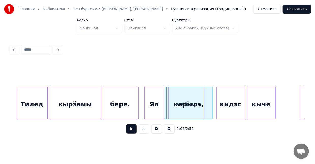
scroll to position [0, 4725]
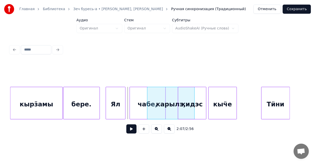
click at [171, 114] on div "карылэ," at bounding box center [170, 104] width 47 height 35
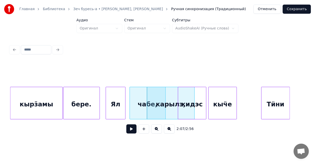
click at [141, 112] on div "чабе," at bounding box center [148, 104] width 36 height 35
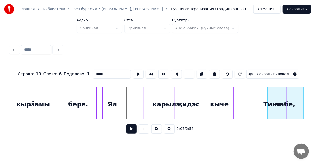
scroll to position [0, 4728]
click at [281, 118] on div "чабе, карылэ, кидэс кыӵе Тӥни Ял бере. кырӟамы" at bounding box center [157, 103] width 295 height 33
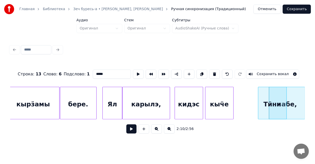
click at [130, 110] on div "карылэ," at bounding box center [145, 104] width 47 height 35
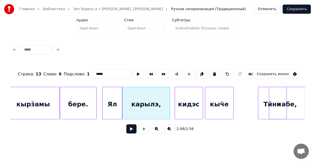
click at [113, 107] on div "Ял" at bounding box center [112, 104] width 19 height 35
type input "**"
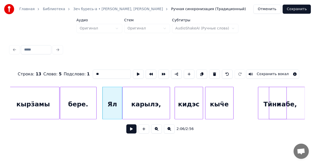
click at [132, 132] on button at bounding box center [131, 129] width 10 height 9
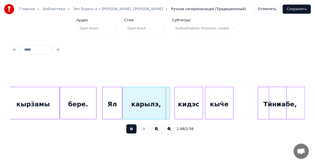
click at [132, 132] on button at bounding box center [131, 129] width 10 height 9
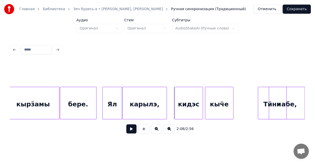
click at [165, 112] on div at bounding box center [166, 103] width 2 height 32
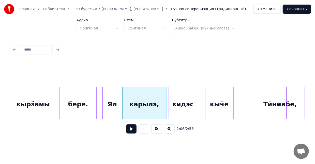
click at [173, 112] on div "кидэс" at bounding box center [183, 104] width 28 height 35
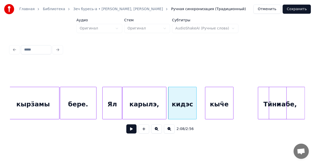
click at [160, 113] on div "карылэ," at bounding box center [143, 104] width 43 height 35
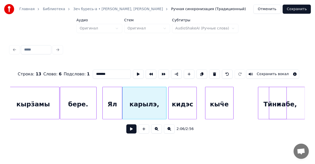
click at [134, 129] on button at bounding box center [131, 129] width 10 height 9
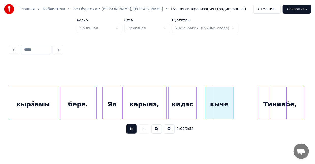
click at [135, 129] on button at bounding box center [131, 129] width 10 height 9
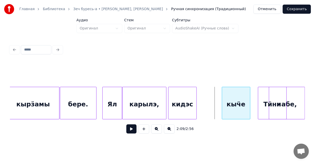
click at [248, 113] on div "кыӵе" at bounding box center [236, 104] width 28 height 35
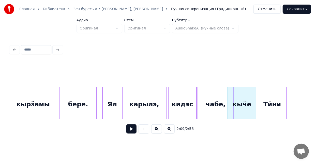
click at [219, 119] on div "чабе, карылэ, кидэс кыӵе Тӥни Ял бере. кырӟамы" at bounding box center [157, 103] width 295 height 33
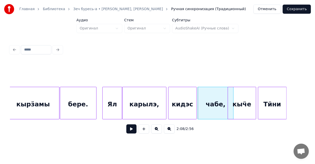
click at [193, 112] on div "кидэс" at bounding box center [182, 104] width 28 height 35
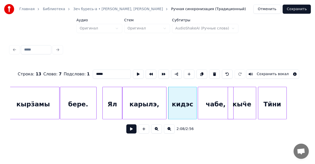
click at [130, 130] on button at bounding box center [131, 129] width 10 height 9
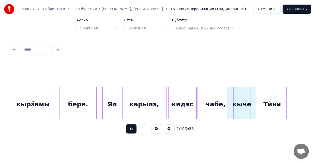
click at [132, 130] on button at bounding box center [131, 129] width 10 height 9
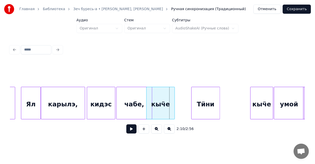
click at [218, 111] on div "Тӥни" at bounding box center [206, 104] width 28 height 35
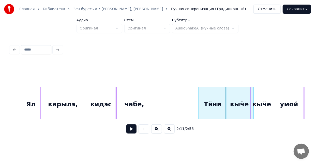
click at [129, 104] on div "чабе," at bounding box center [135, 104] width 36 height 35
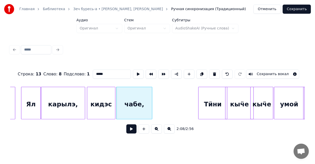
click at [133, 130] on button at bounding box center [131, 129] width 10 height 9
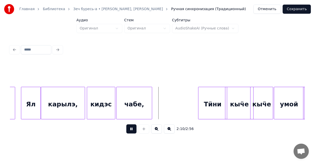
click at [133, 130] on button at bounding box center [131, 129] width 10 height 9
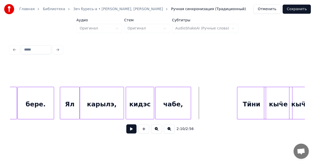
scroll to position [0, 4774]
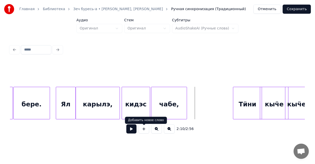
click at [129, 133] on button at bounding box center [131, 129] width 10 height 9
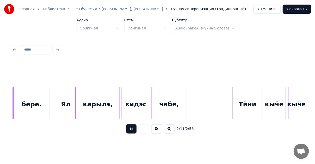
click at [129, 133] on button at bounding box center [131, 129] width 10 height 9
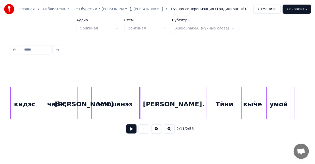
scroll to position [0, 4354]
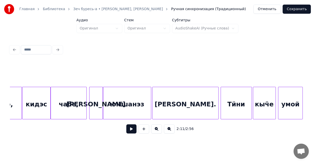
click at [146, 112] on div "юмшанэз" at bounding box center [127, 104] width 48 height 35
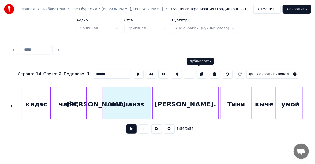
click at [197, 73] on button at bounding box center [201, 74] width 11 height 9
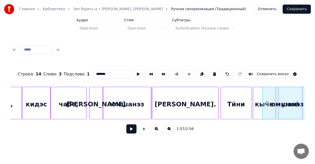
scroll to position [0, 4370]
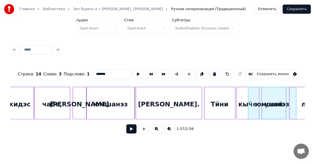
click at [277, 113] on div "юмшанэз" at bounding box center [272, 104] width 48 height 35
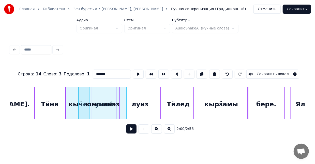
scroll to position [0, 4575]
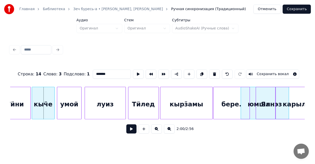
click at [268, 119] on div "умой кыӵе [PERSON_NAME] бере. Ял карылэ," at bounding box center [157, 103] width 295 height 33
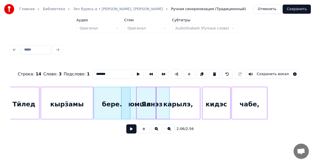
scroll to position [0, 4721]
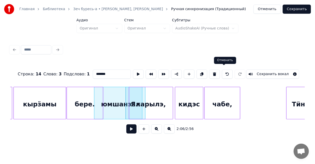
click at [222, 73] on button at bounding box center [227, 74] width 11 height 9
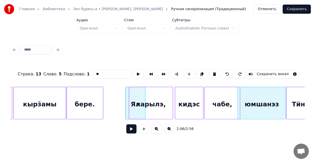
click at [255, 117] on div "юмшанэз" at bounding box center [262, 104] width 48 height 35
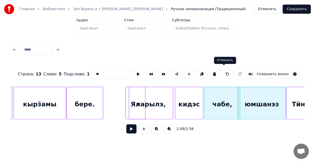
click at [222, 72] on button at bounding box center [227, 74] width 11 height 9
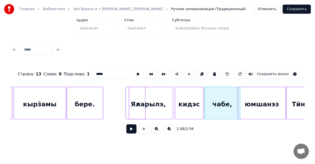
click at [222, 72] on button at bounding box center [227, 74] width 11 height 9
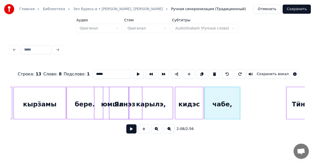
click at [222, 73] on button at bounding box center [227, 74] width 11 height 9
click at [235, 73] on button at bounding box center [240, 74] width 11 height 9
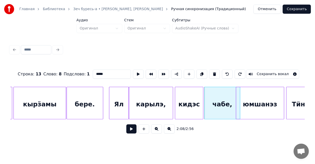
click at [265, 117] on div "юмшанэз" at bounding box center [260, 104] width 48 height 35
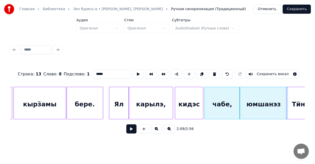
click at [90, 113] on div "бере." at bounding box center [85, 104] width 36 height 35
type input "*****"
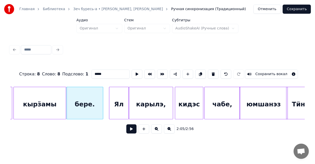
click at [130, 130] on button at bounding box center [131, 129] width 10 height 9
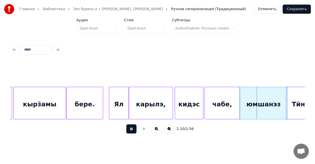
click at [130, 130] on button at bounding box center [131, 129] width 10 height 9
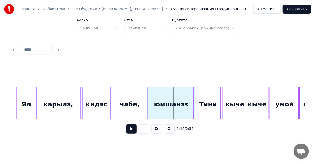
scroll to position [0, 4845]
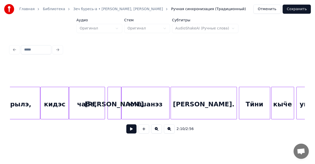
scroll to position [0, 4328]
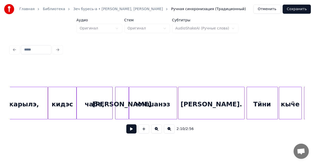
click at [124, 111] on div "[PERSON_NAME]" at bounding box center [121, 104] width 13 height 35
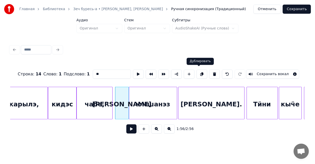
click at [201, 74] on button at bounding box center [201, 74] width 11 height 9
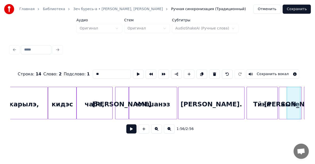
click at [293, 113] on div "[PERSON_NAME]" at bounding box center [293, 104] width 13 height 35
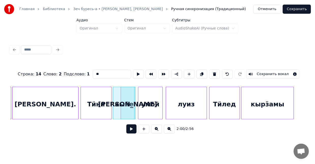
scroll to position [0, 4501]
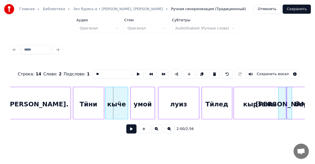
click at [289, 124] on div "Строка : 14 Слово : 2 Подслово : 1 ** Сохранить вокал 2:00 / 2:56" at bounding box center [157, 100] width 295 height 77
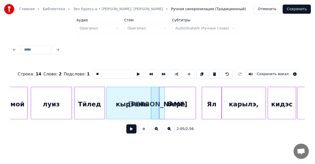
scroll to position [0, 4714]
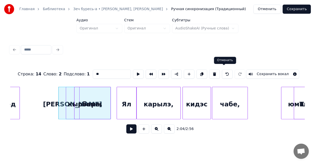
click at [222, 72] on button at bounding box center [227, 74] width 11 height 9
click at [222, 73] on button at bounding box center [226, 74] width 11 height 9
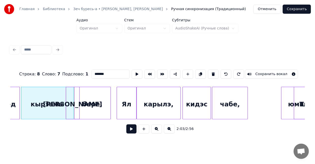
click at [95, 141] on div "Строка : 8 Слово : 7 Подслово : 1 ******* Сохранить вокал 2:03 / 2:56" at bounding box center [157, 90] width 299 height 101
click at [76, 114] on div "[PERSON_NAME]" at bounding box center [72, 104] width 13 height 35
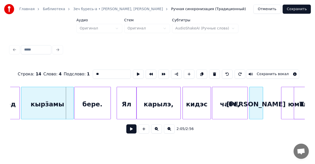
click at [261, 125] on div "Строка : 14 Слово : 4 Подслово : 1 ** Сохранить вокал 2:05 / 2:56" at bounding box center [157, 100] width 295 height 77
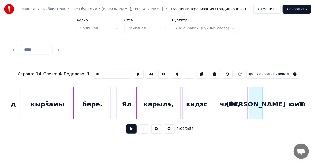
click at [224, 113] on div "чабе," at bounding box center [230, 104] width 36 height 35
type input "*****"
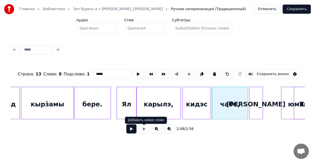
click at [133, 129] on button at bounding box center [131, 129] width 10 height 9
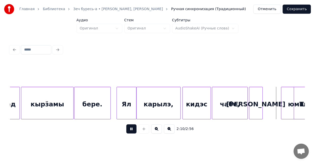
click
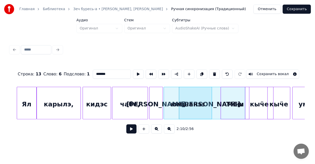
scroll to position [0, 4898]
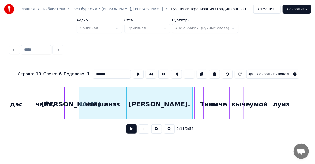
type input "*******"
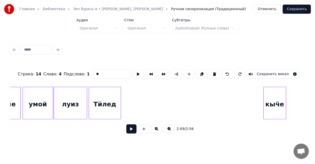
scroll to position [0, 5110]
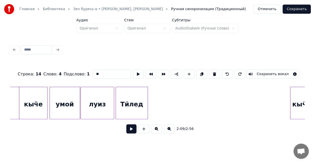
type input "*****"
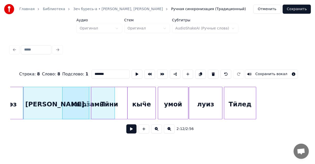
scroll to position [0, 5006]
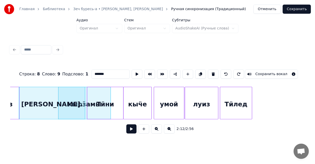
drag, startPoint x: 85, startPoint y: 143, endPoint x: 88, endPoint y: 135, distance: 7.8
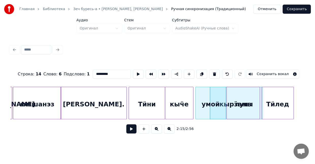
scroll to position [0, 5134]
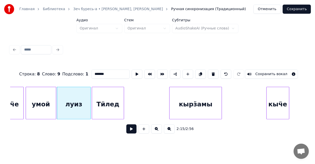
type input "****"
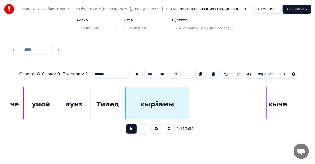
type input "*****"
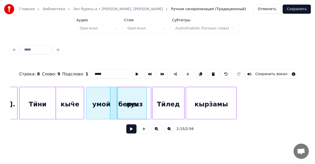
scroll to position [0, 5085]
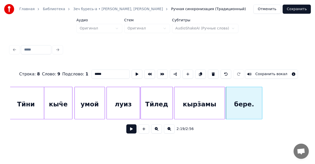
type input "*******"
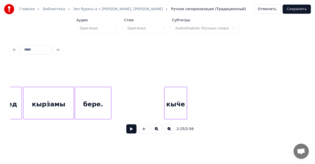
scroll to position [0, 5217]
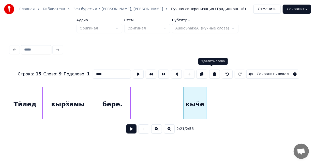
type input "*****"
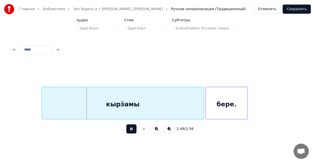
scroll to position [0, 6410]
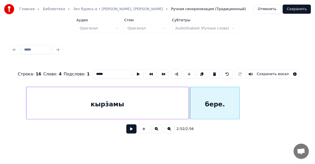
type input "*******"
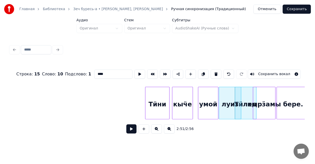
scroll to position [0, 6303]
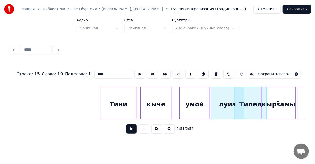
type input "****"
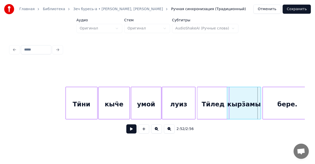
scroll to position [0, 6341]
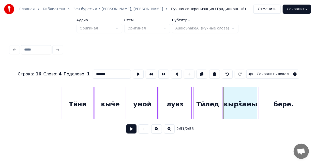
type input "*****"
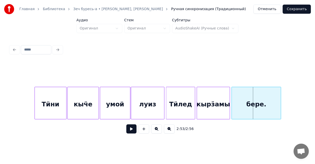
scroll to position [0, 6365]
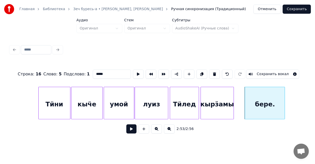
type input "*******"
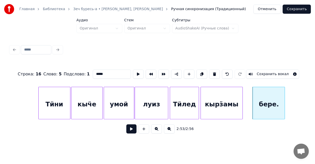
type input "*******"
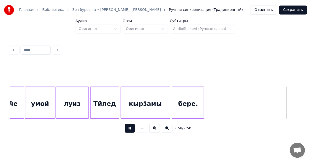
scroll to position [0, 6443]
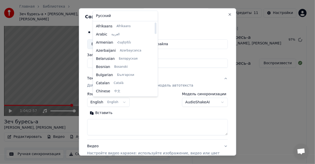
select select "**"
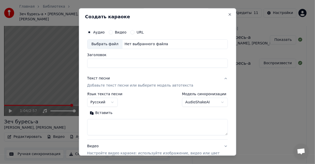
click at [111, 45] on div "Выбрать файл" at bounding box center [104, 44] width 35 height 9
type input "**********"
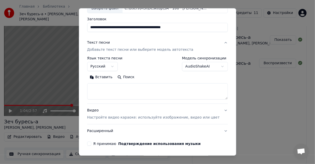
scroll to position [42, 0]
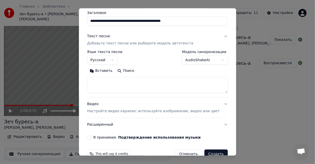
click at [132, 86] on textarea at bounding box center [157, 85] width 141 height 16
paste textarea "**********"
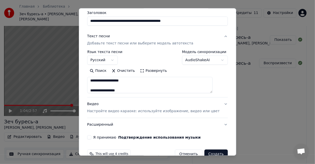
scroll to position [53, 0]
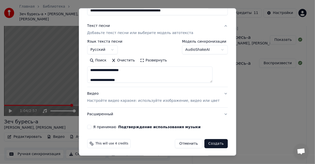
type textarea "**********"
click at [101, 127] on label "Я принимаю Подтверждение использования музыки" at bounding box center [147, 127] width 108 height 4
click at [91, 127] on button "Я принимаю Подтверждение использования музыки" at bounding box center [89, 127] width 4 height 4
click at [215, 93] on button "Видео Настройте видео караоке: используйте изображение, видео или цвет" at bounding box center [157, 97] width 141 height 20
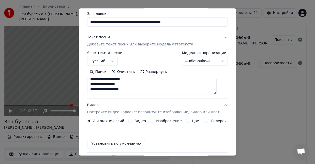
scroll to position [39, 0]
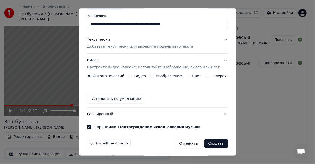
click at [171, 75] on label "Изображение" at bounding box center [169, 76] width 26 height 4
click at [154, 75] on button "Изображение" at bounding box center [152, 76] width 4 height 4
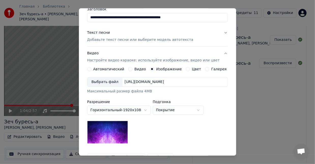
scroll to position [42, 0]
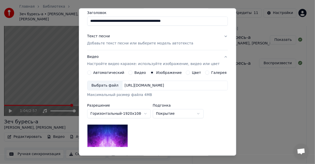
click at [117, 85] on div "Выбрать файл" at bounding box center [104, 85] width 35 height 9
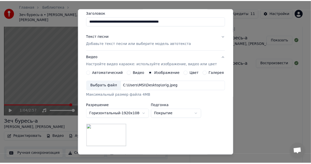
scroll to position [105, 0]
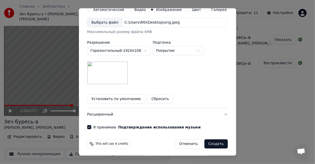
click at [209, 143] on button "Создать" at bounding box center [215, 144] width 23 height 9
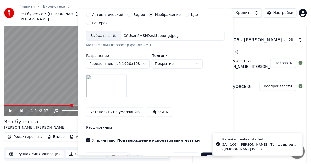
scroll to position [39, 0]
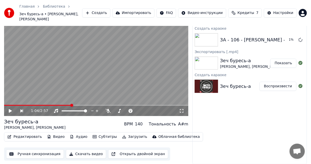
click at [285, 64] on button "Показать" at bounding box center [283, 63] width 26 height 9
click at [268, 112] on div "Создать караоке 3A - 106 - [PERSON_NAME] шедьтод-а ([PERSON_NAME].) 8 % Экспорт…" at bounding box center [249, 95] width 114 height 140
click at [9, 111] on icon at bounding box center [10, 111] width 3 height 4
click at [29, 105] on span at bounding box center [40, 105] width 73 height 1
click at [75, 85] on video at bounding box center [96, 64] width 184 height 103
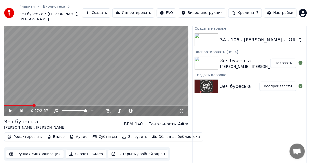
click at [283, 66] on button "Показать" at bounding box center [283, 63] width 26 height 9
click at [244, 41] on div "3A - 106 - [PERSON_NAME] - Тон шедьтод-а ([PERSON_NAME] Prod.)" at bounding box center [299, 39] width 159 height 7
click at [266, 41] on button "Воспроизвести" at bounding box center [277, 39] width 37 height 9
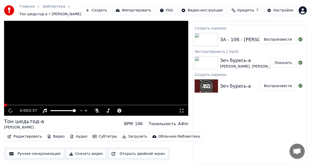
scroll to position [8, 0]
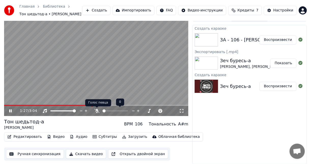
click at [96, 112] on icon at bounding box center [96, 111] width 5 height 4
click at [84, 105] on span at bounding box center [48, 105] width 89 height 1
click at [112, 105] on span at bounding box center [96, 105] width 184 height 1
click at [53, 104] on video at bounding box center [96, 64] width 184 height 103
click at [52, 105] on span at bounding box center [61, 105] width 115 height 1
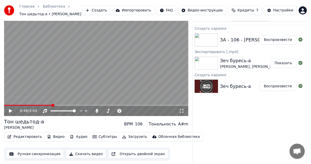
click at [10, 110] on icon at bounding box center [10, 111] width 3 height 4
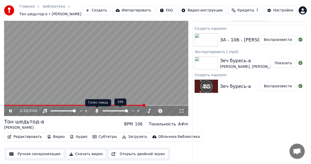
click at [95, 111] on icon at bounding box center [96, 111] width 5 height 4
click at [96, 111] on icon at bounding box center [96, 111] width 5 height 4
click at [96, 111] on icon at bounding box center [97, 111] width 3 height 4
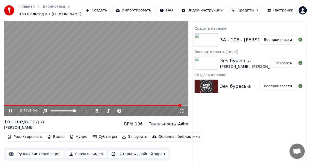
click at [155, 105] on span at bounding box center [92, 105] width 177 height 1
click at [174, 105] on span at bounding box center [96, 105] width 184 height 1
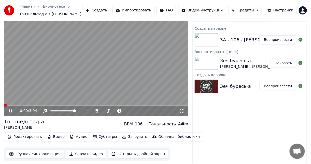
click at [4, 105] on span at bounding box center [4, 105] width 0 height 1
click at [125, 70] on video at bounding box center [96, 64] width 184 height 103
click at [137, 155] on button "Открыть двойной экран" at bounding box center [138, 154] width 60 height 9
click at [12, 110] on icon at bounding box center [14, 111] width 12 height 4
click at [55, 138] on button "Видео" at bounding box center [56, 136] width 22 height 7
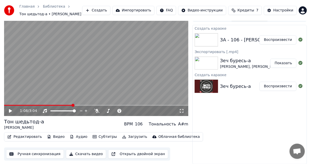
click at [208, 116] on div "Создать караоке 3A - 106 - [PERSON_NAME] шедьтод-а ([PERSON_NAME].) Воспроизвес…" at bounding box center [249, 95] width 114 height 140
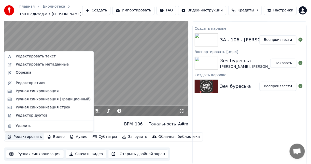
click at [35, 137] on button "Редактировать" at bounding box center [24, 136] width 39 height 7
click at [42, 83] on div "Редактор стиля" at bounding box center [53, 83] width 75 height 5
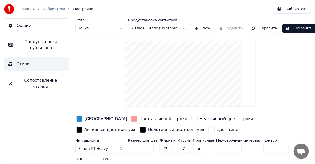
click at [191, 118] on div "button" at bounding box center [194, 119] width 6 height 6
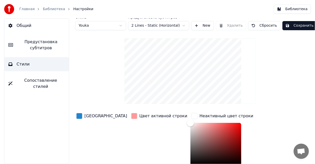
drag, startPoint x: 233, startPoint y: 126, endPoint x: 275, endPoint y: 125, distance: 41.7
drag, startPoint x: 275, startPoint y: 125, endPoint x: 223, endPoint y: 123, distance: 51.9
type input "*******"
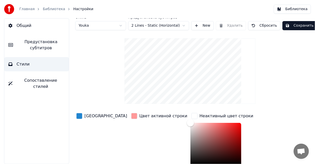
drag, startPoint x: 225, startPoint y: 124, endPoint x: 228, endPoint y: 122, distance: 3.5
click at [191, 116] on div "button" at bounding box center [194, 116] width 6 height 6
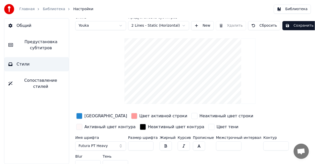
click at [131, 116] on div "button" at bounding box center [134, 116] width 6 height 6
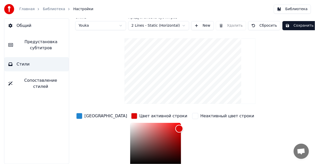
drag, startPoint x: 132, startPoint y: 124, endPoint x: 161, endPoint y: 128, distance: 29.3
click at [175, 128] on div "Color" at bounding box center [179, 129] width 8 height 8
type input "*******"
drag, startPoint x: 161, startPoint y: 128, endPoint x: 115, endPoint y: 122, distance: 46.6
click at [129, 122] on div "Color" at bounding box center [133, 123] width 8 height 8
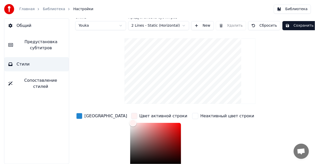
click at [78, 117] on div "button" at bounding box center [79, 116] width 6 height 6
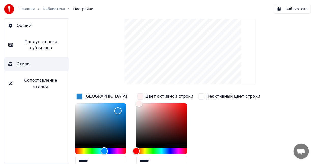
scroll to position [42, 0]
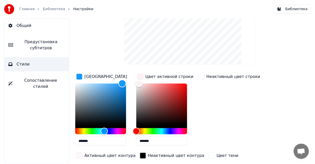
drag, startPoint x: 118, startPoint y: 89, endPoint x: 124, endPoint y: 82, distance: 9.7
click at [124, 82] on div "Color" at bounding box center [122, 84] width 8 height 8
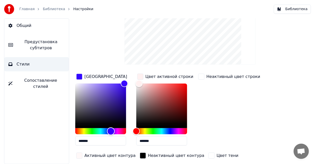
drag, startPoint x: 105, startPoint y: 130, endPoint x: 112, endPoint y: 133, distance: 6.8
click at [112, 133] on div "Hue" at bounding box center [111, 132] width 8 height 8
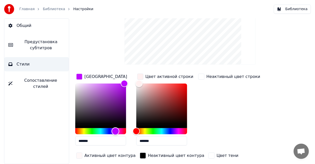
drag, startPoint x: 112, startPoint y: 132, endPoint x: 122, endPoint y: 133, distance: 9.9
click at [119, 133] on div "Hue" at bounding box center [116, 132] width 8 height 8
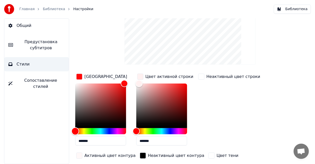
drag, startPoint x: 121, startPoint y: 129, endPoint x: 71, endPoint y: 127, distance: 50.6
click at [71, 127] on div "Стиль Youka Предустановка субтитров 2 Lines - Static (Horizontal) New Удалить С…" at bounding box center [190, 91] width 250 height 146
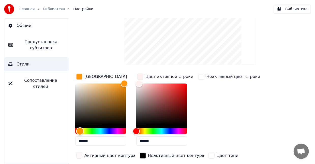
drag, startPoint x: 77, startPoint y: 130, endPoint x: 81, endPoint y: 131, distance: 4.2
click at [81, 131] on div "Hue" at bounding box center [80, 132] width 8 height 8
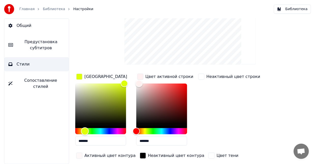
drag, startPoint x: 82, startPoint y: 131, endPoint x: 85, endPoint y: 132, distance: 3.3
click at [85, 132] on div "Hue" at bounding box center [85, 132] width 8 height 8
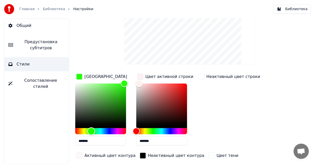
drag, startPoint x: 85, startPoint y: 132, endPoint x: 91, endPoint y: 132, distance: 6.4
click at [91, 132] on div "Hue" at bounding box center [91, 132] width 8 height 8
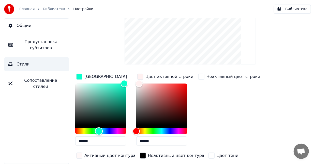
drag, startPoint x: 91, startPoint y: 132, endPoint x: 101, endPoint y: 132, distance: 9.9
click at [101, 132] on div "Hue" at bounding box center [99, 132] width 8 height 8
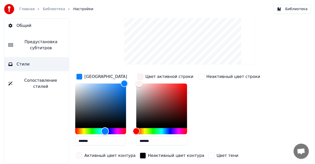
drag, startPoint x: 101, startPoint y: 132, endPoint x: 105, endPoint y: 132, distance: 4.1
click at [105, 132] on div "Hue" at bounding box center [105, 132] width 8 height 8
drag, startPoint x: 121, startPoint y: 83, endPoint x: 116, endPoint y: 99, distance: 17.0
click at [116, 96] on div "Color" at bounding box center [120, 92] width 8 height 8
drag, startPoint x: 116, startPoint y: 99, endPoint x: 105, endPoint y: 110, distance: 15.5
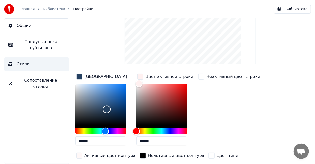
click at [105, 110] on div "Color" at bounding box center [107, 109] width 8 height 8
drag, startPoint x: 105, startPoint y: 110, endPoint x: 79, endPoint y: 124, distance: 29.7
click at [79, 124] on div "Color" at bounding box center [80, 124] width 8 height 8
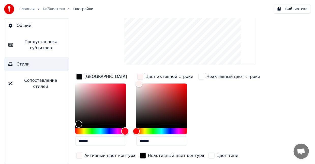
drag, startPoint x: 111, startPoint y: 131, endPoint x: 125, endPoint y: 132, distance: 13.8
click at [125, 132] on div "Hue" at bounding box center [125, 132] width 8 height 8
drag, startPoint x: 80, startPoint y: 123, endPoint x: 100, endPoint y: 119, distance: 20.6
click at [100, 119] on div "Color" at bounding box center [99, 120] width 8 height 8
drag, startPoint x: 100, startPoint y: 119, endPoint x: 109, endPoint y: 108, distance: 14.3
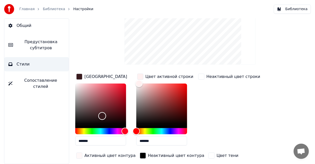
click at [106, 112] on div "Color" at bounding box center [102, 116] width 8 height 8
drag, startPoint x: 109, startPoint y: 108, endPoint x: 108, endPoint y: 97, distance: 10.5
click at [108, 97] on div "Color" at bounding box center [108, 98] width 8 height 8
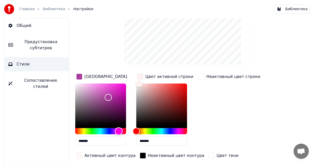
drag, startPoint x: 122, startPoint y: 130, endPoint x: 118, endPoint y: 130, distance: 4.3
click at [118, 130] on div "Hue" at bounding box center [119, 132] width 8 height 8
drag, startPoint x: 118, startPoint y: 85, endPoint x: 129, endPoint y: 80, distance: 12.4
click at [129, 80] on div "Цвет заливки *******" at bounding box center [104, 111] width 59 height 77
type input "*******"
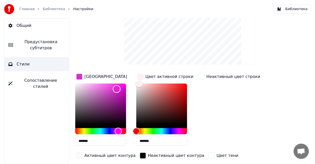
drag, startPoint x: 121, startPoint y: 85, endPoint x: 116, endPoint y: 89, distance: 6.1
click at [116, 89] on div "Color" at bounding box center [100, 105] width 51 height 42
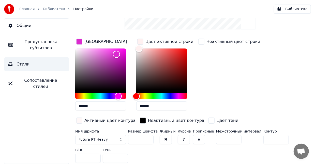
click at [208, 121] on div "button" at bounding box center [211, 121] width 6 height 6
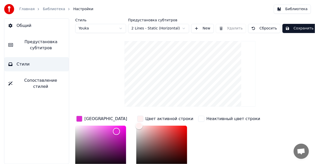
scroll to position [85, 0]
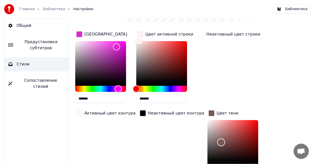
drag, startPoint x: 192, startPoint y: 121, endPoint x: 206, endPoint y: 142, distance: 24.7
click at [217, 142] on div "Color" at bounding box center [221, 143] width 8 height 8
drag, startPoint x: 206, startPoint y: 143, endPoint x: 241, endPoint y: 161, distance: 38.9
click at [253, 162] on div "Color" at bounding box center [257, 162] width 8 height 8
type input "*******"
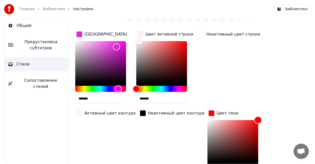
drag, startPoint x: 240, startPoint y: 133, endPoint x: 242, endPoint y: 116, distance: 17.0
click at [254, 116] on div "Color" at bounding box center [258, 120] width 8 height 8
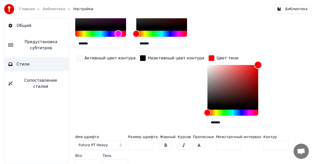
scroll to position [145, 0]
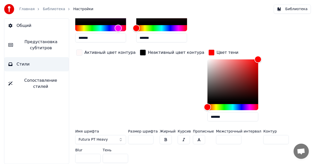
click at [208, 53] on div "button" at bounding box center [211, 53] width 6 height 6
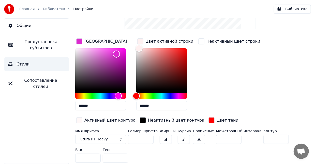
scroll to position [77, 0]
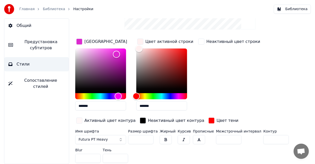
click at [164, 139] on button "button" at bounding box center [166, 139] width 12 height 9
click at [179, 142] on button "button" at bounding box center [184, 139] width 12 height 9
click at [179, 138] on button "button" at bounding box center [184, 139] width 12 height 9
click at [193, 139] on button "button" at bounding box center [199, 139] width 12 height 9
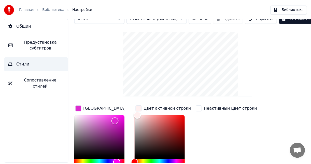
scroll to position [0, 0]
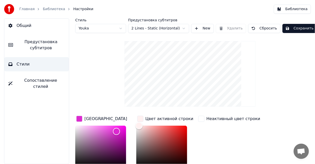
click at [290, 29] on button "Сохранить" at bounding box center [299, 28] width 34 height 9
click at [288, 28] on button "Готово" at bounding box center [295, 28] width 27 height 9
click at [30, 10] on link "Главная" at bounding box center [26, 9] width 15 height 5
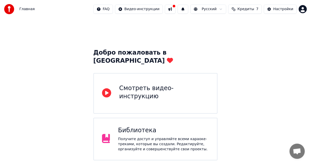
click at [175, 10] on button at bounding box center [170, 9] width 11 height 9
click at [188, 10] on button at bounding box center [182, 9] width 11 height 9
click at [277, 9] on div "Настройки" at bounding box center [283, 9] width 20 height 5
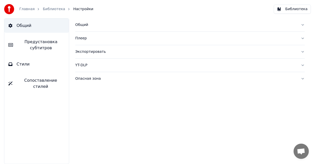
click at [46, 9] on link "Библиотека" at bounding box center [54, 9] width 22 height 5
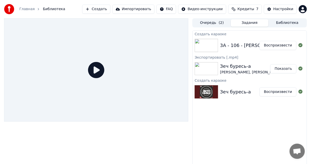
click at [277, 46] on button "Воспроизвести" at bounding box center [277, 45] width 37 height 9
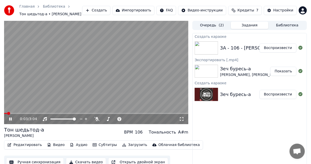
click at [14, 114] on span at bounding box center [96, 113] width 184 height 1
click at [23, 114] on span at bounding box center [96, 113] width 184 height 1
click at [36, 113] on span at bounding box center [96, 113] width 184 height 1
click at [12, 118] on icon at bounding box center [14, 119] width 12 height 4
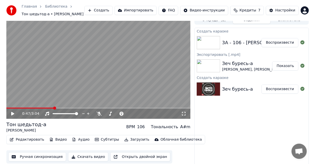
scroll to position [8, 0]
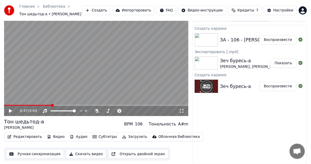
click at [121, 137] on button "Загрузить" at bounding box center [134, 136] width 29 height 7
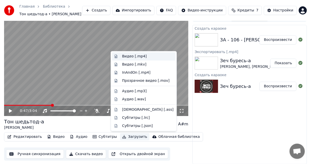
click at [135, 57] on div "Видео [.mp4]" at bounding box center [134, 56] width 25 height 5
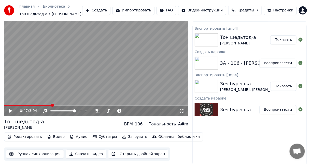
click at [110, 13] on button "Создать" at bounding box center [96, 10] width 28 height 9
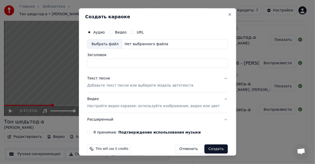
click at [118, 45] on div "Выбрать файл" at bounding box center [104, 44] width 35 height 9
click at [111, 64] on input "**********" at bounding box center [157, 63] width 141 height 9
click at [188, 63] on input "**********" at bounding box center [157, 63] width 141 height 9
type input "**********"
click at [109, 86] on p "Добавьте текст песни или выберите модель автотекста" at bounding box center [140, 85] width 106 height 5
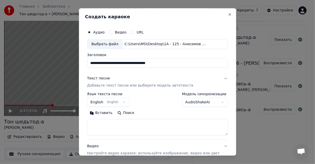
scroll to position [42, 0]
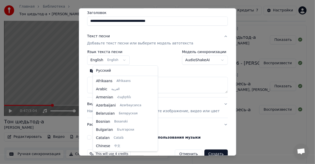
click at [128, 60] on body "Главная Библиотека Тон шедьтод-а • [PERSON_NAME] Создать Импортировать FAQ Виде…" at bounding box center [155, 74] width 311 height 164
select select "**"
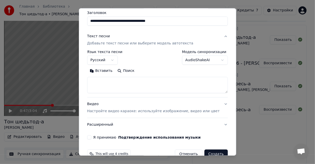
click at [125, 89] on textarea at bounding box center [157, 85] width 141 height 16
paste textarea "**********"
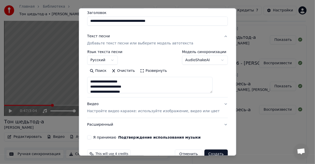
click at [157, 82] on textarea "**********" at bounding box center [150, 85] width 126 height 16
click at [146, 86] on textarea "**********" at bounding box center [150, 85] width 126 height 16
click at [146, 84] on textarea "**********" at bounding box center [150, 85] width 126 height 16
click at [145, 87] on textarea "**********" at bounding box center [150, 85] width 126 height 16
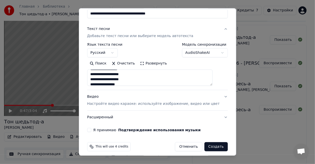
scroll to position [53, 0]
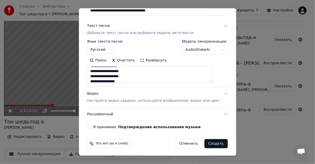
type textarea "**********"
click at [127, 101] on p "Настройте видео караоке: используйте изображение, видео или цвет" at bounding box center [153, 100] width 132 height 5
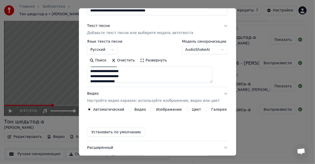
scroll to position [39, 0]
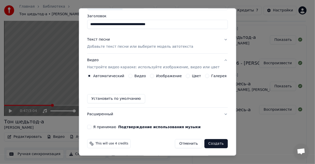
click at [157, 75] on label "Изображение" at bounding box center [169, 76] width 26 height 4
click at [154, 75] on button "Изображение" at bounding box center [152, 76] width 4 height 4
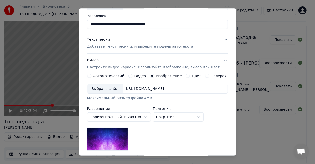
click at [112, 88] on div "Выбрать файл" at bounding box center [104, 88] width 35 height 9
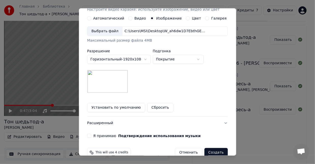
scroll to position [105, 0]
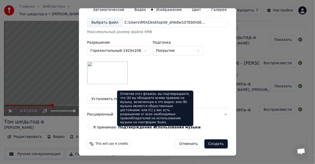
click at [134, 126] on button "Подтверждение использования музыки" at bounding box center [159, 128] width 82 height 4
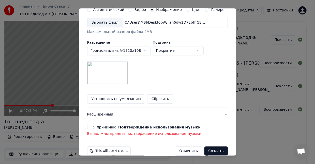
click at [91, 126] on button "Я принимаю Подтверждение использования музыки" at bounding box center [89, 127] width 4 height 4
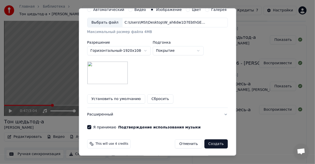
click at [211, 144] on button "Создать" at bounding box center [215, 144] width 23 height 9
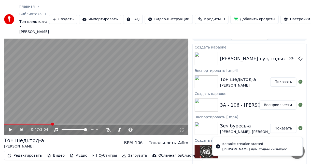
scroll to position [0, 0]
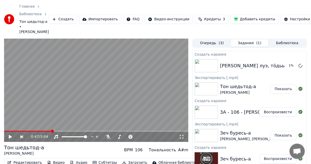
click at [247, 17] on button "Добавить кредиты" at bounding box center [254, 19] width 48 height 9
click at [177, 3] on div "Главная Библиотека Тон шедьтод-а • [PERSON_NAME] Создать Импортировать FAQ Виде…" at bounding box center [155, 19] width 311 height 39
click at [271, 62] on button "Воспроизвести" at bounding box center [277, 65] width 37 height 9
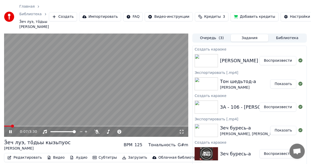
click at [12, 134] on icon at bounding box center [14, 132] width 12 height 4
drag, startPoint x: 16, startPoint y: 135, endPoint x: 2, endPoint y: 135, distance: 13.7
click at [2, 135] on div "0:08 / 3:30 Ӟеч луэ, тӧдьы кызьпуос [PERSON_NAME] BPM 125 Тональность G#m Редак…" at bounding box center [155, 110] width 311 height 152
click at [4, 127] on span at bounding box center [4, 126] width 0 height 1
click at [231, 85] on div "Тон шедьтод-а" at bounding box center [238, 81] width 36 height 7
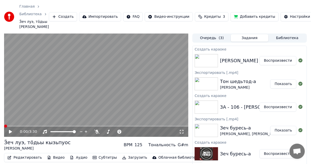
click at [283, 89] on button "Показать" at bounding box center [283, 84] width 26 height 9
click at [251, 4] on div "Главная Библиотека Ӟеч луэ, тӧдьы кызьпуос • [PERSON_NAME] Импортировать FAQ Ви…" at bounding box center [155, 17] width 311 height 34
click at [273, 65] on button "Воспроизвести" at bounding box center [277, 60] width 37 height 9
click at [182, 134] on icon at bounding box center [181, 132] width 5 height 4
click at [74, 75] on video at bounding box center [96, 85] width 184 height 103
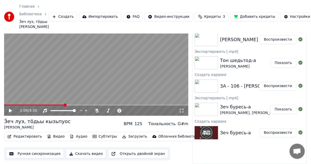
scroll to position [31, 0]
click at [272, 132] on button "Воспроизвести" at bounding box center [277, 132] width 37 height 9
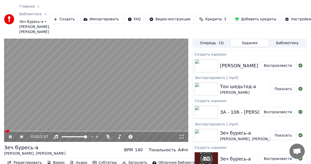
click at [183, 139] on icon at bounding box center [181, 137] width 5 height 4
click at [144, 109] on video at bounding box center [96, 90] width 184 height 103
click at [269, 70] on button "Воспроизвести" at bounding box center [277, 65] width 37 height 9
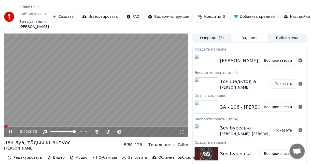
click at [106, 89] on video at bounding box center [96, 85] width 184 height 103
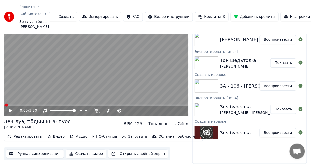
scroll to position [31, 0]
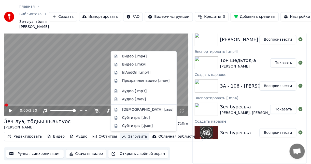
click at [120, 137] on button "Загрузить" at bounding box center [134, 136] width 29 height 7
click at [132, 57] on div "Видео [.mp4]" at bounding box center [134, 56] width 25 height 5
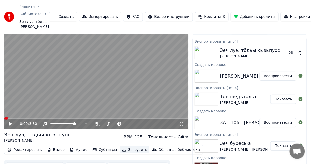
scroll to position [0, 0]
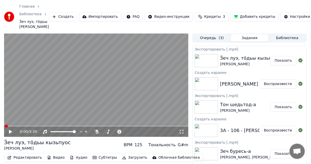
click at [281, 65] on button "Показать" at bounding box center [283, 60] width 26 height 9
